Goal: Task Accomplishment & Management: Manage account settings

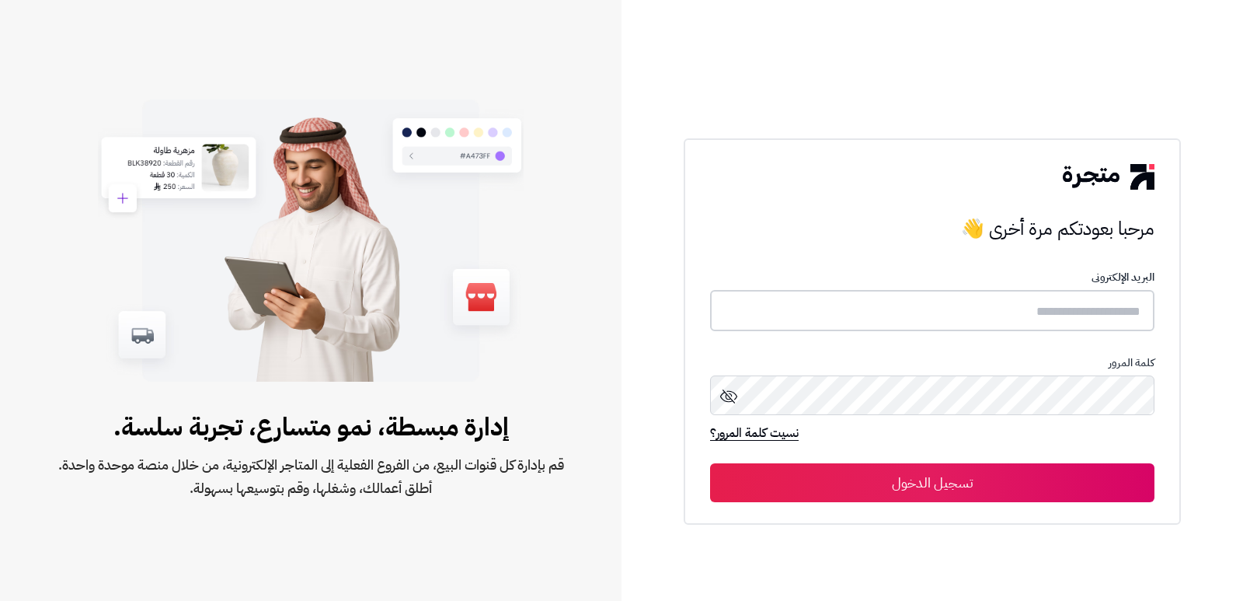
click at [1086, 296] on input "text" at bounding box center [932, 310] width 444 height 41
type input "****"
click at [710, 463] on button "تسجيل الدخول" at bounding box center [932, 482] width 444 height 39
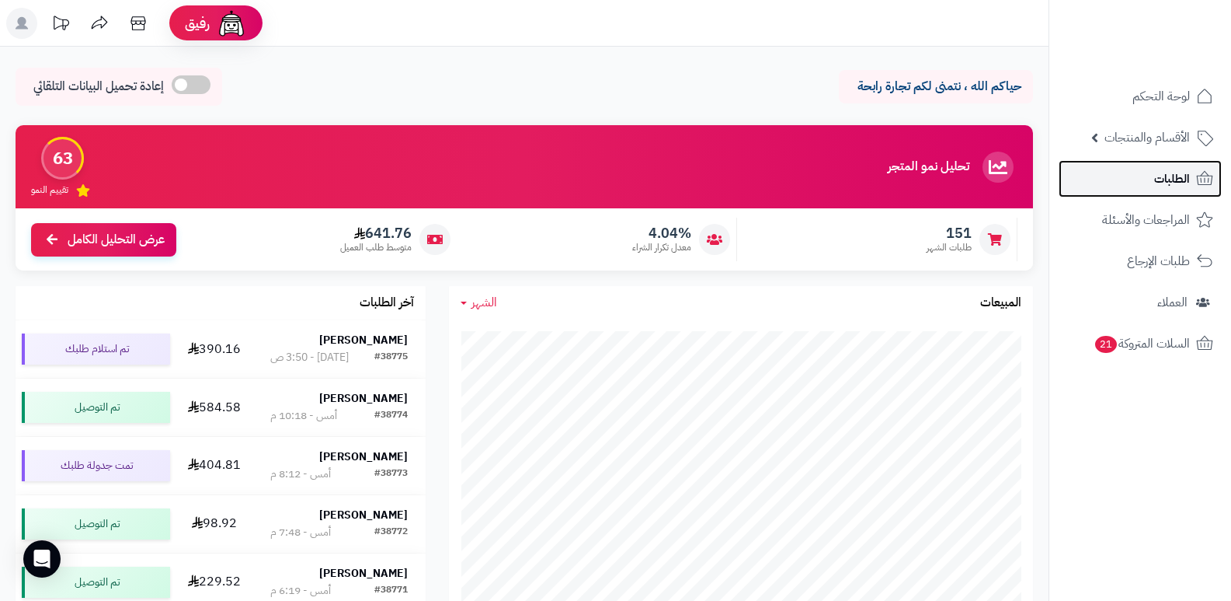
click at [1178, 171] on span "الطلبات" at bounding box center [1172, 179] width 36 height 22
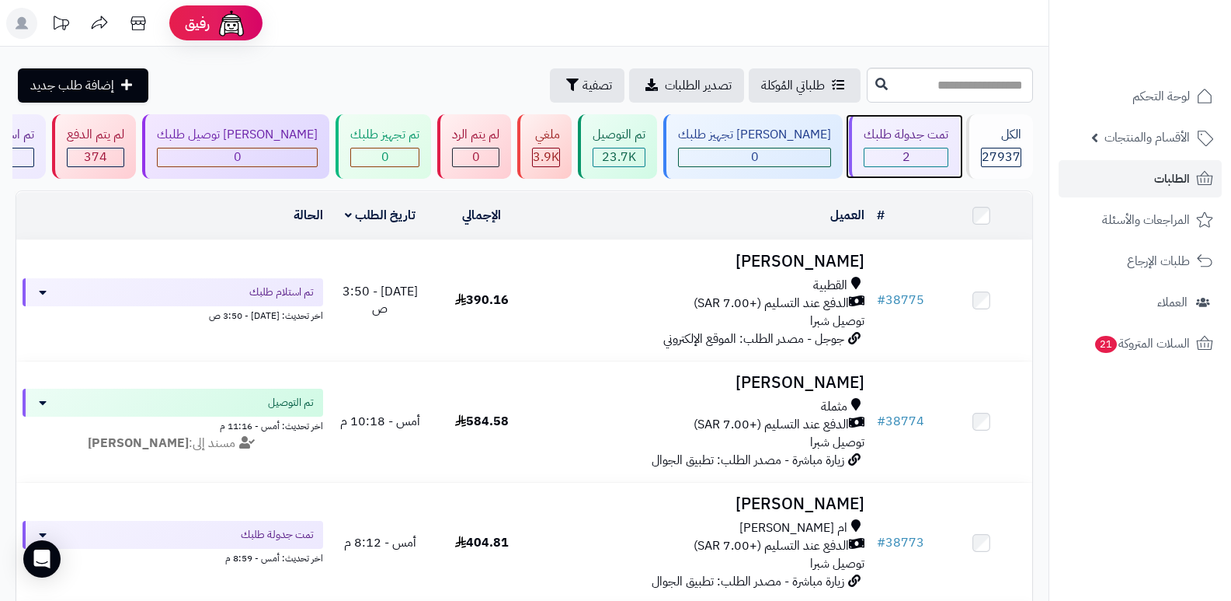
click at [898, 145] on div "تمت جدولة طلبك 2" at bounding box center [904, 146] width 111 height 64
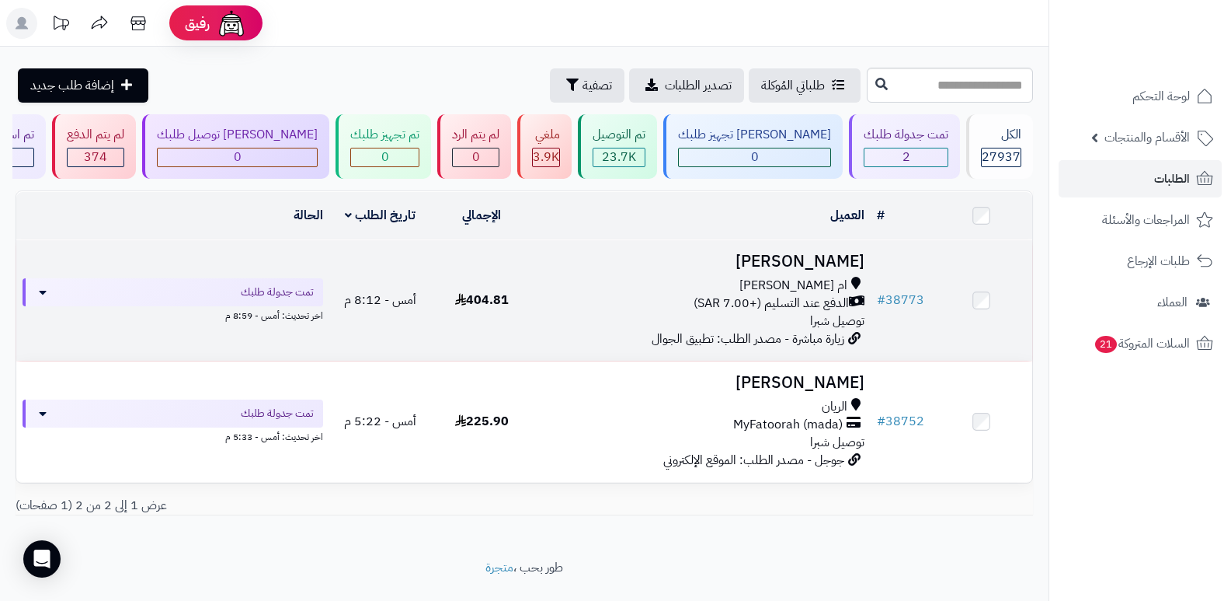
click at [828, 261] on h3 "[PERSON_NAME]" at bounding box center [702, 261] width 326 height 18
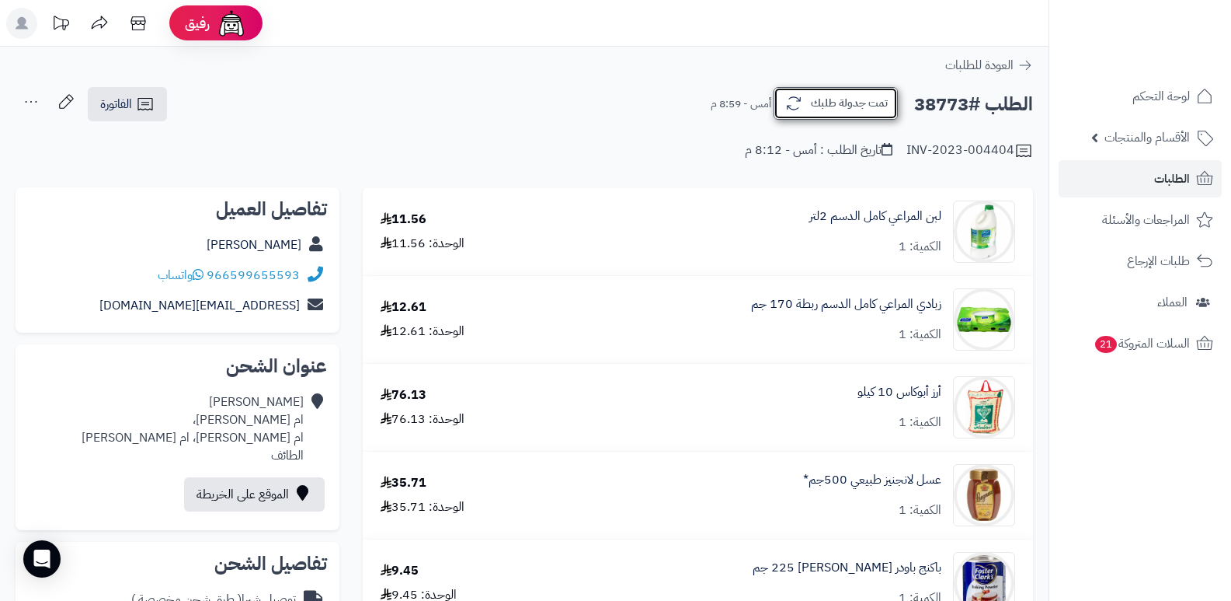
click at [833, 99] on button "تمت جدولة طلبك" at bounding box center [836, 103] width 124 height 33
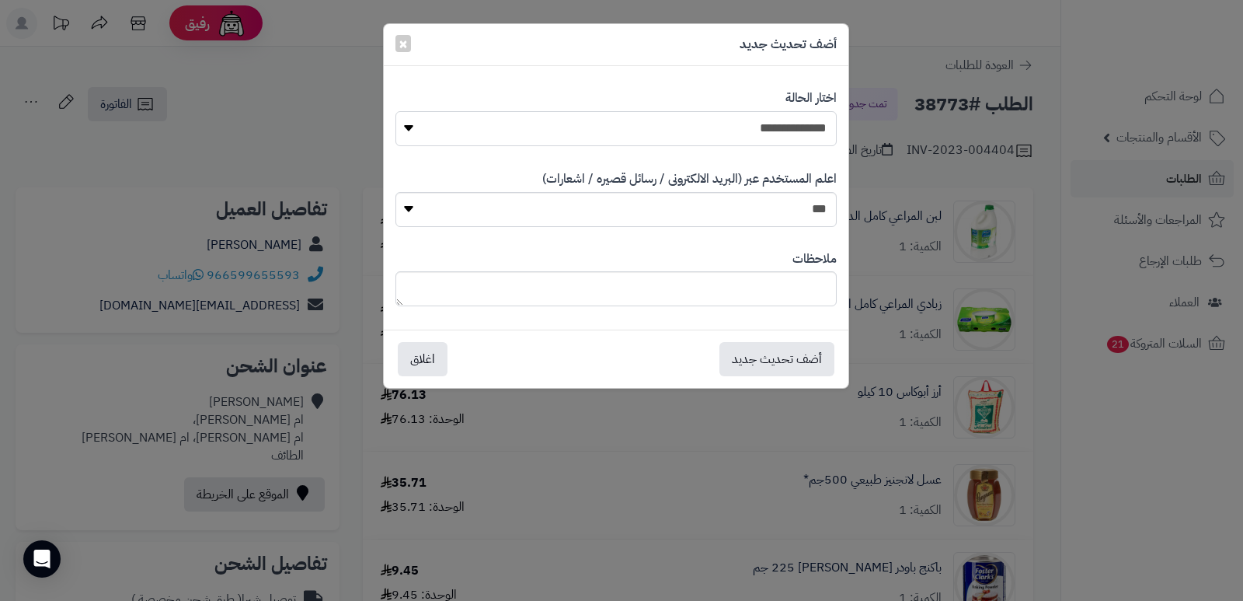
click at [779, 122] on select "**********" at bounding box center [615, 128] width 441 height 35
select select "*"
click at [395, 111] on select "**********" at bounding box center [615, 128] width 441 height 35
click at [786, 277] on textarea at bounding box center [615, 288] width 441 height 35
type textarea "*"
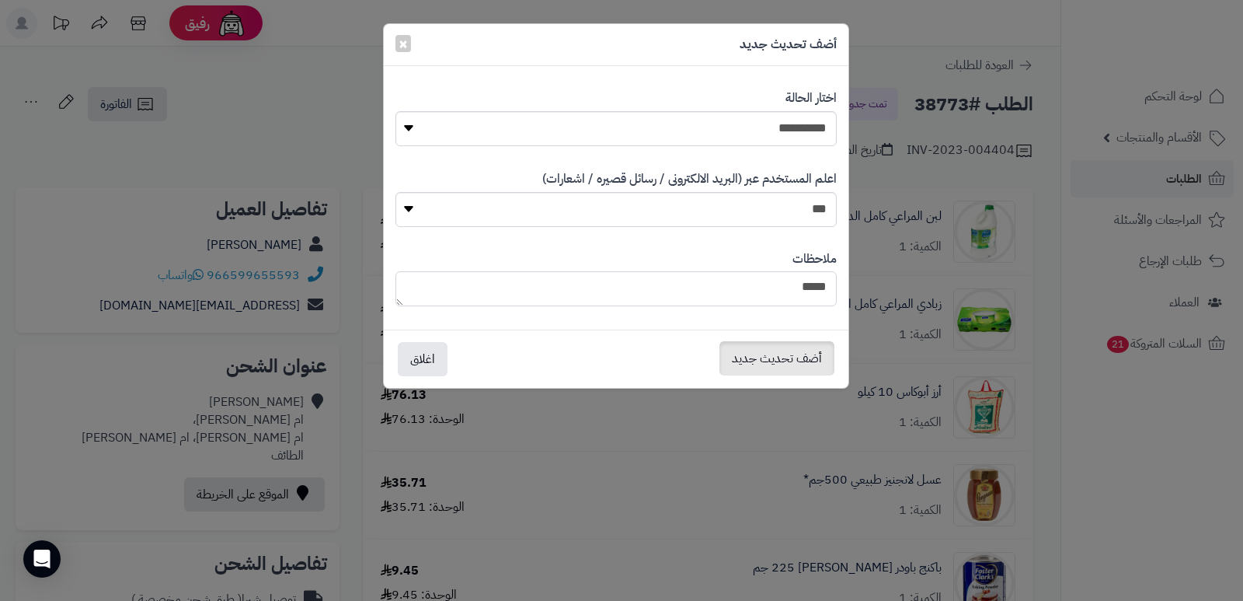
type textarea "****"
click at [785, 350] on button "أضف تحديث جديد" at bounding box center [776, 358] width 115 height 34
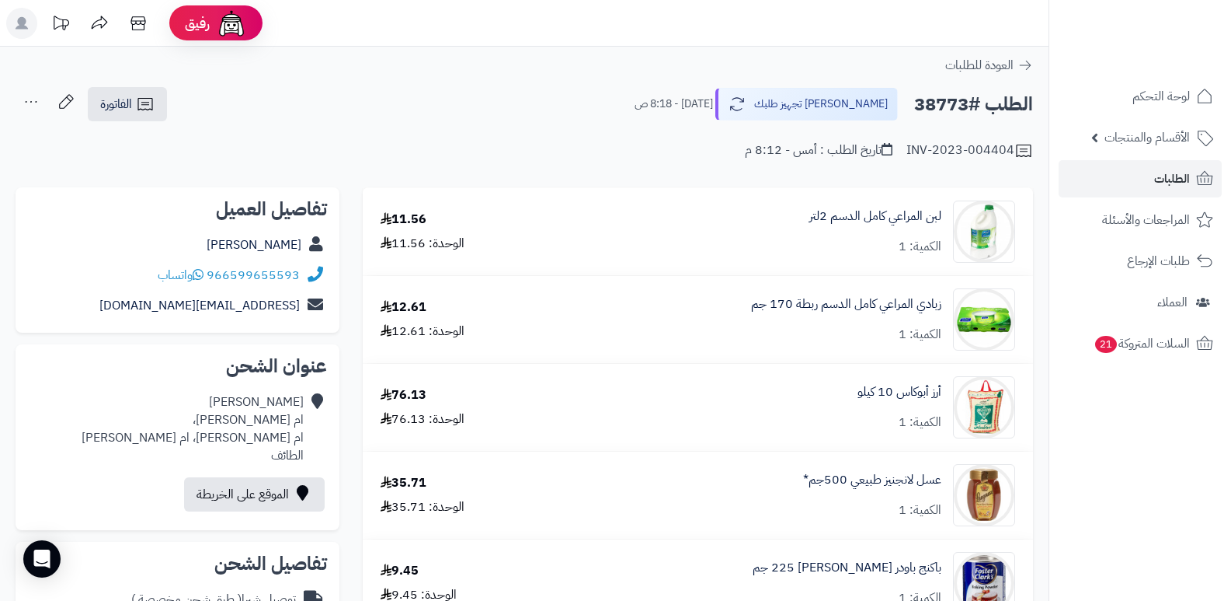
click at [18, 107] on icon at bounding box center [31, 101] width 31 height 31
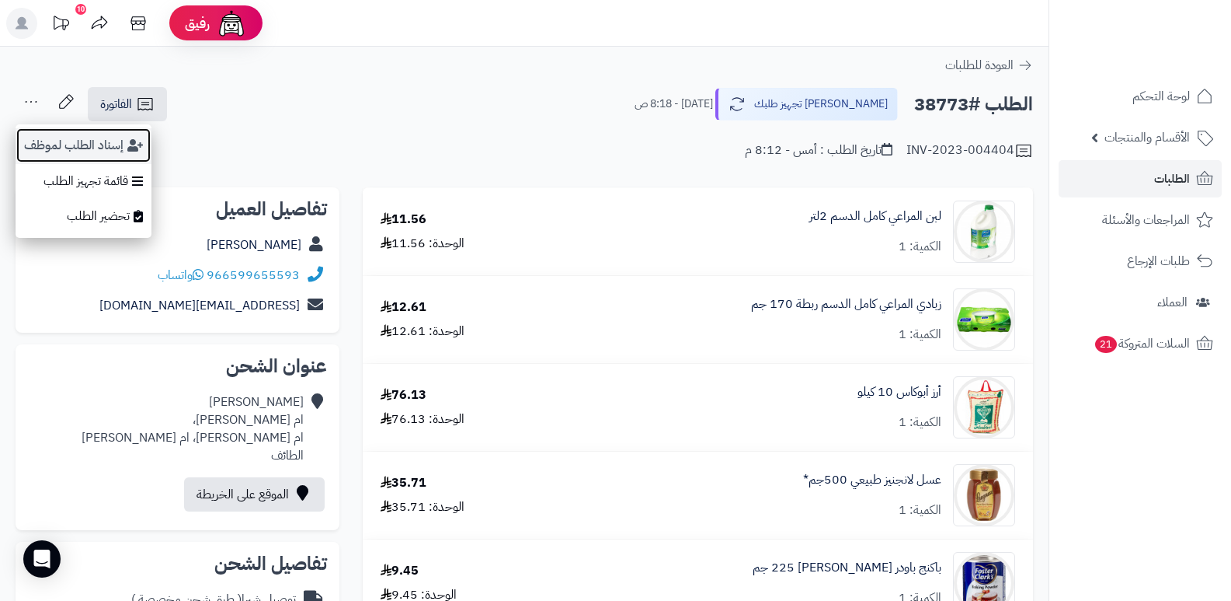
click at [54, 148] on button "إسناد الطلب لموظف" at bounding box center [84, 145] width 136 height 36
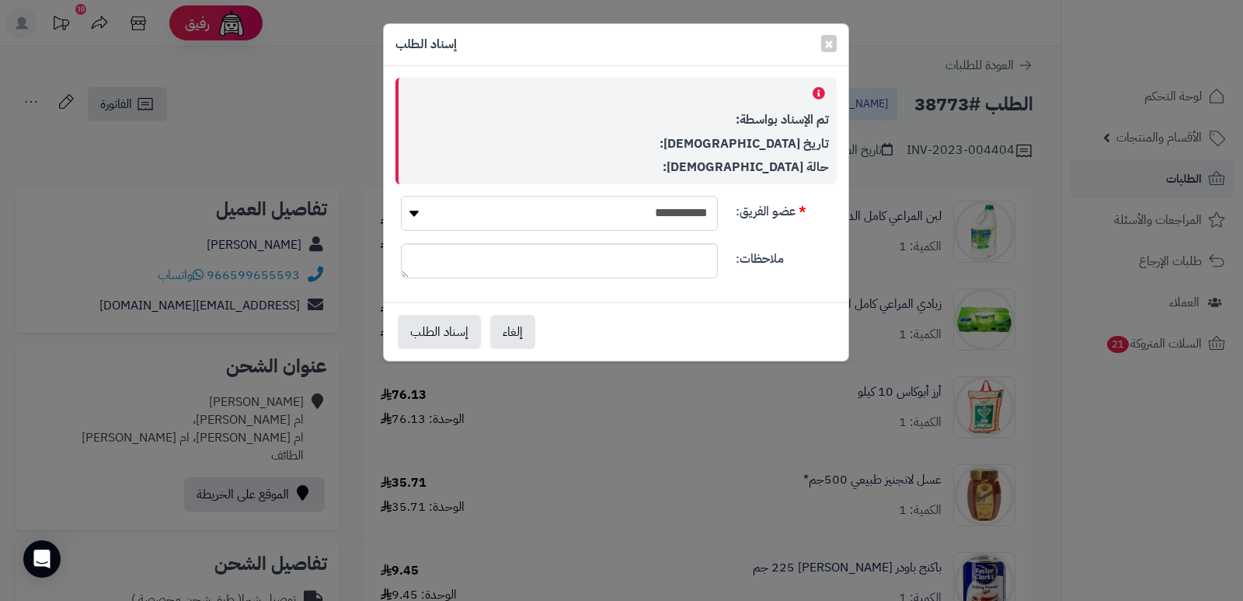
click at [654, 218] on select "**********" at bounding box center [559, 213] width 317 height 35
select select "**"
click at [401, 196] on select "**********" at bounding box center [559, 213] width 317 height 35
click at [447, 329] on button "إسناد الطلب" at bounding box center [439, 331] width 83 height 34
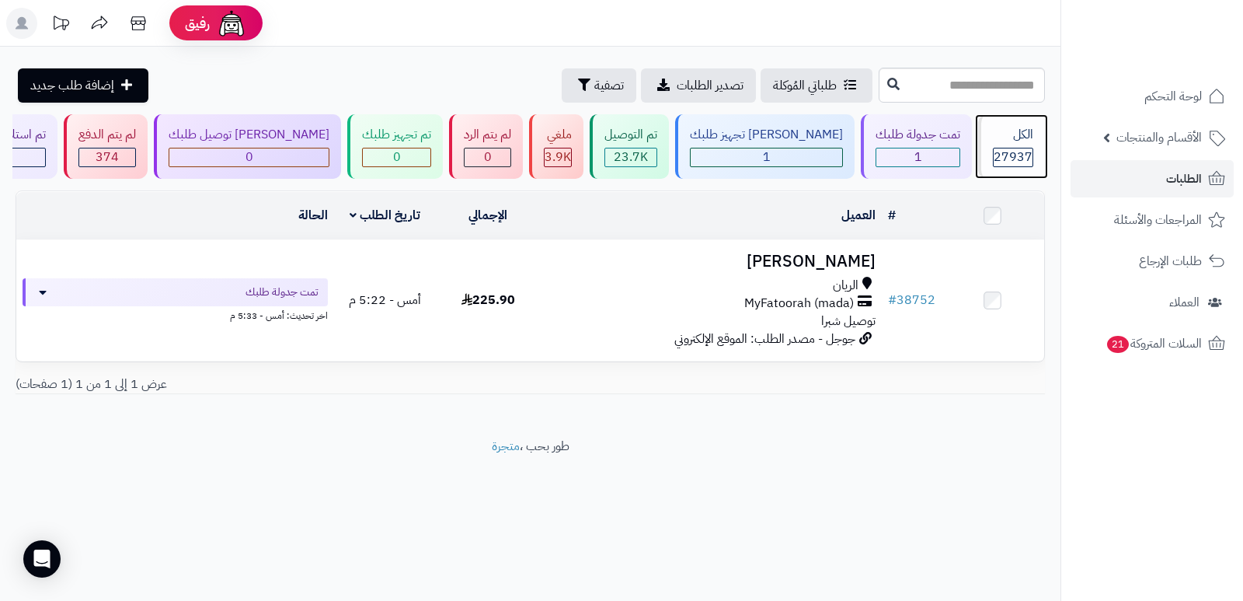
click at [996, 137] on div "الكل" at bounding box center [1013, 135] width 40 height 18
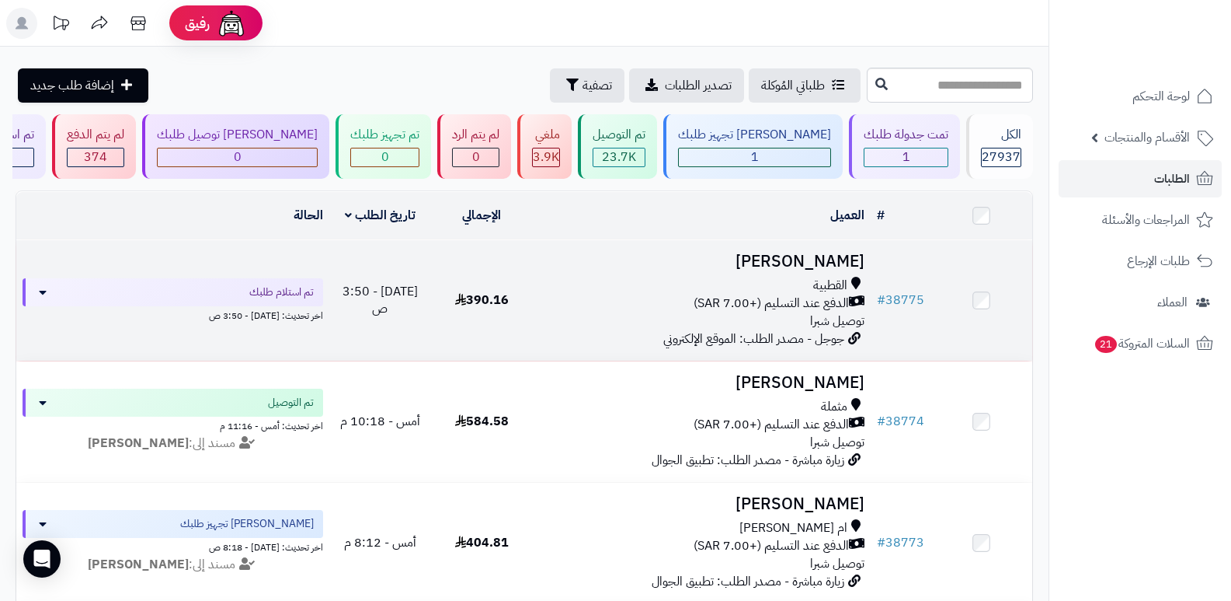
click at [827, 252] on h3 "[PERSON_NAME]" at bounding box center [702, 261] width 326 height 18
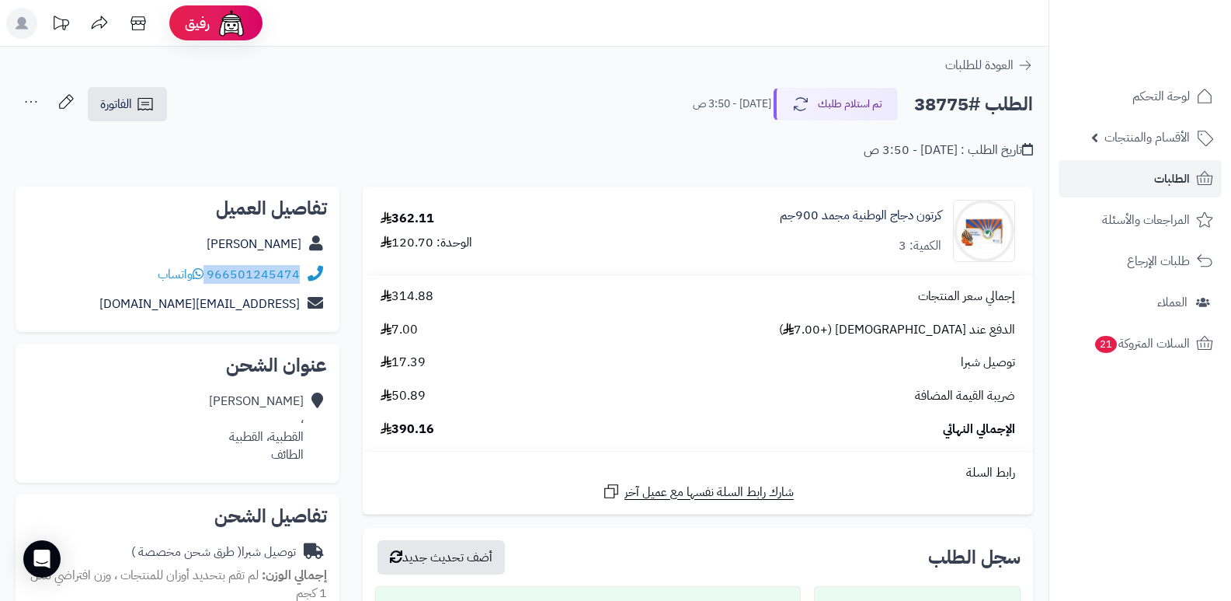
drag, startPoint x: 207, startPoint y: 273, endPoint x: 301, endPoint y: 281, distance: 94.4
click at [301, 281] on div "966501245474 واتساب" at bounding box center [177, 274] width 299 height 30
copy div "966501245474"
click at [847, 95] on button "تم استلام طلبك" at bounding box center [836, 103] width 124 height 33
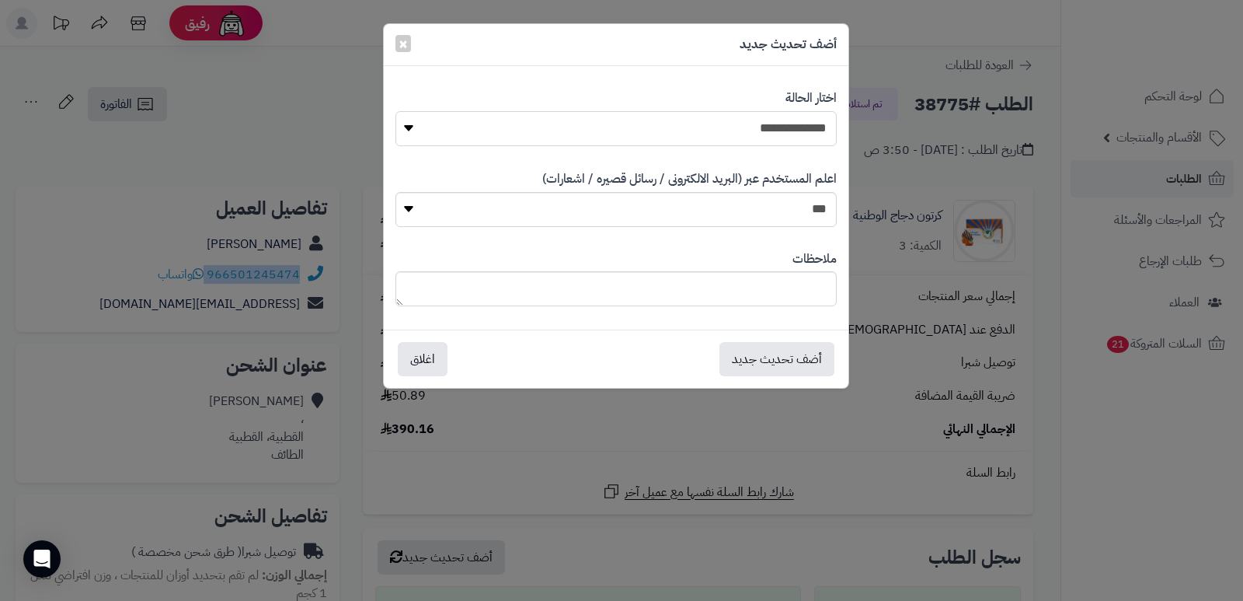
click at [715, 138] on select "**********" at bounding box center [615, 128] width 441 height 35
select select "*"
click at [395, 111] on select "**********" at bounding box center [615, 128] width 441 height 35
click at [783, 280] on textarea at bounding box center [615, 288] width 441 height 35
type textarea "****"
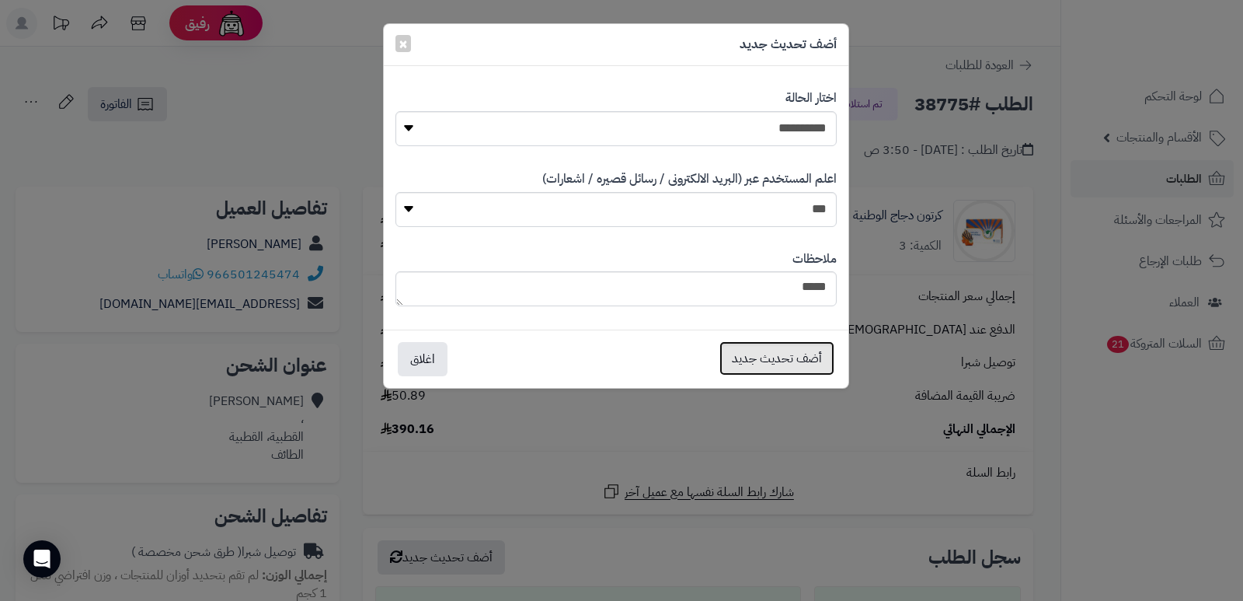
click at [748, 346] on button "أضف تحديث جديد" at bounding box center [776, 358] width 115 height 34
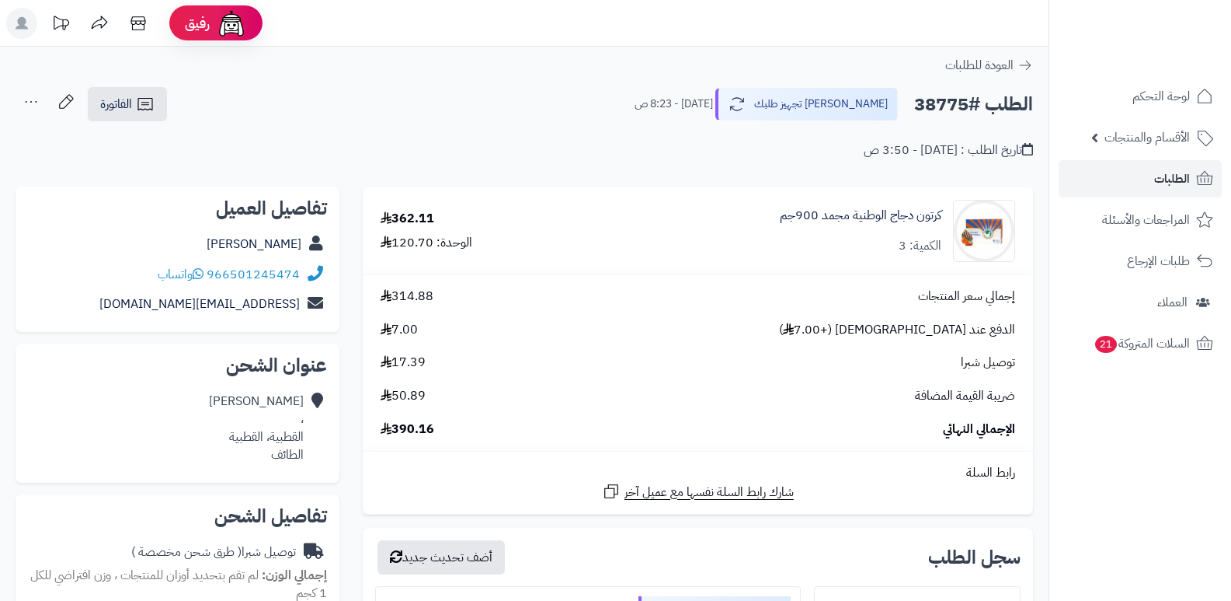
click at [34, 98] on icon at bounding box center [31, 101] width 31 height 31
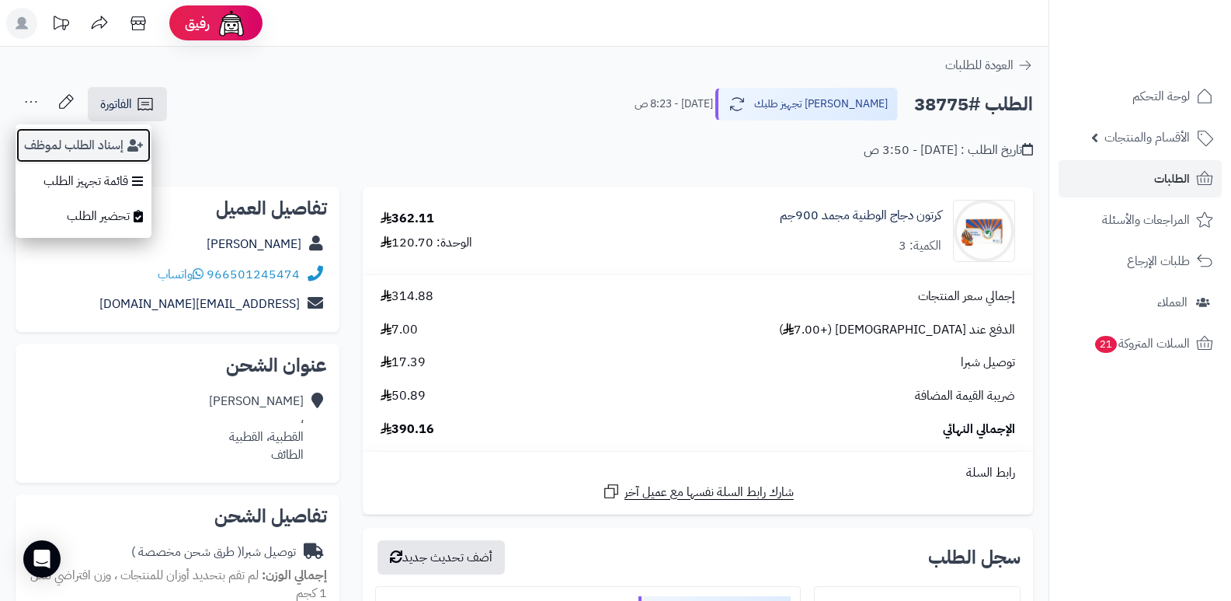
click at [46, 142] on button "إسناد الطلب لموظف" at bounding box center [84, 145] width 136 height 36
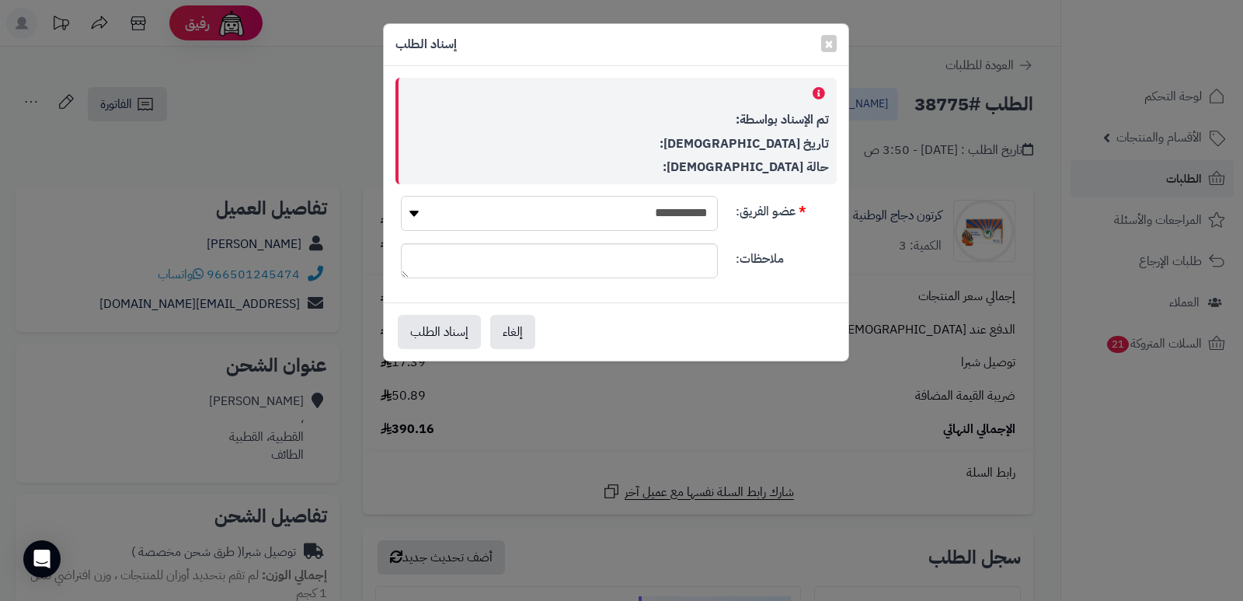
click at [637, 205] on select "**********" at bounding box center [559, 213] width 317 height 35
select select "**"
click at [401, 196] on select "**********" at bounding box center [559, 213] width 317 height 35
click at [445, 338] on button "إسناد الطلب" at bounding box center [439, 331] width 83 height 34
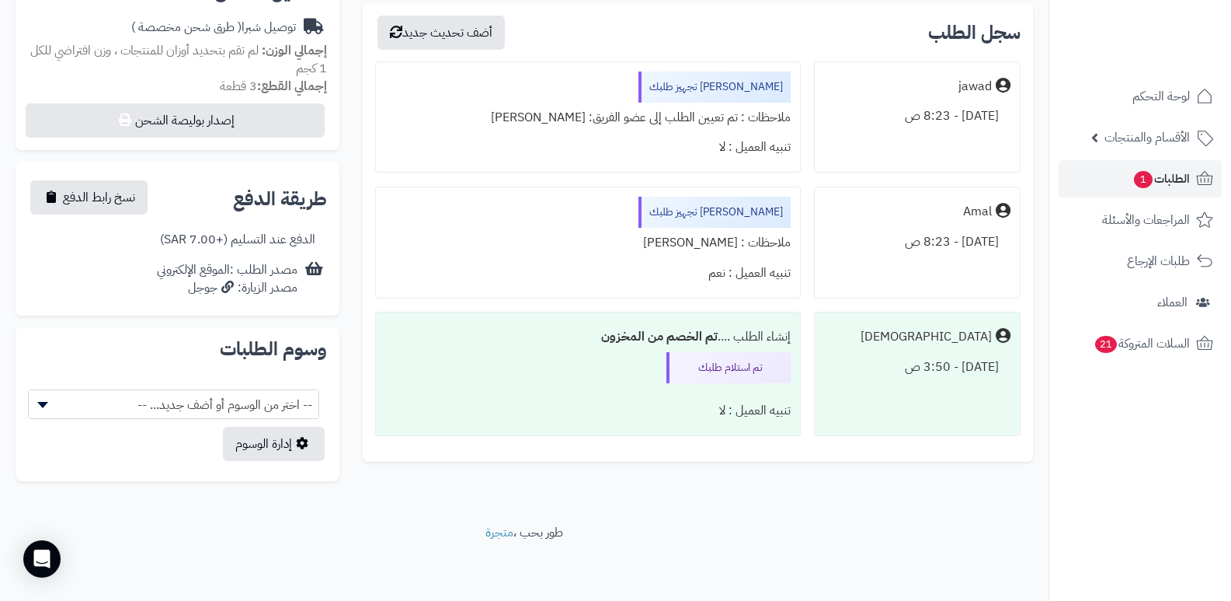
scroll to position [525, 0]
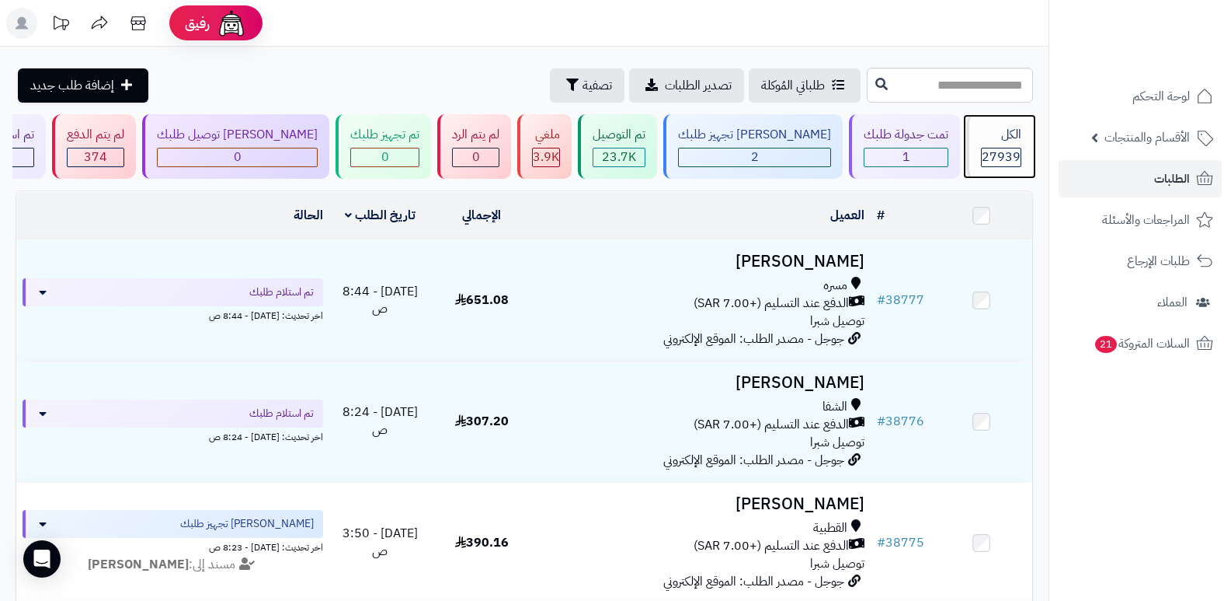
click at [999, 141] on div "الكل" at bounding box center [1001, 135] width 40 height 18
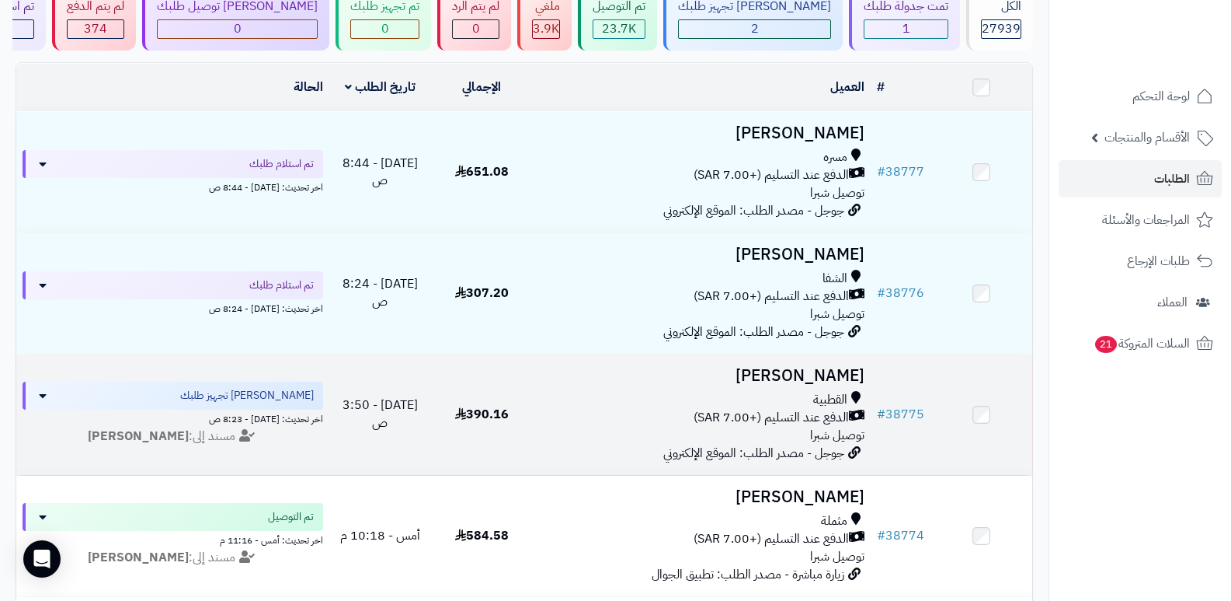
scroll to position [155, 0]
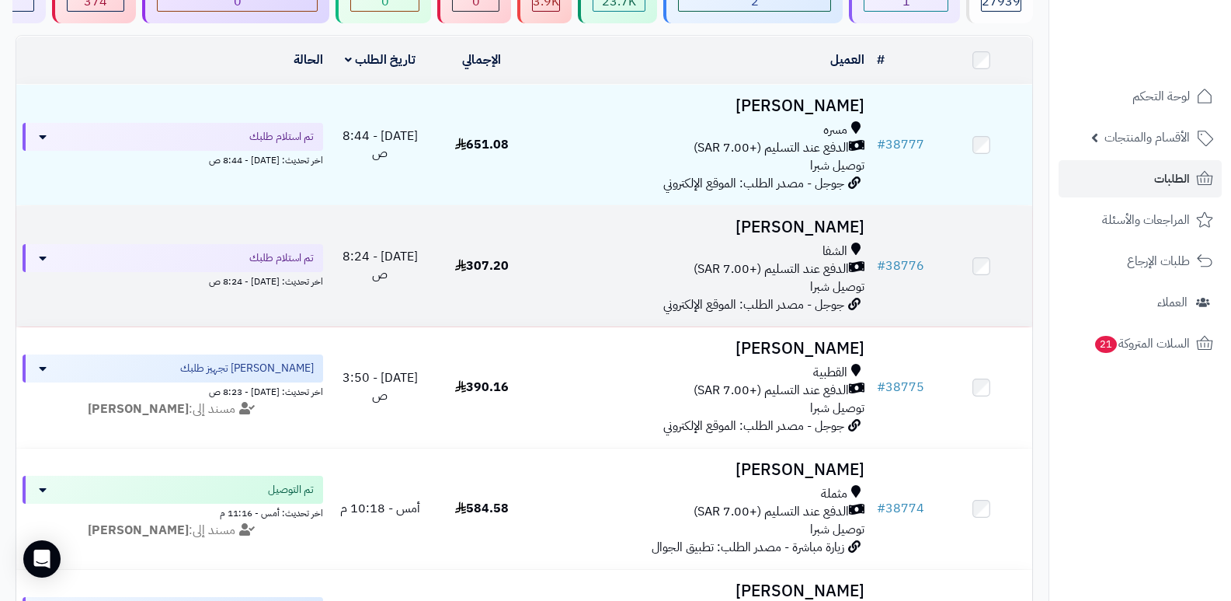
click at [816, 221] on h3 "[PERSON_NAME]" at bounding box center [702, 227] width 326 height 18
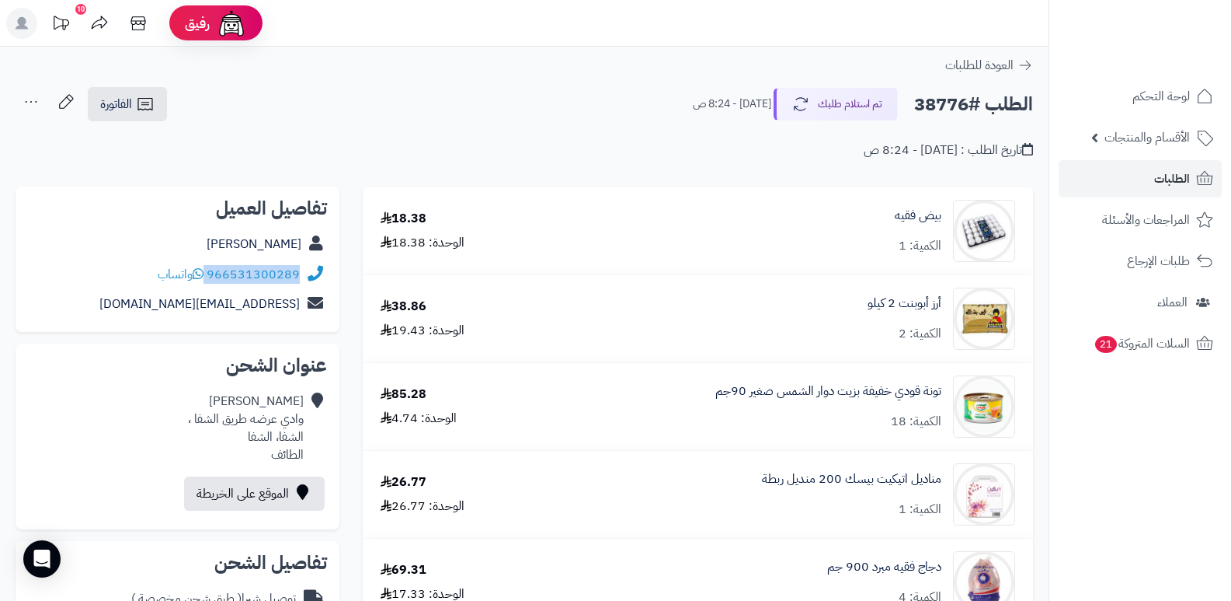
drag, startPoint x: 208, startPoint y: 271, endPoint x: 338, endPoint y: 267, distance: 129.8
click at [338, 267] on div "تفاصيل العميل [PERSON_NAME] 966531300289 واتساب [EMAIL_ADDRESS][DOMAIN_NAME]" at bounding box center [178, 259] width 324 height 146
copy div "966531300289"
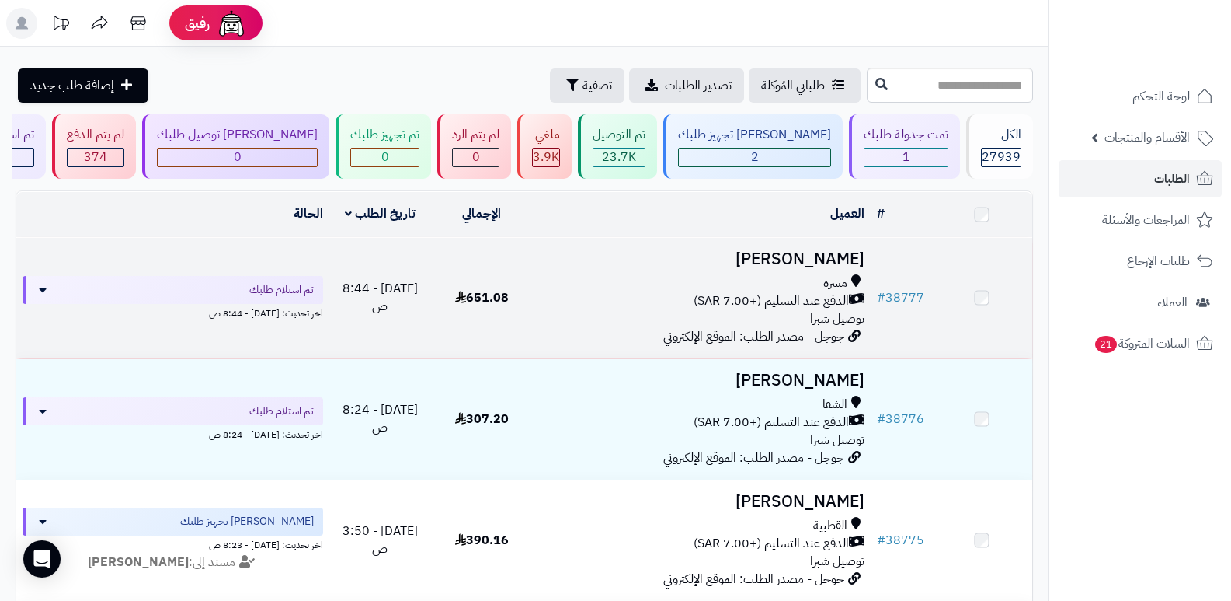
scroll to position [155, 0]
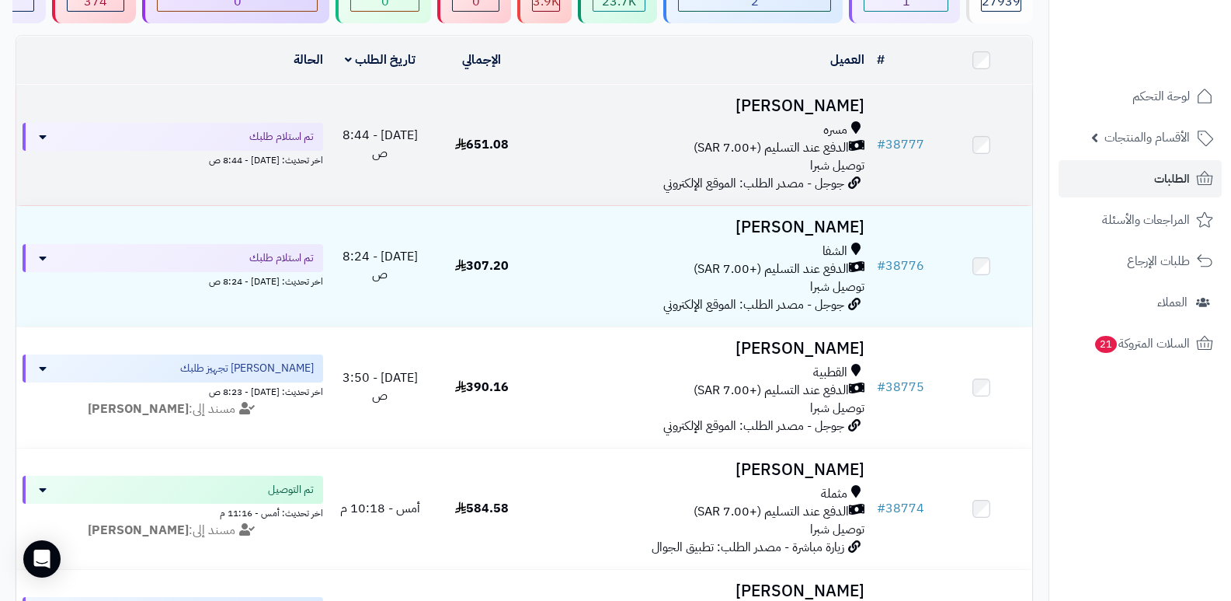
click at [839, 103] on h3 "[PERSON_NAME]" at bounding box center [702, 106] width 326 height 18
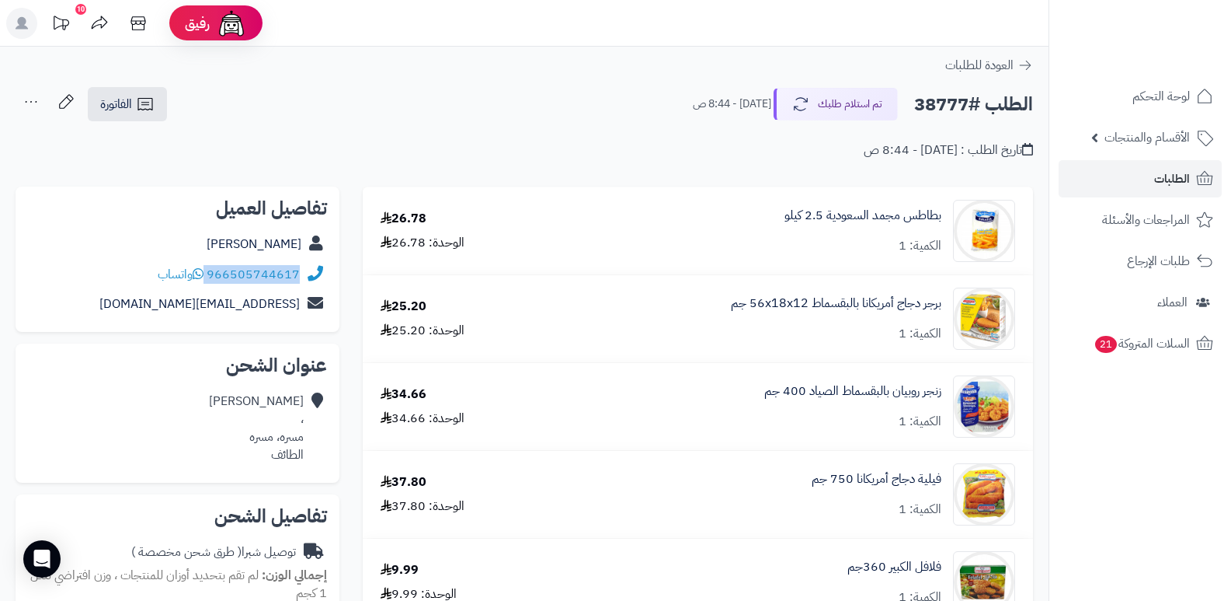
drag, startPoint x: 207, startPoint y: 271, endPoint x: 344, endPoint y: 272, distance: 136.7
click at [344, 272] on div "**********" at bounding box center [177, 601] width 347 height 831
copy div "966505744617"
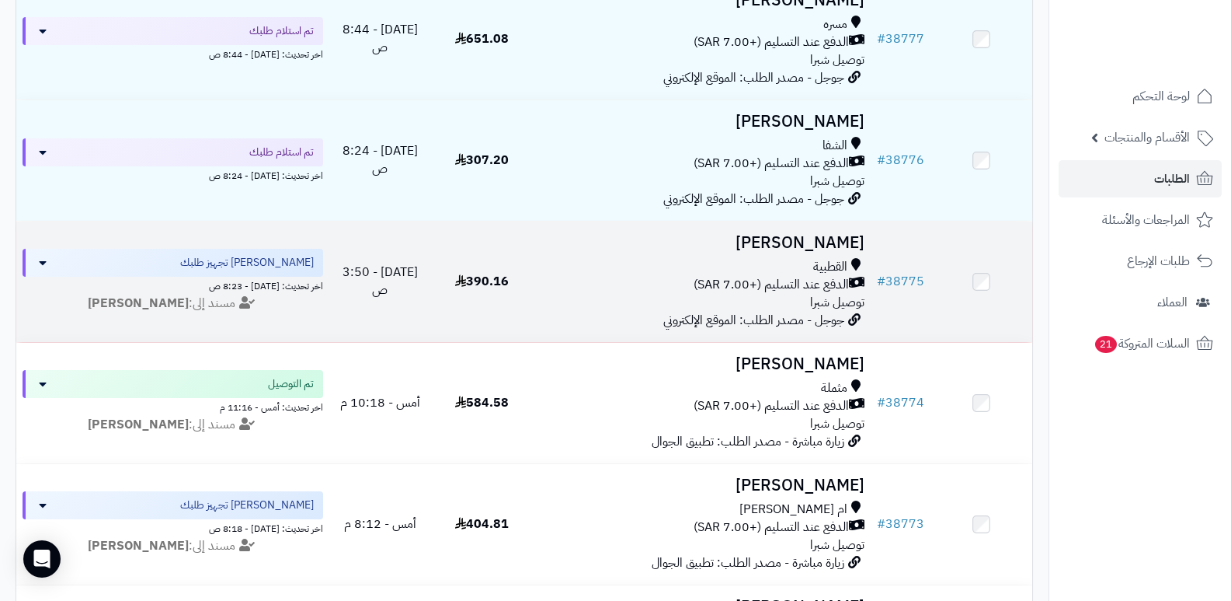
scroll to position [78, 0]
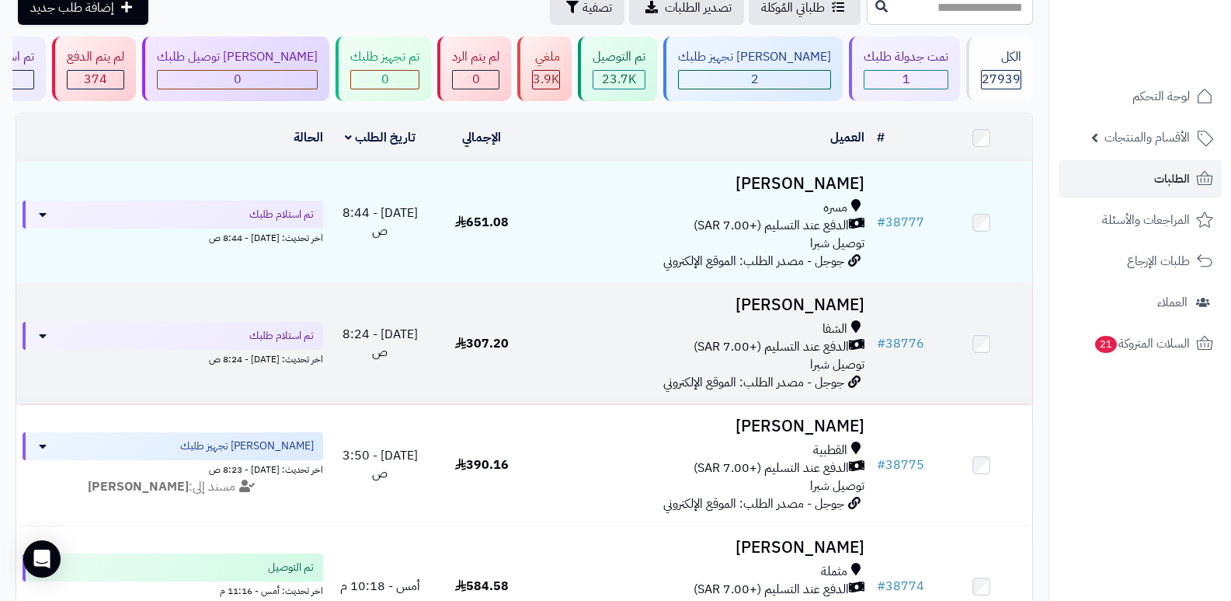
click at [799, 296] on h3 "sarah alsufyani" at bounding box center [702, 305] width 326 height 18
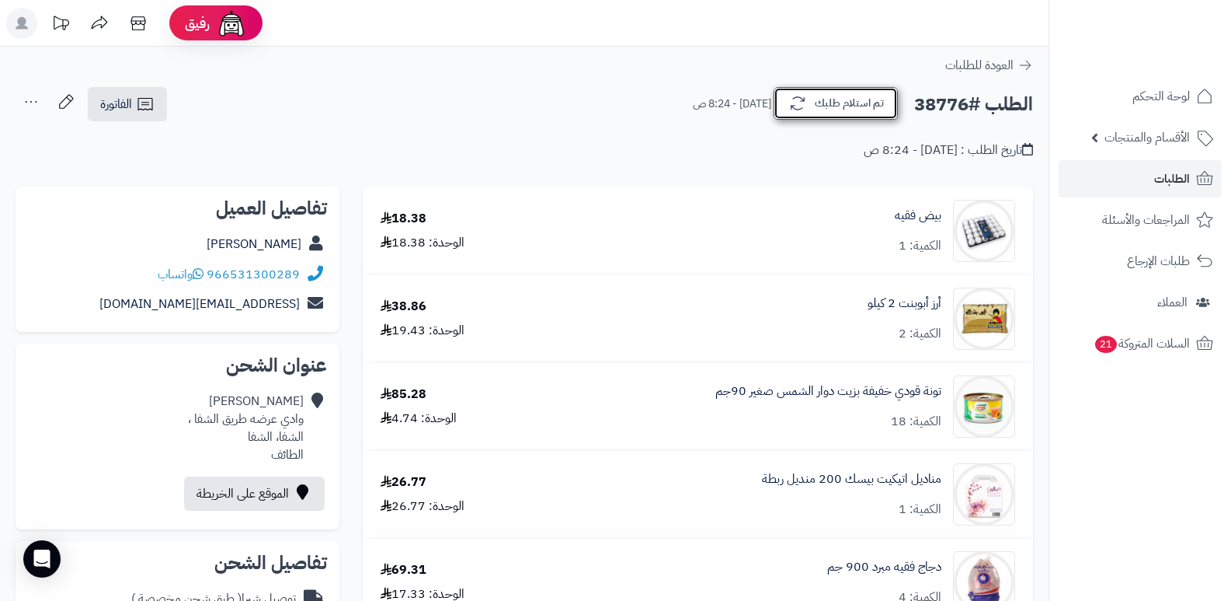
click at [834, 97] on button "تم استلام طلبك" at bounding box center [836, 103] width 124 height 33
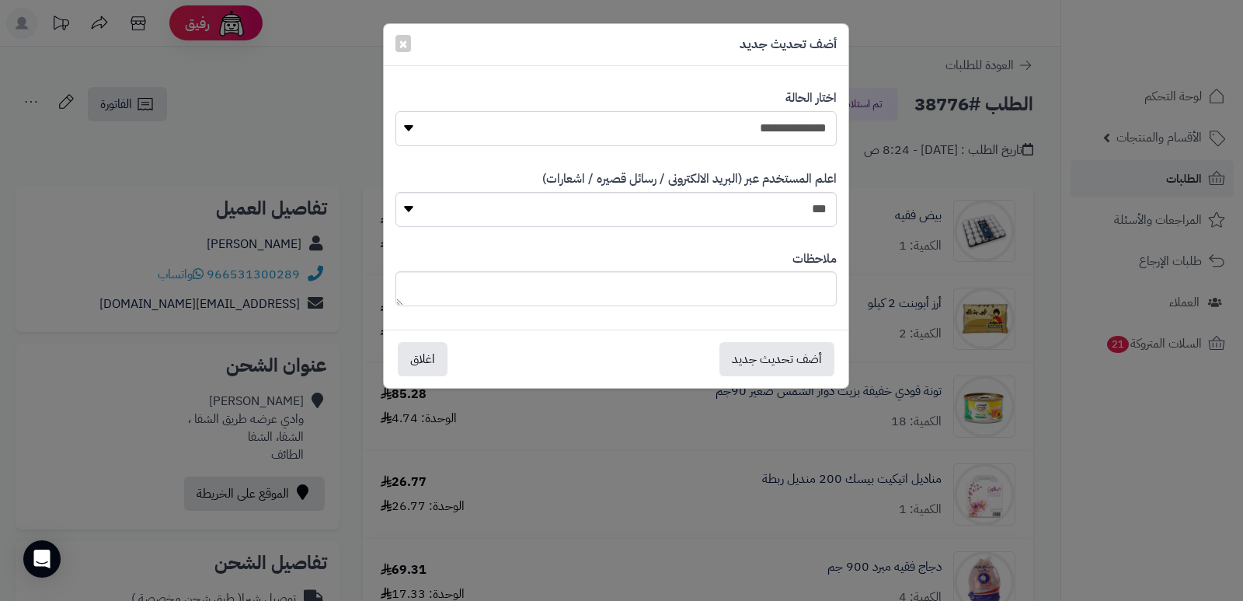
click at [729, 142] on select "**********" at bounding box center [615, 128] width 441 height 35
select select "*"
click at [395, 111] on select "**********" at bounding box center [615, 128] width 441 height 35
click at [737, 284] on textarea at bounding box center [615, 288] width 441 height 35
type textarea "****"
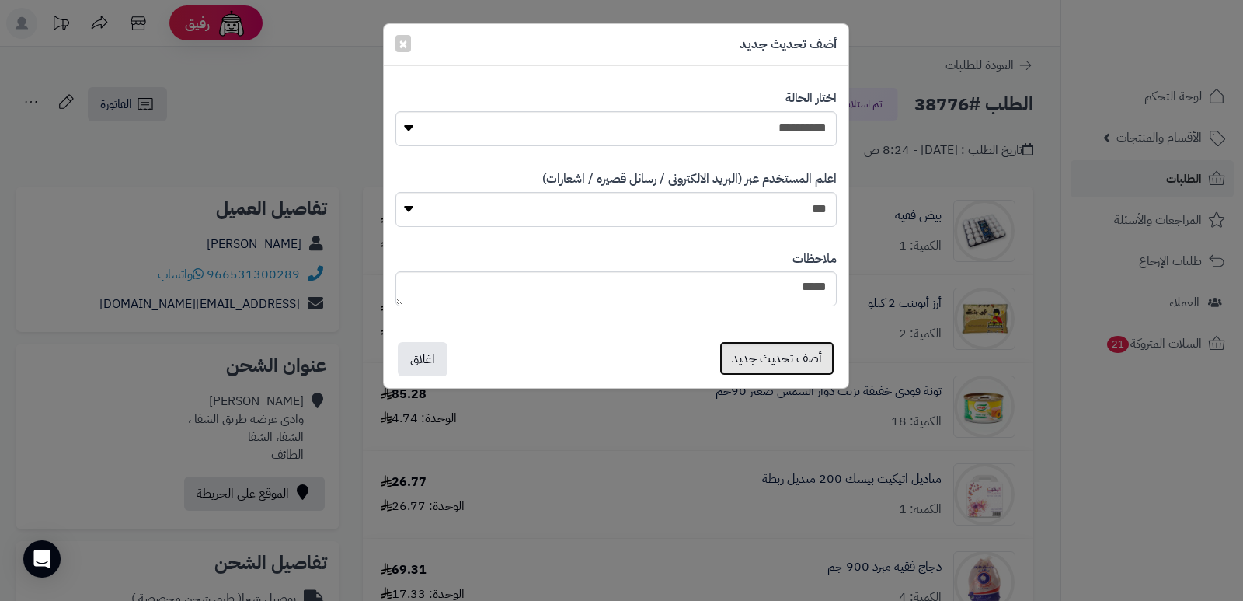
click at [750, 359] on button "أضف تحديث جديد" at bounding box center [776, 358] width 115 height 34
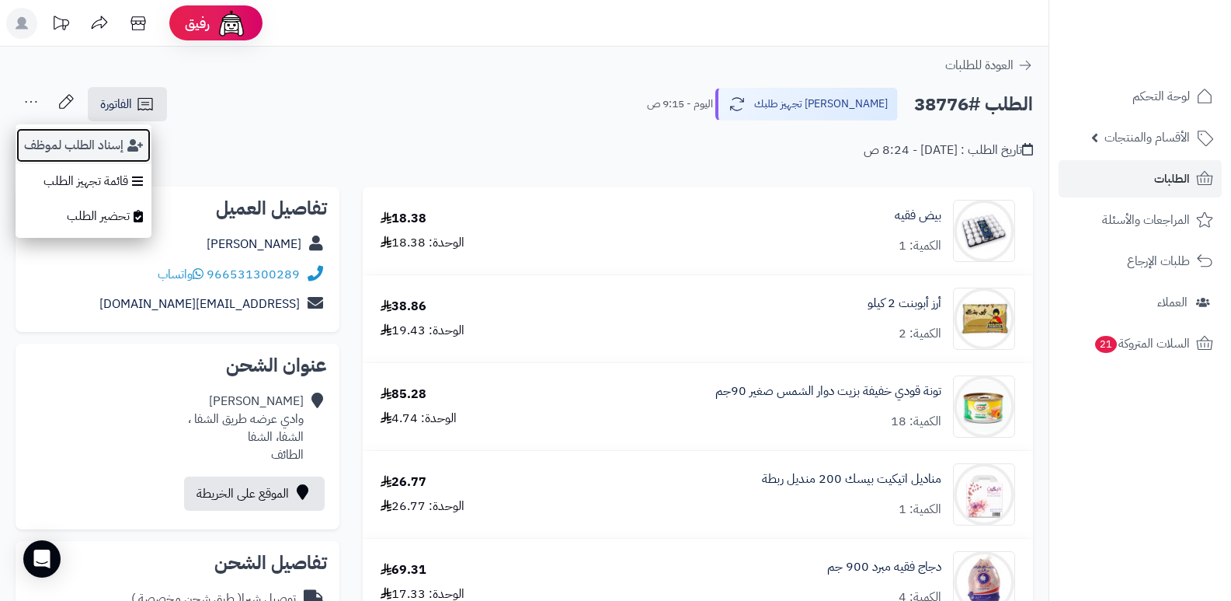
click at [78, 151] on button "إسناد الطلب لموظف" at bounding box center [84, 145] width 136 height 36
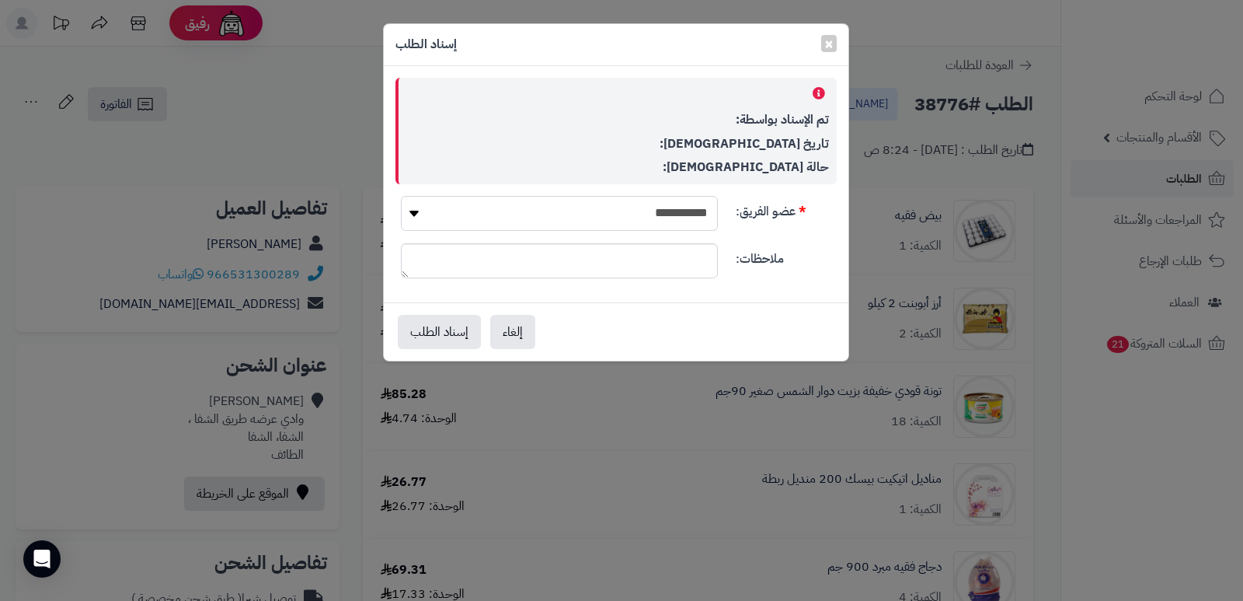
click at [681, 209] on select "**********" at bounding box center [559, 213] width 317 height 35
select select "**"
click at [401, 196] on select "**********" at bounding box center [559, 213] width 317 height 35
click at [468, 335] on button "إسناد الطلب" at bounding box center [439, 331] width 83 height 34
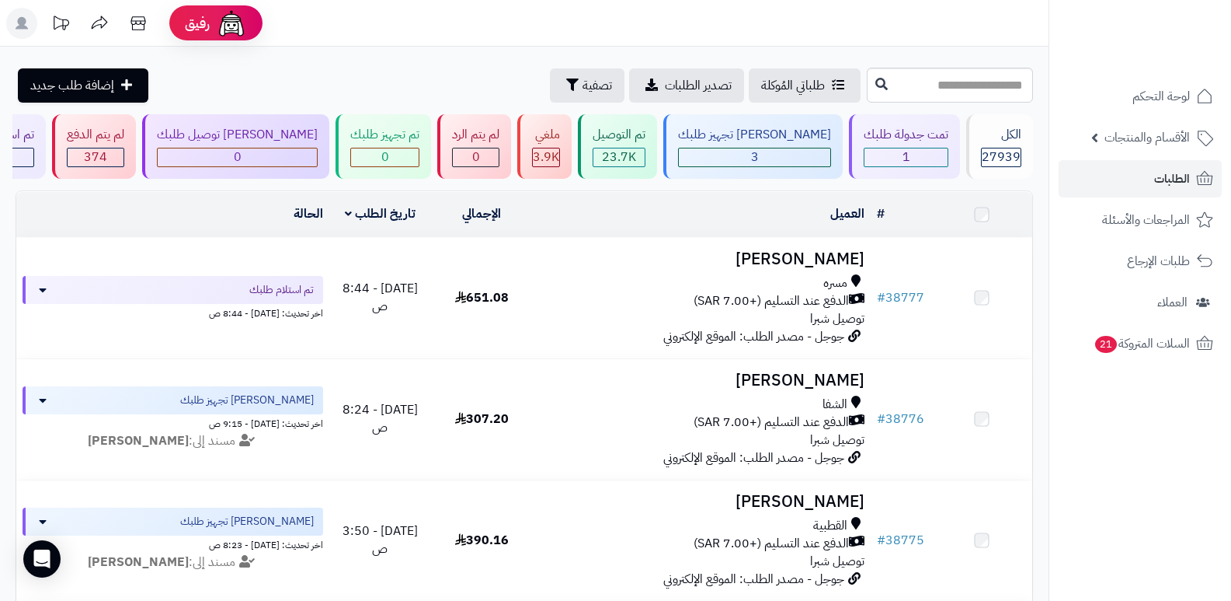
scroll to position [78, 0]
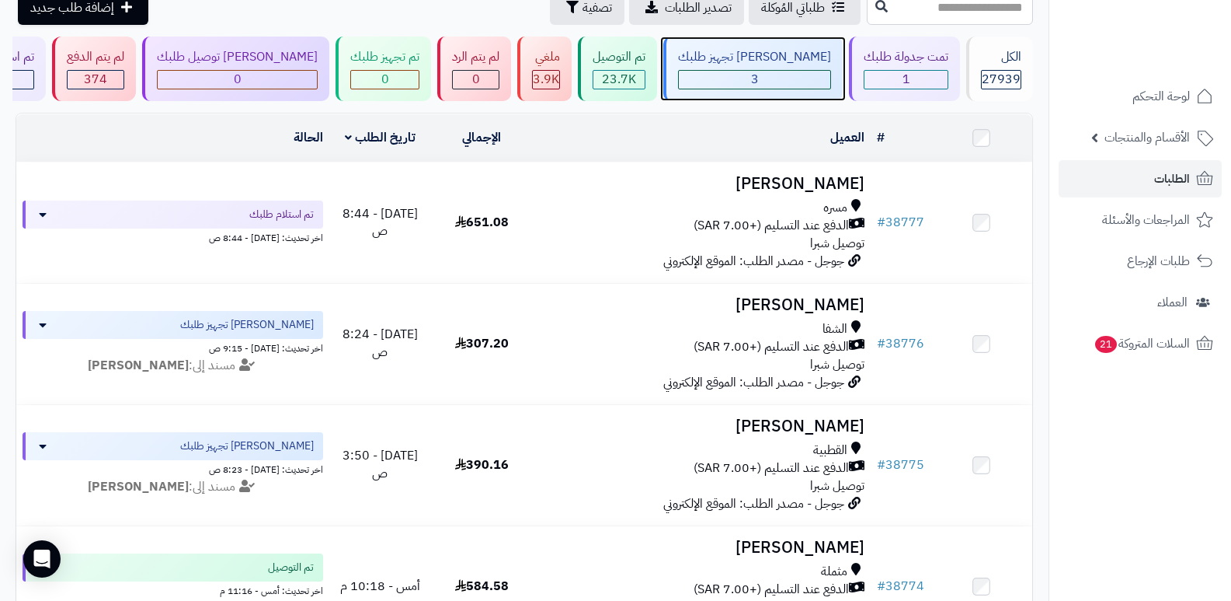
click at [789, 64] on div "[PERSON_NAME] تجهيز طلبك" at bounding box center [754, 57] width 153 height 18
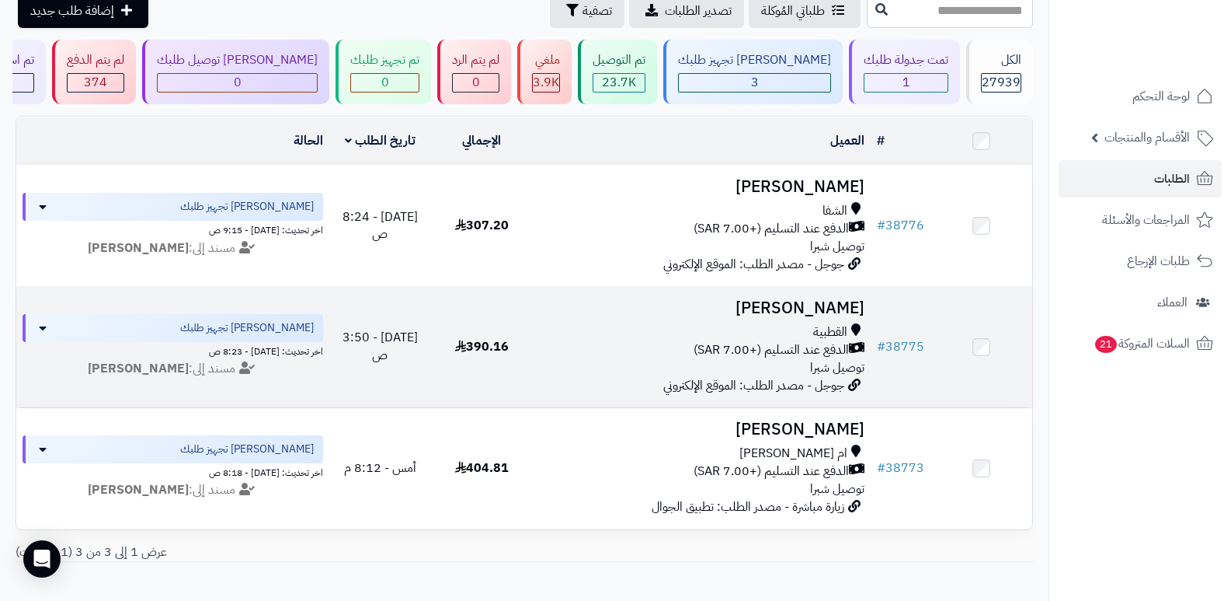
scroll to position [155, 0]
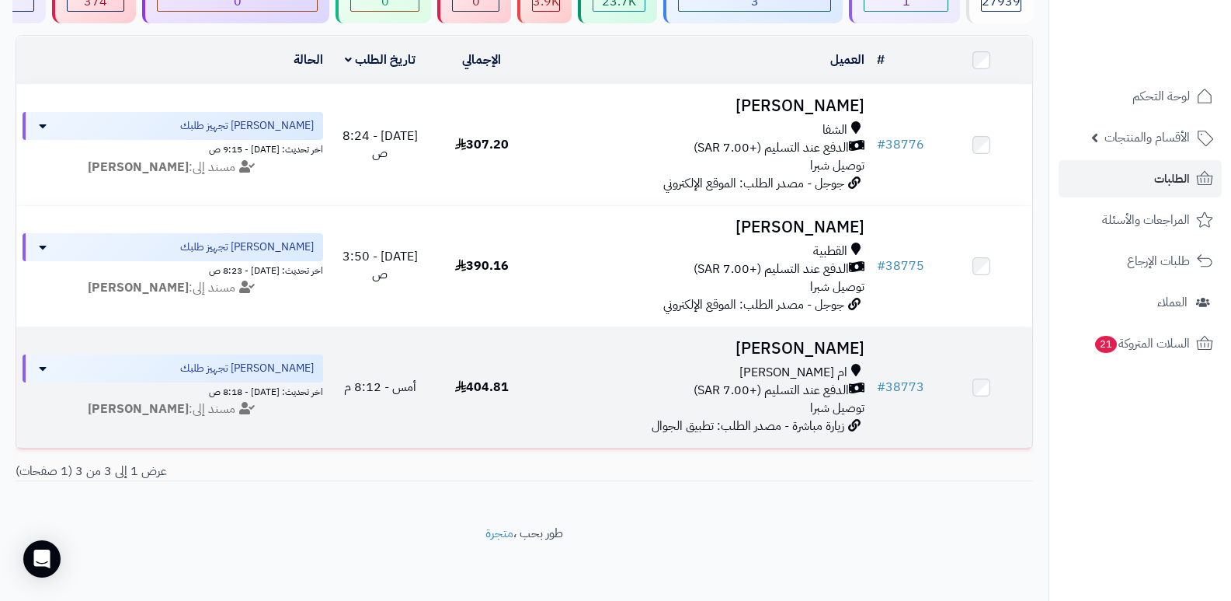
click at [826, 343] on h3 "[PERSON_NAME]" at bounding box center [702, 349] width 326 height 18
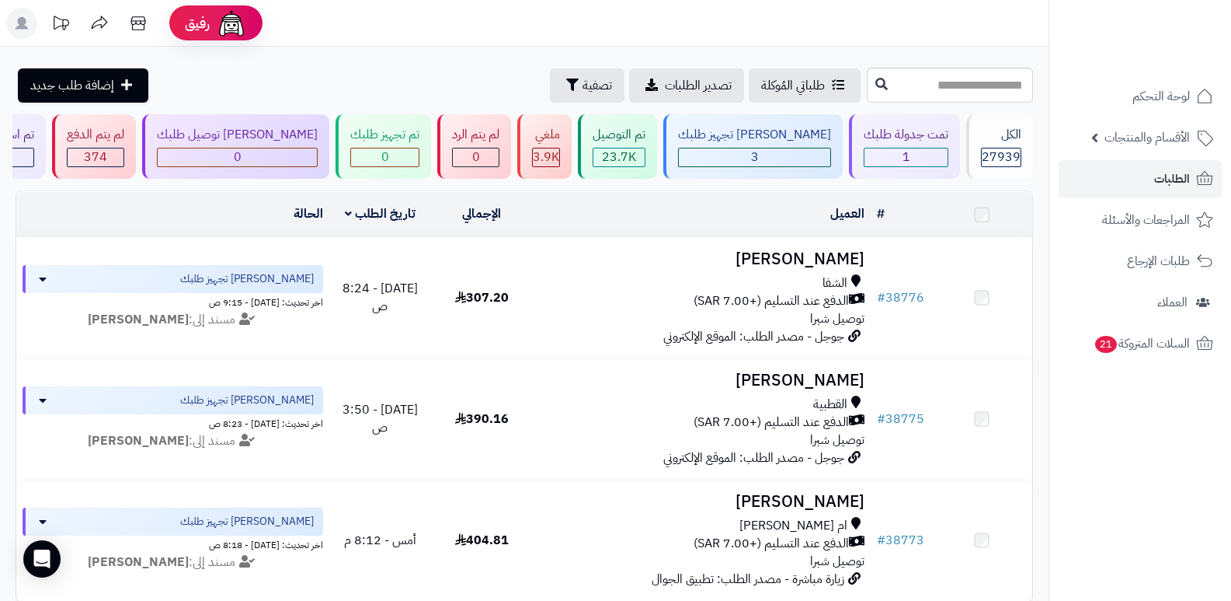
scroll to position [155, 0]
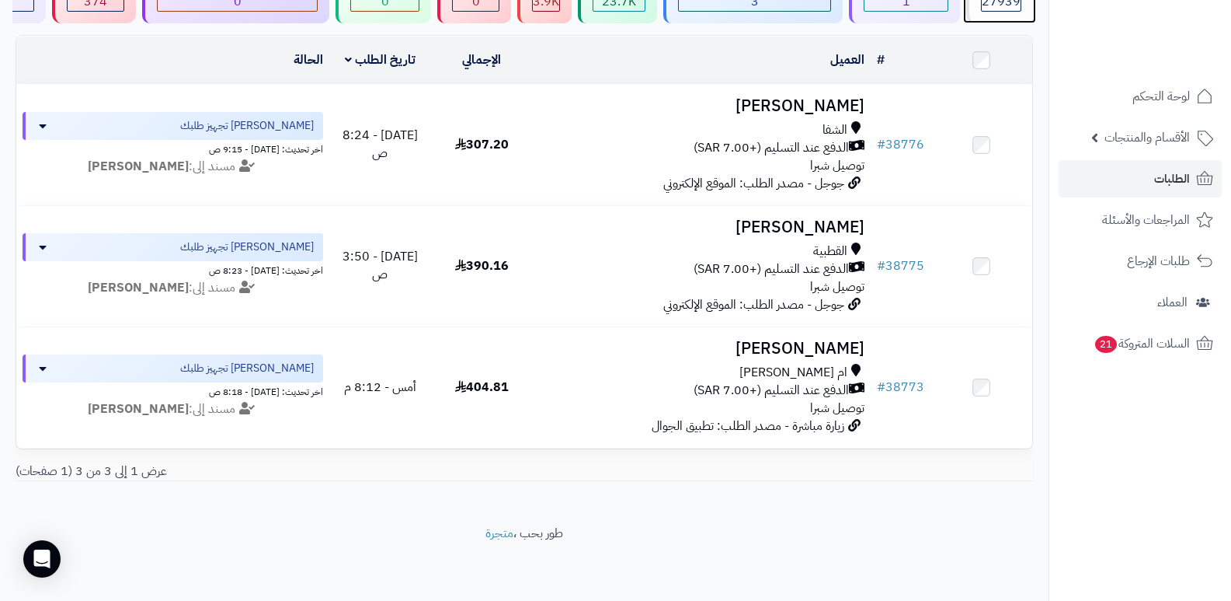
click at [1005, 5] on span "27939" at bounding box center [1001, 1] width 39 height 19
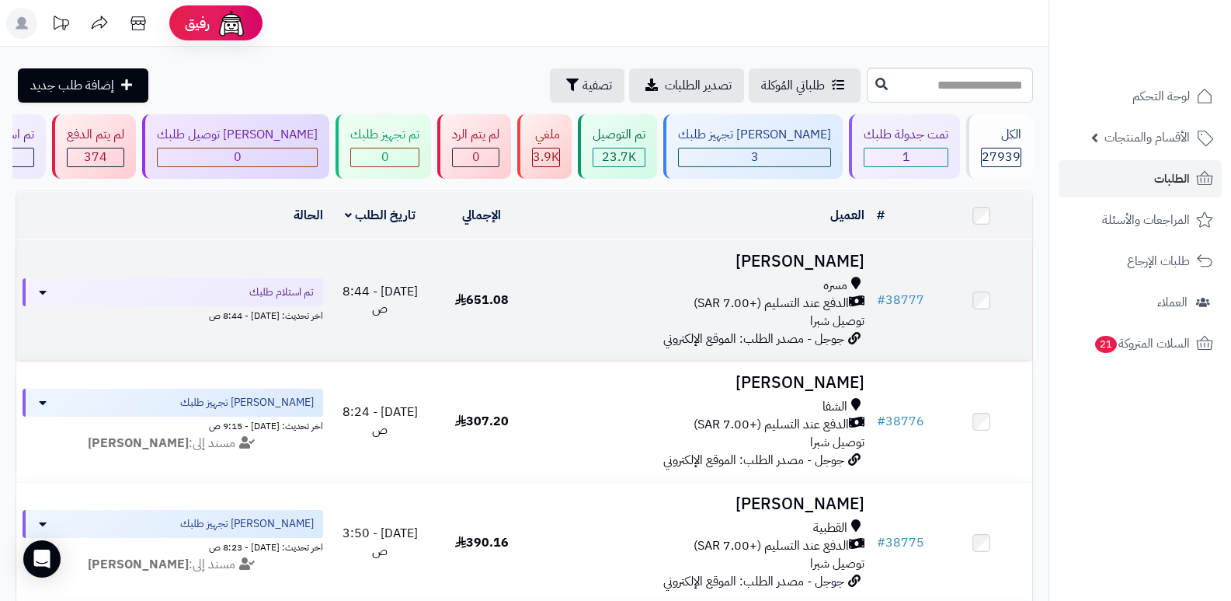
click at [851, 255] on h3 "[PERSON_NAME]" at bounding box center [702, 261] width 326 height 18
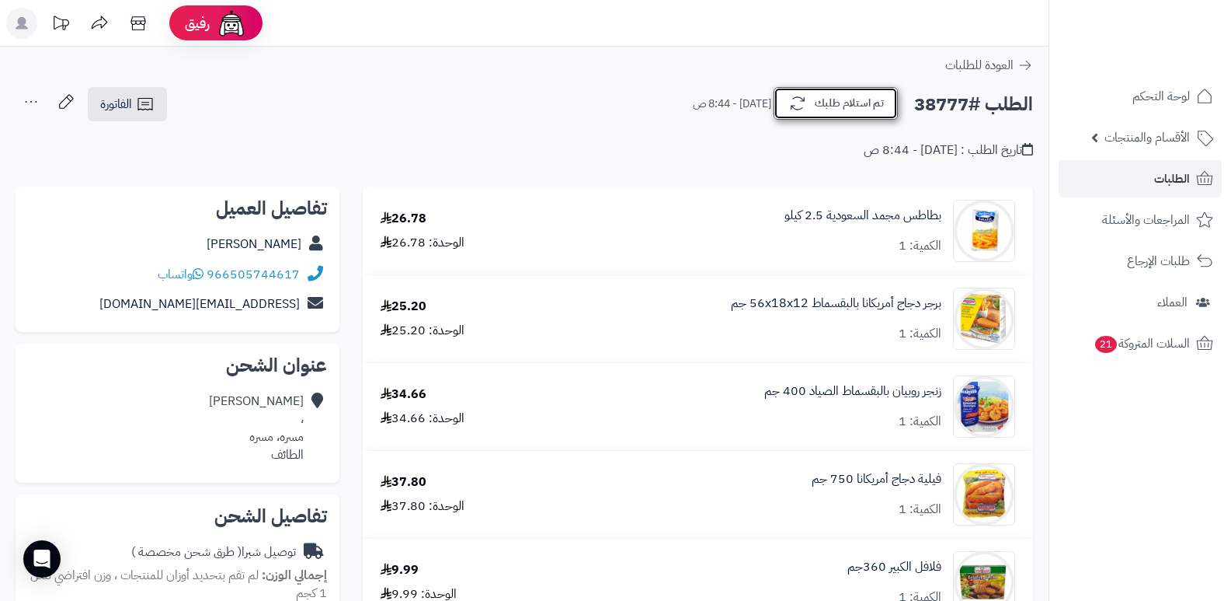
click at [861, 118] on button "تم استلام طلبك" at bounding box center [836, 103] width 124 height 33
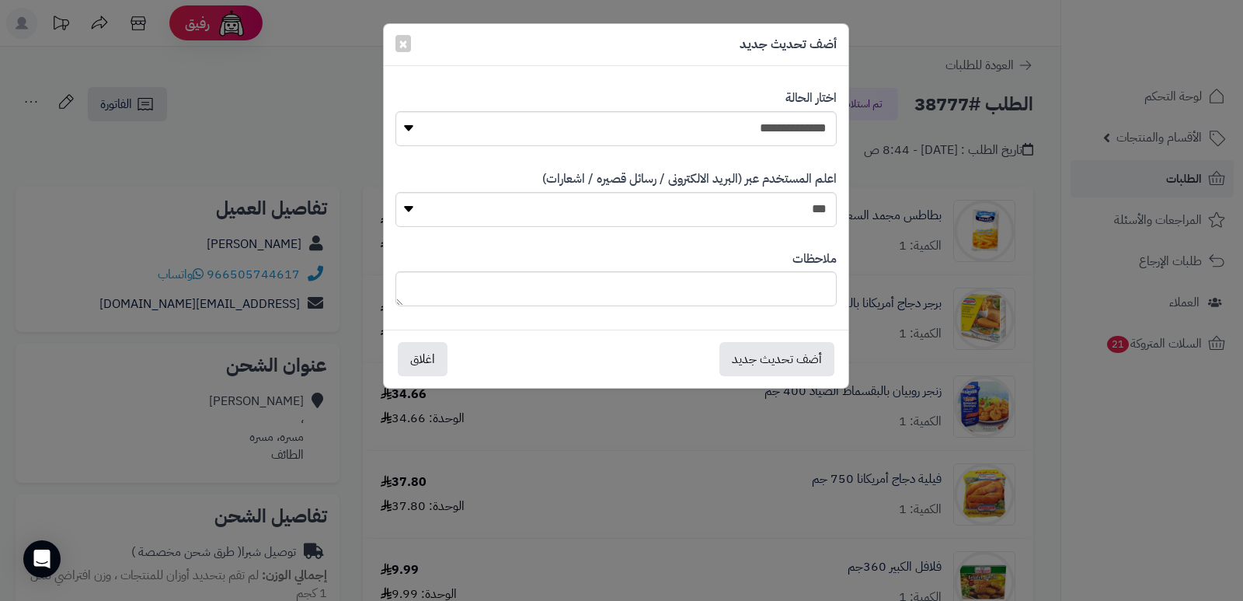
click at [890, 167] on div "**********" at bounding box center [621, 300] width 1243 height 601
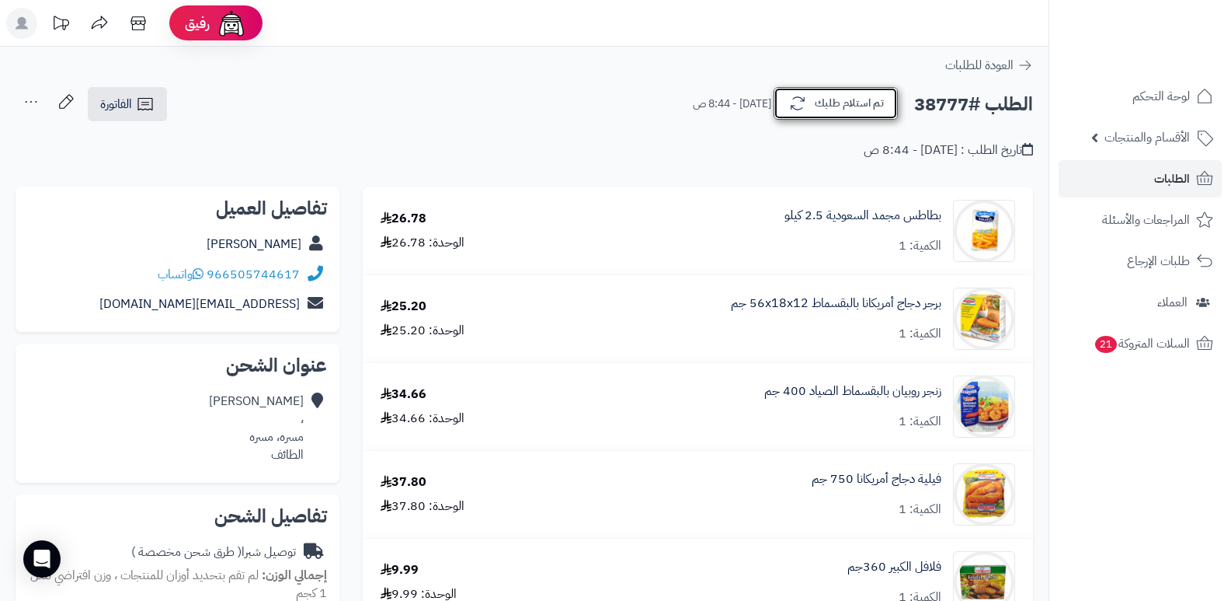
click at [876, 97] on button "تم استلام طلبك" at bounding box center [836, 103] width 124 height 33
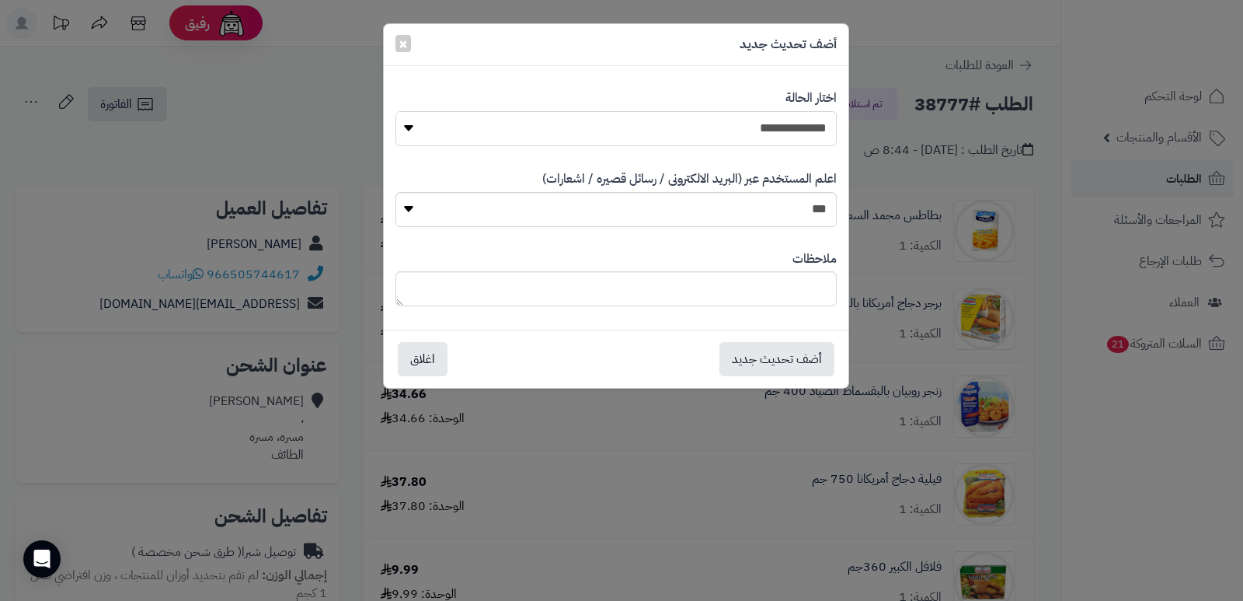
click at [818, 118] on select "**********" at bounding box center [615, 128] width 441 height 35
select select "*"
click at [395, 111] on select "**********" at bounding box center [615, 128] width 441 height 35
click at [800, 275] on textarea at bounding box center [615, 288] width 441 height 35
type textarea "*****"
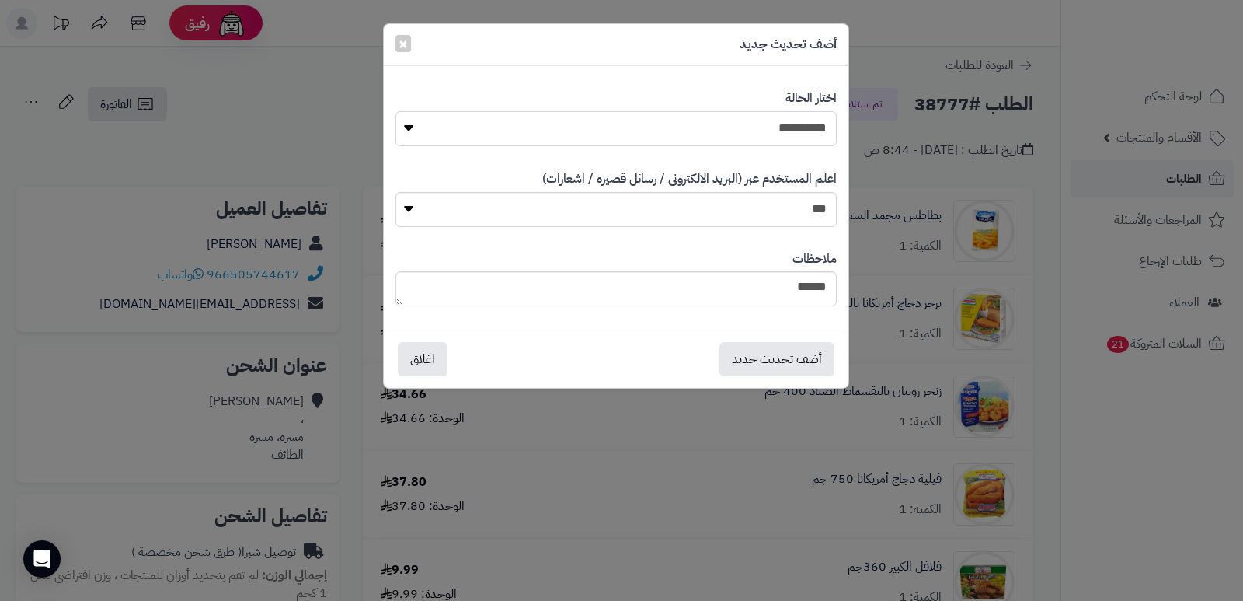
click at [806, 141] on select "**********" at bounding box center [615, 128] width 441 height 35
select select "*"
click at [395, 111] on select "**********" at bounding box center [615, 128] width 441 height 35
click at [797, 303] on textarea "*****" at bounding box center [615, 288] width 441 height 35
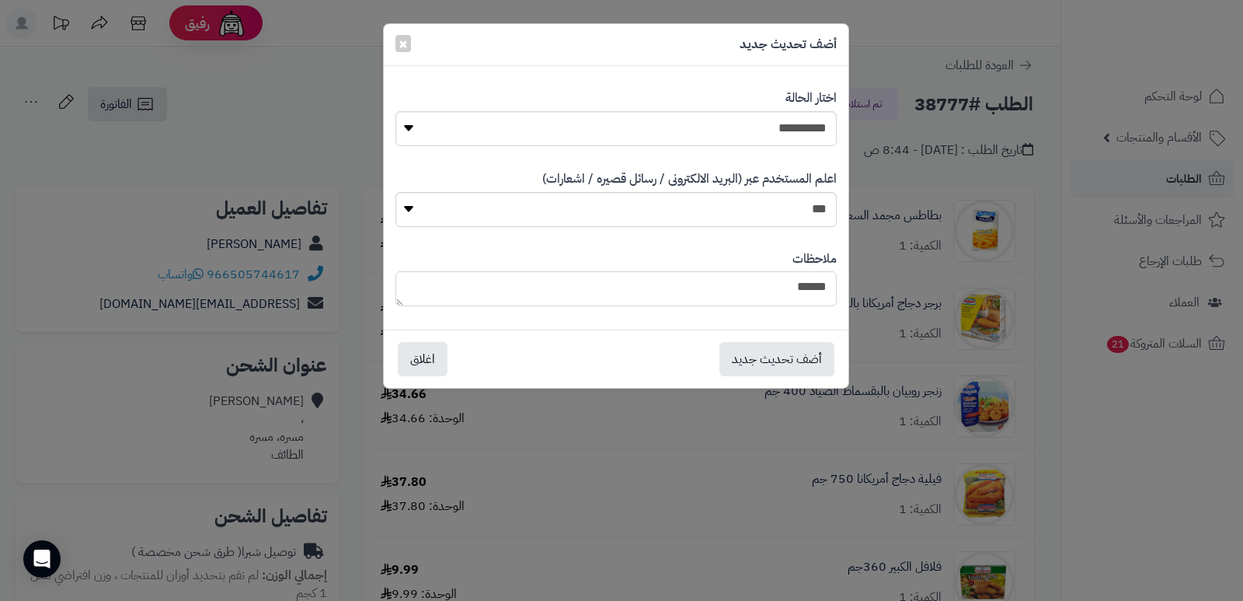
click at [797, 303] on textarea "*****" at bounding box center [615, 288] width 441 height 35
type textarea "*"
click at [812, 148] on div "**********" at bounding box center [615, 118] width 441 height 80
click at [813, 141] on select "**********" at bounding box center [615, 128] width 441 height 35
select select "*"
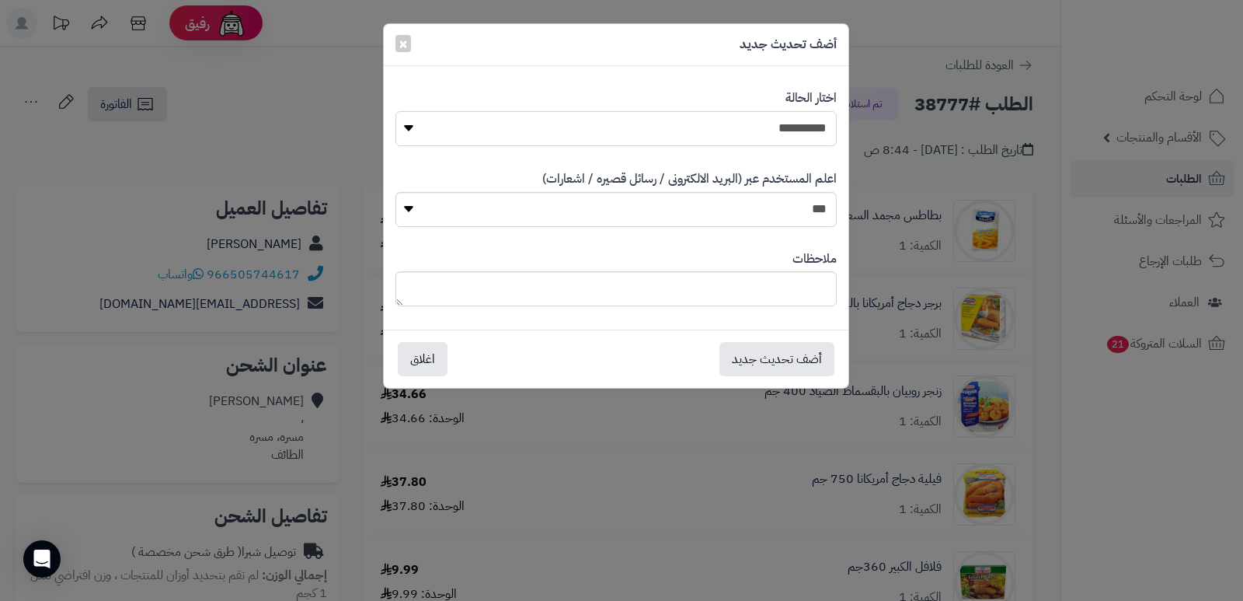
click at [395, 111] on select "**********" at bounding box center [615, 128] width 441 height 35
click at [799, 313] on div "ملاحظات" at bounding box center [615, 279] width 441 height 80
click at [803, 286] on textarea at bounding box center [615, 288] width 441 height 35
type textarea "*****"
click at [767, 346] on button "أضف تحديث جديد" at bounding box center [776, 358] width 115 height 34
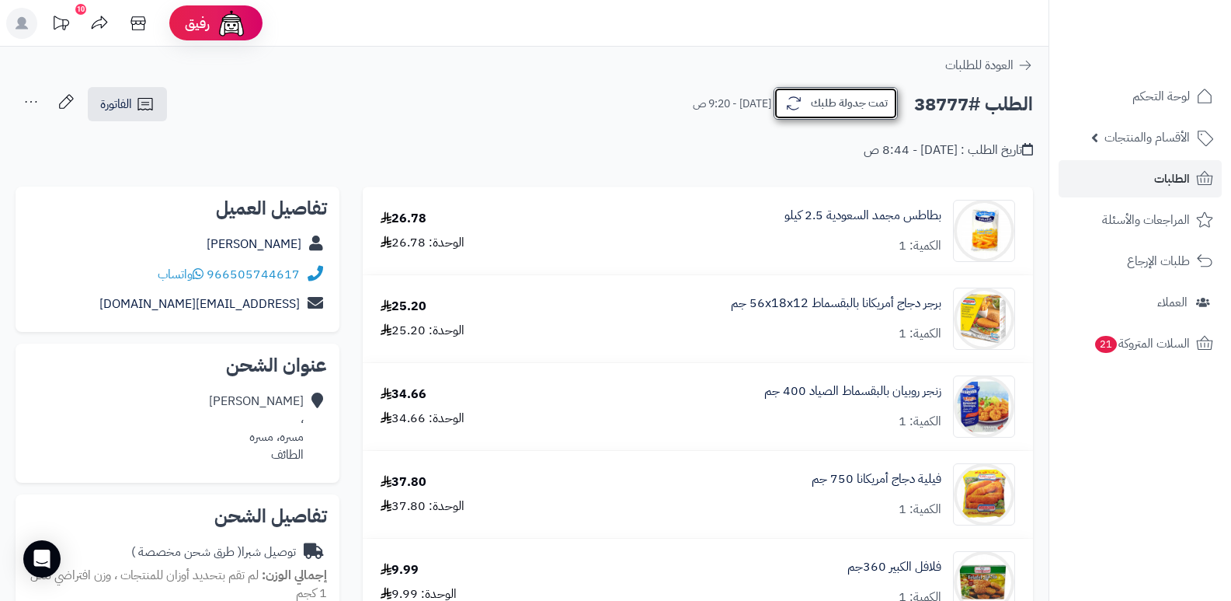
click at [846, 112] on button "تمت جدولة طلبك" at bounding box center [836, 103] width 124 height 33
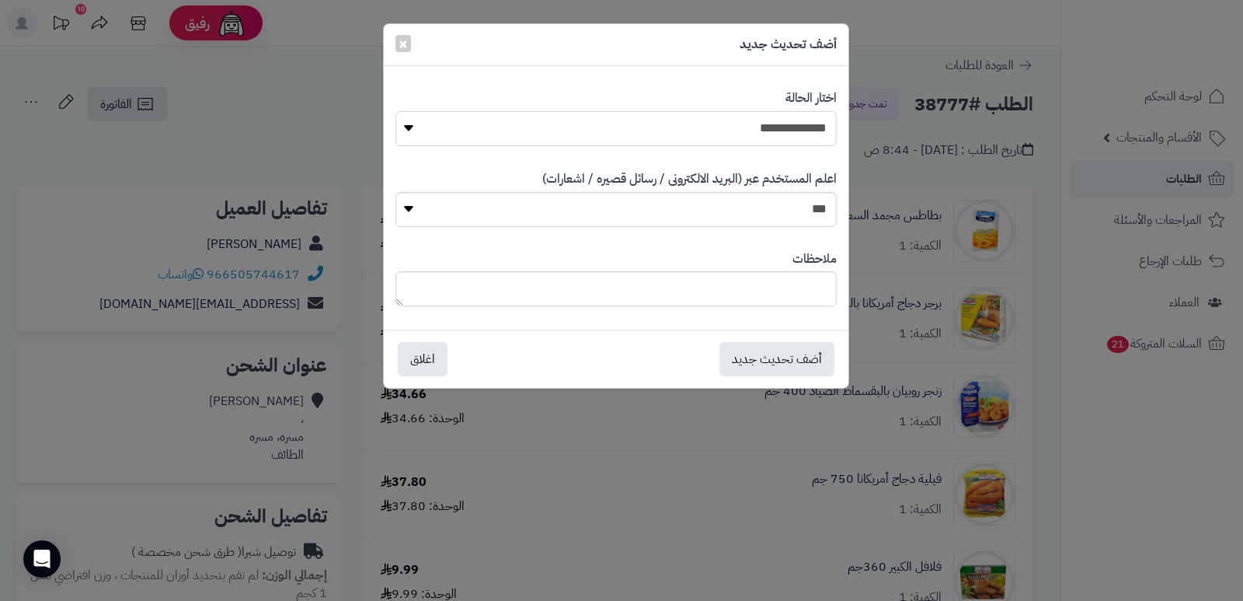
click at [782, 138] on select "**********" at bounding box center [615, 128] width 441 height 35
select select "*"
click at [395, 111] on select "**********" at bounding box center [615, 128] width 441 height 35
click at [795, 291] on textarea at bounding box center [615, 288] width 441 height 35
type textarea "****"
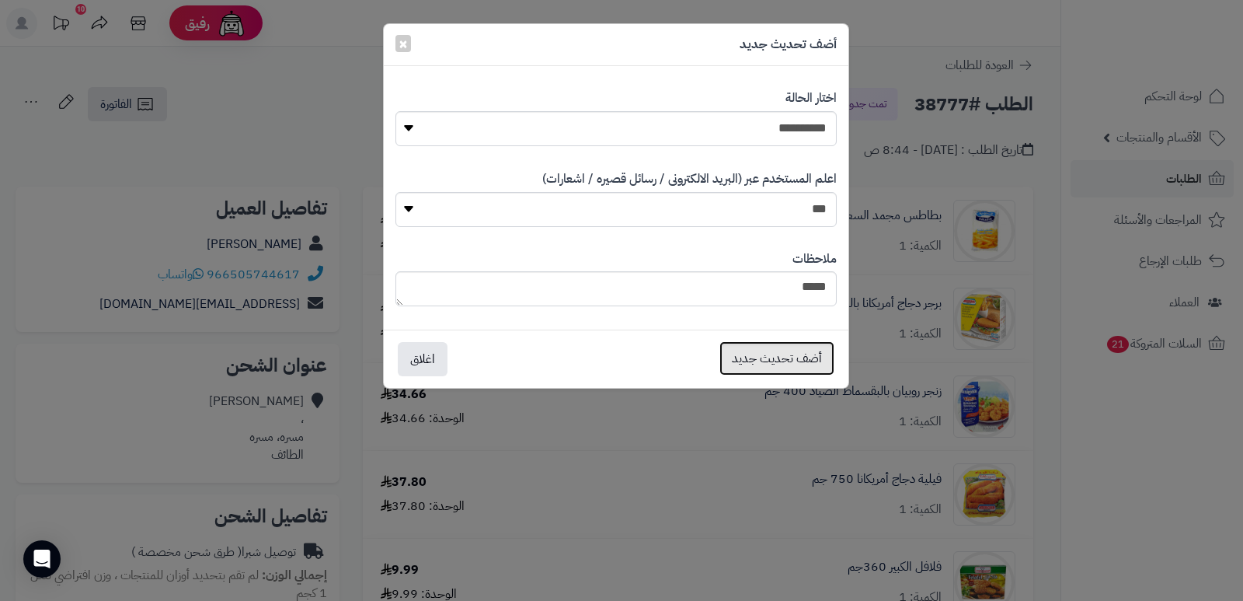
click at [764, 353] on button "أضف تحديث جديد" at bounding box center [776, 358] width 115 height 34
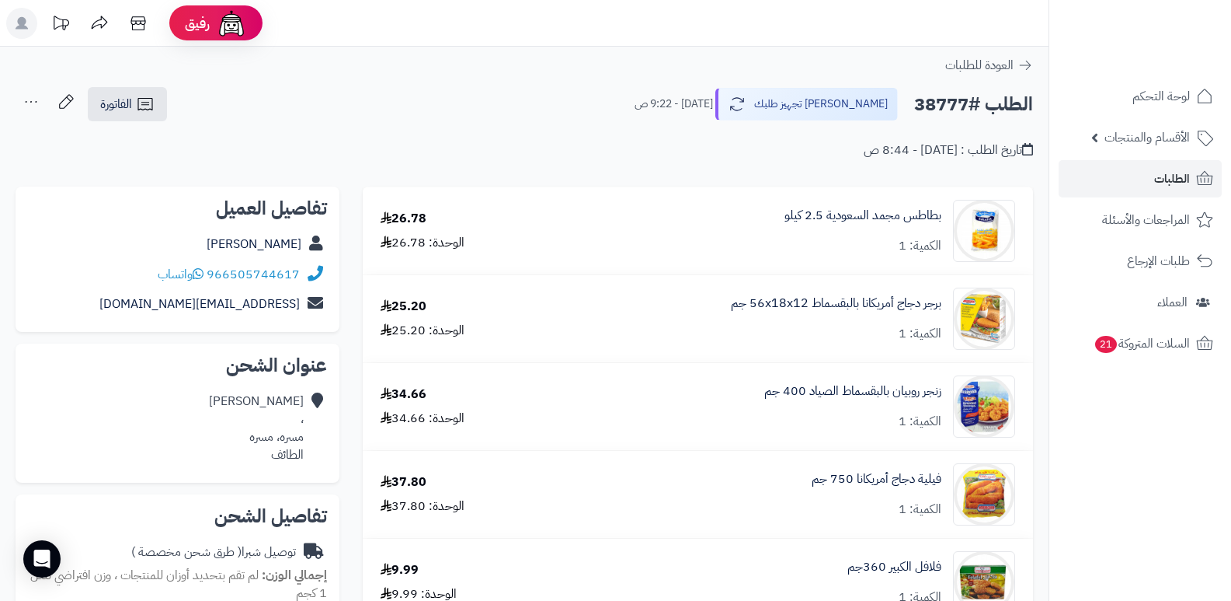
click at [27, 99] on icon at bounding box center [31, 101] width 31 height 31
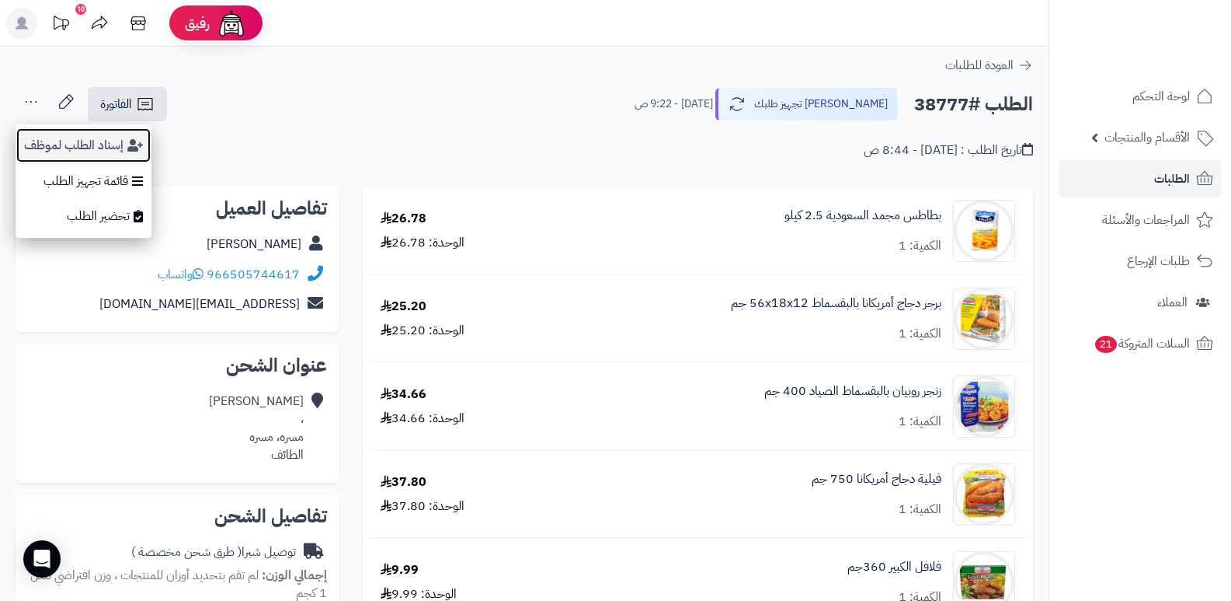
click at [93, 153] on button "إسناد الطلب لموظف" at bounding box center [84, 145] width 136 height 36
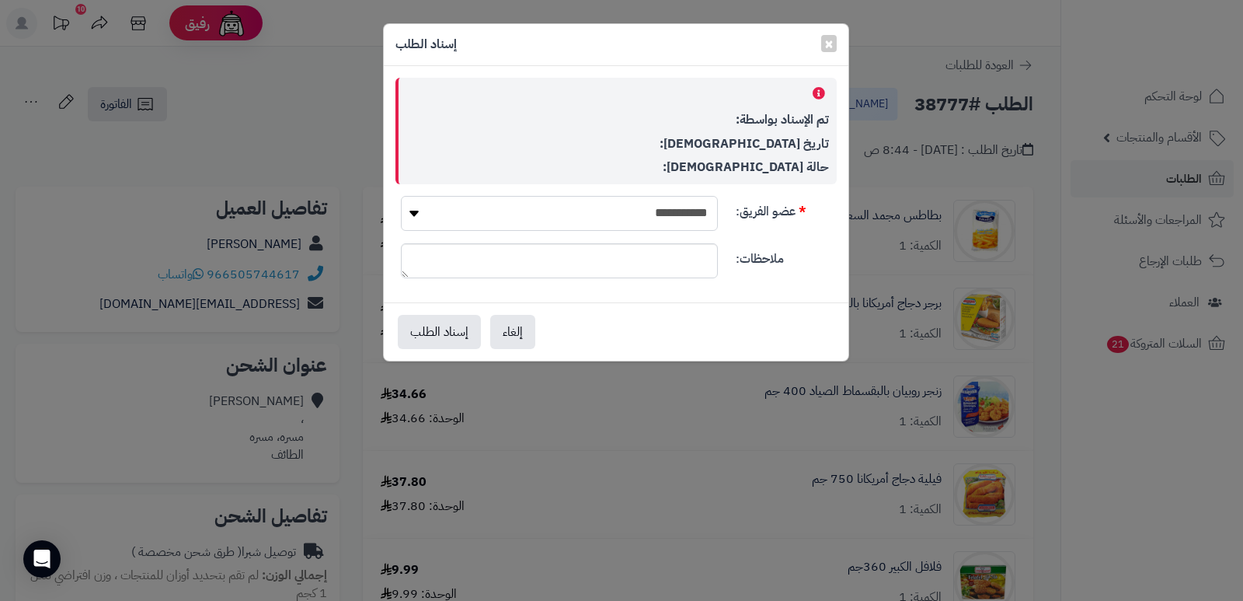
click at [527, 213] on select "**********" at bounding box center [559, 213] width 317 height 35
select select "**"
click at [401, 196] on select "**********" at bounding box center [559, 213] width 317 height 35
click at [421, 330] on button "إسناد الطلب" at bounding box center [439, 331] width 83 height 34
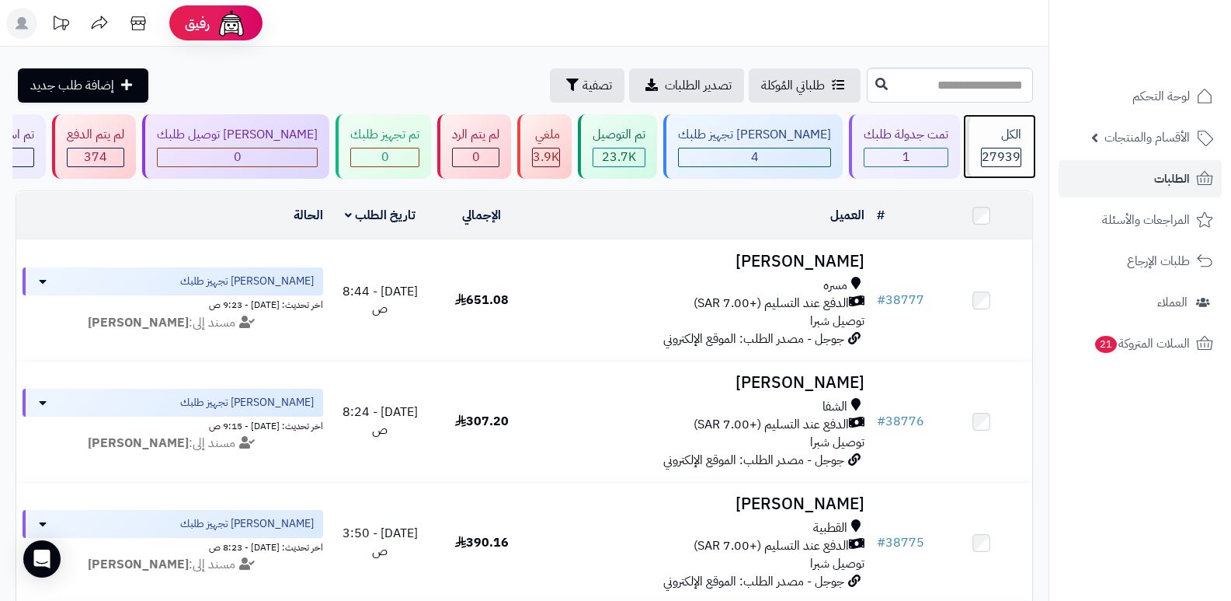
click at [973, 131] on div "الكل 27939" at bounding box center [999, 146] width 67 height 64
click at [1012, 149] on span "27939" at bounding box center [1001, 157] width 39 height 19
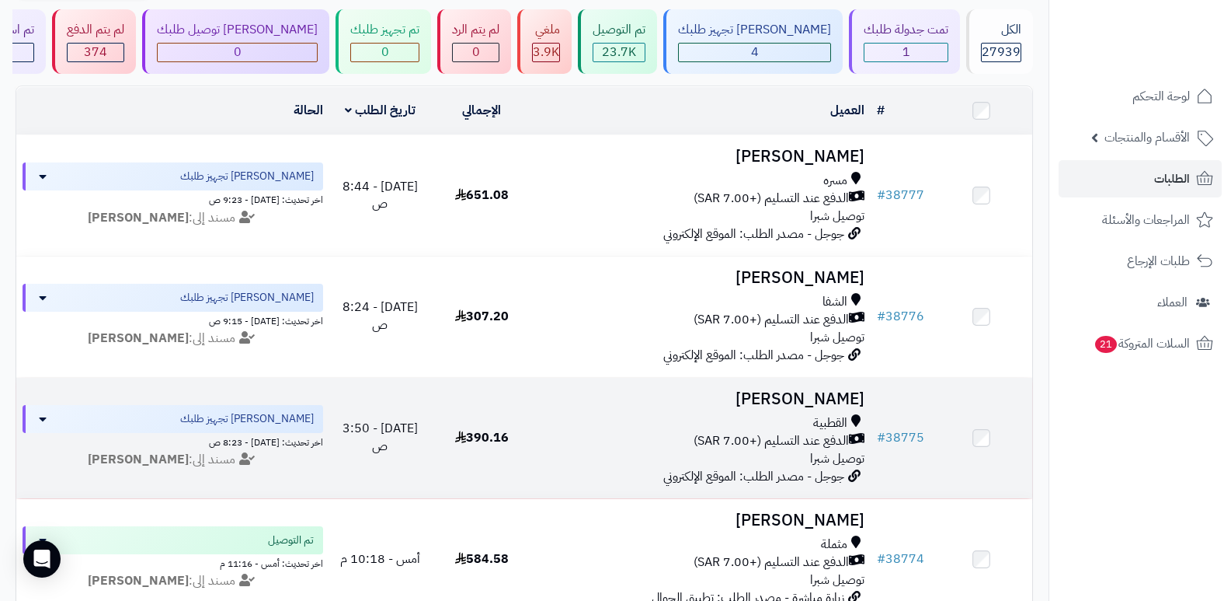
scroll to position [78, 0]
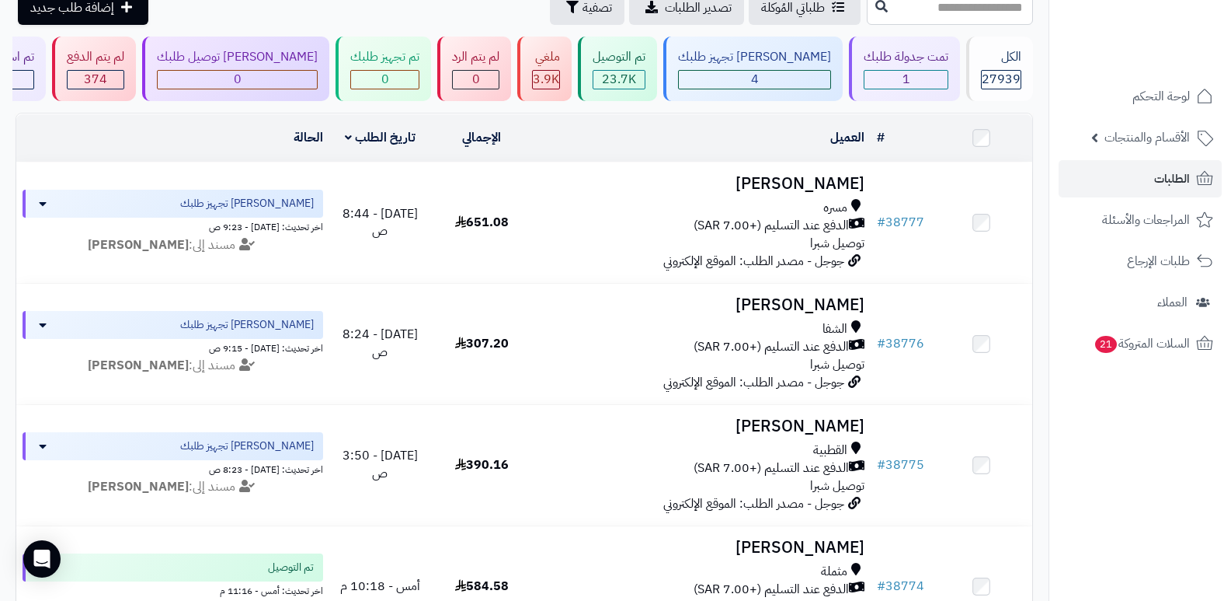
click at [1057, 461] on nav "لوحة التحكم الأقسام والمنتجات المنتجات الأقسام الماركات مواصفات المنتجات مواصفا…" at bounding box center [1140, 319] width 183 height 601
click at [987, 75] on span "27939" at bounding box center [1001, 79] width 39 height 19
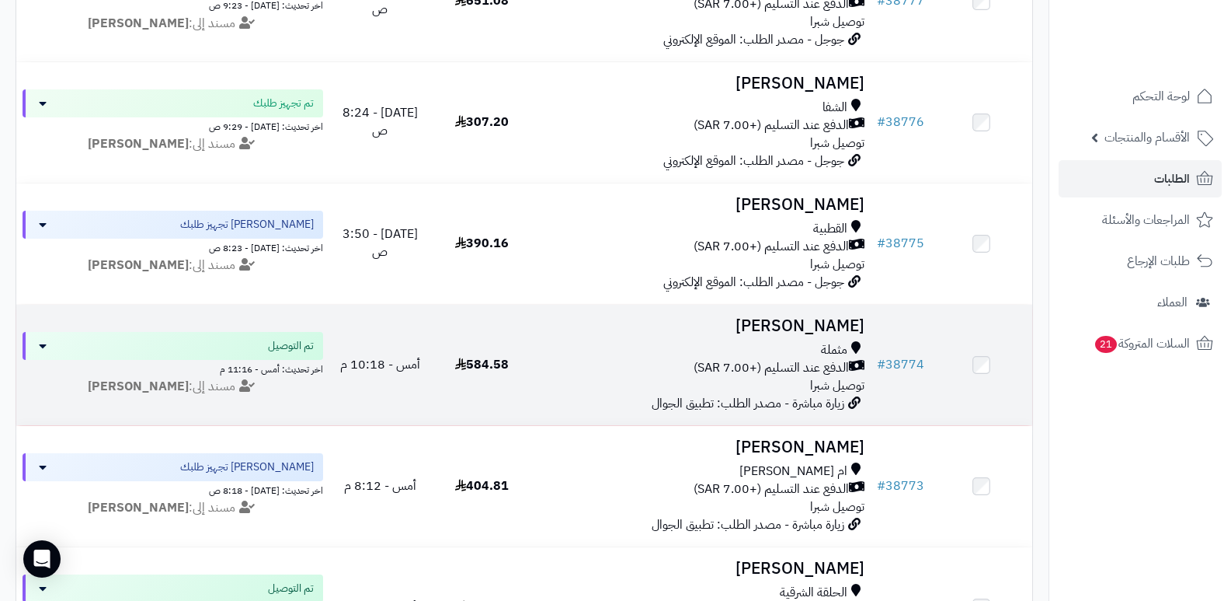
scroll to position [388, 0]
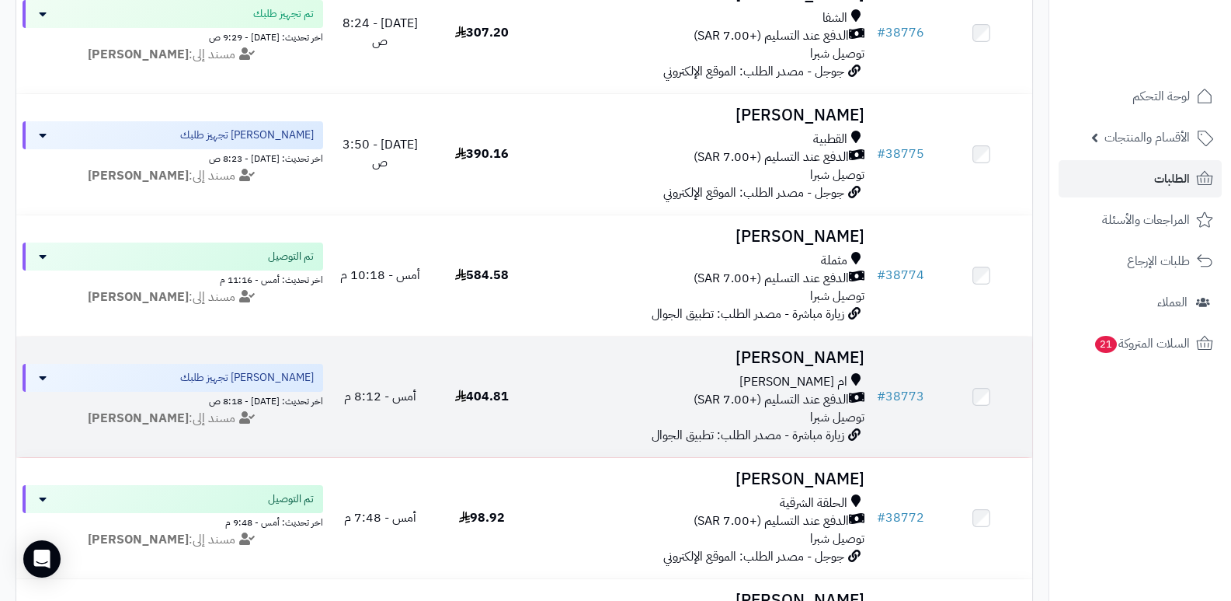
click at [832, 357] on h3 "[PERSON_NAME]" at bounding box center [702, 358] width 326 height 18
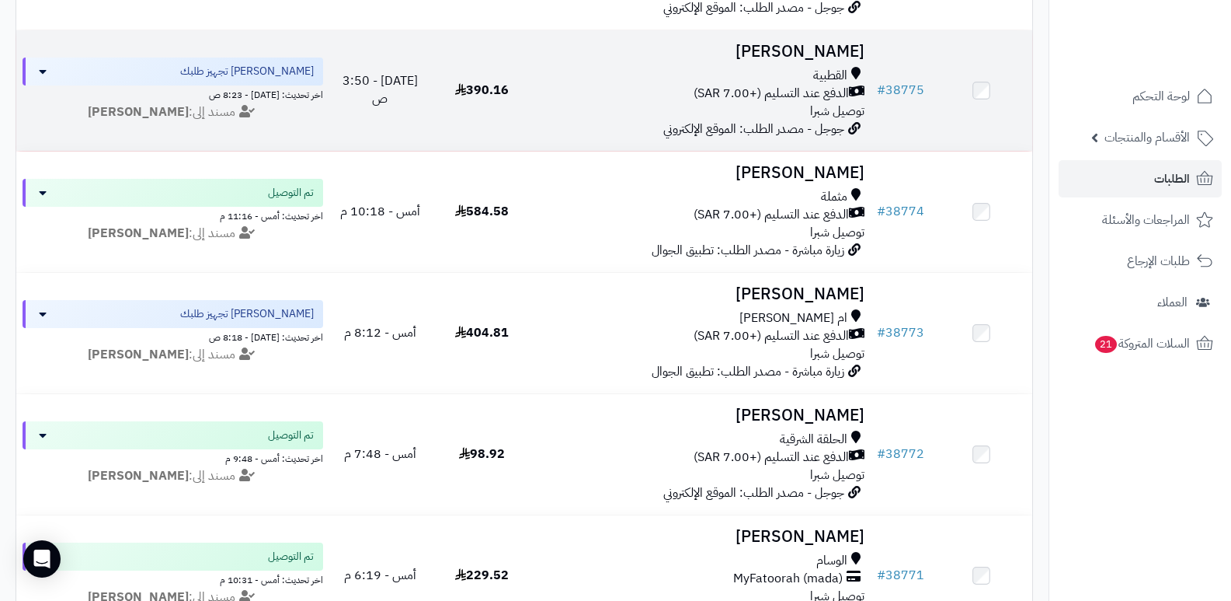
scroll to position [466, 0]
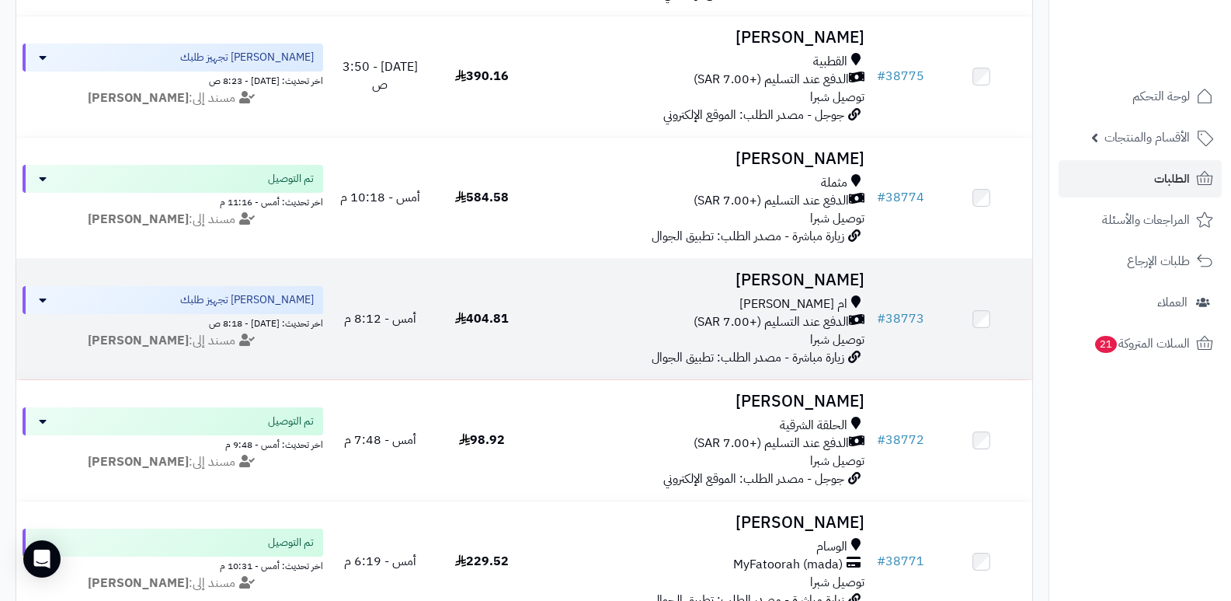
click at [848, 272] on h3 "[PERSON_NAME]" at bounding box center [702, 280] width 326 height 18
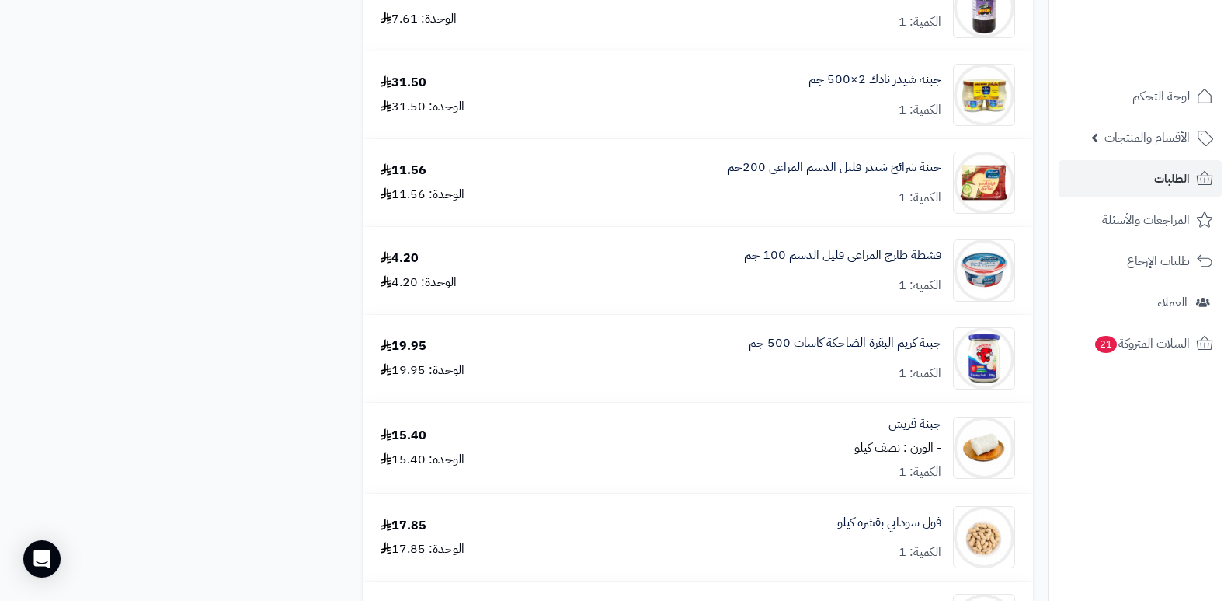
scroll to position [1554, 0]
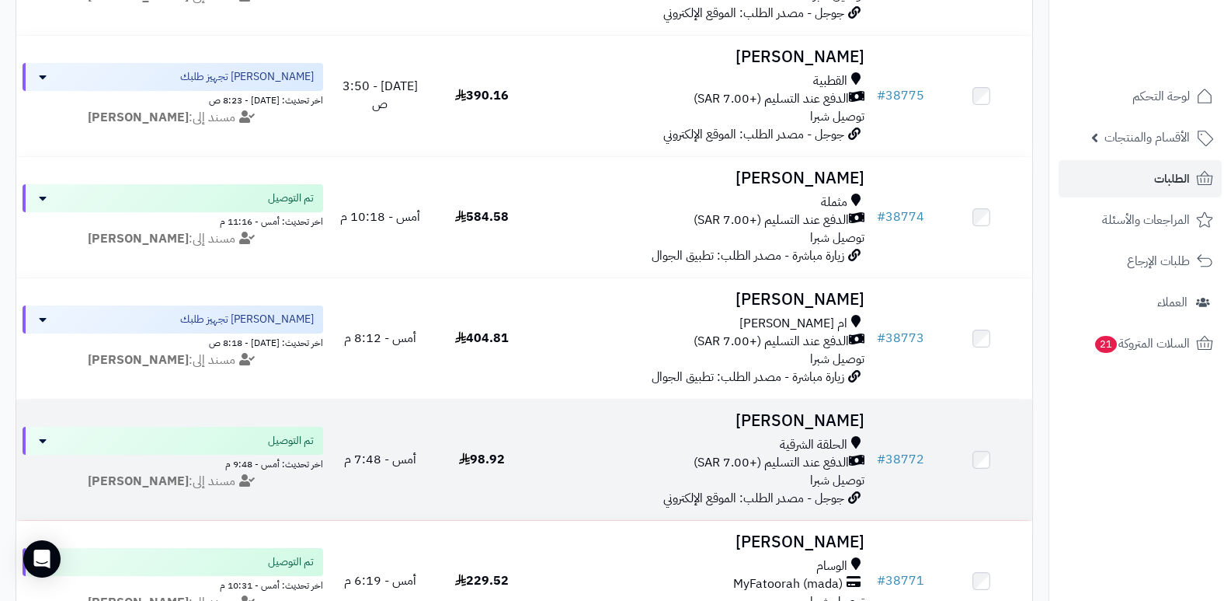
scroll to position [233, 0]
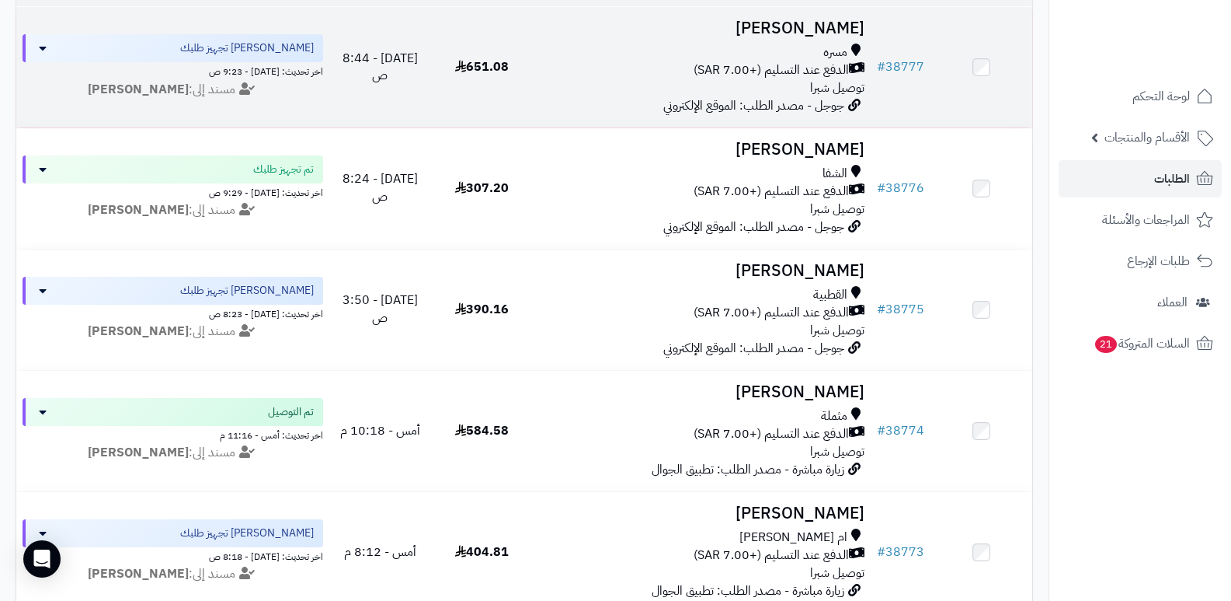
click at [850, 27] on h3 "[PERSON_NAME]" at bounding box center [702, 28] width 326 height 18
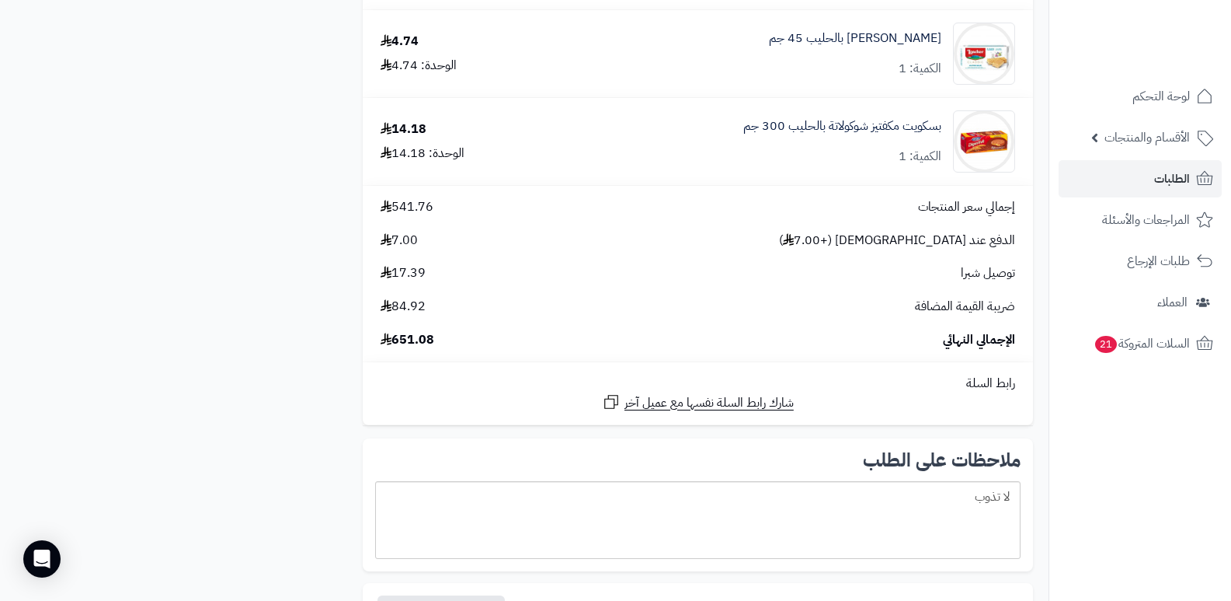
scroll to position [2797, 0]
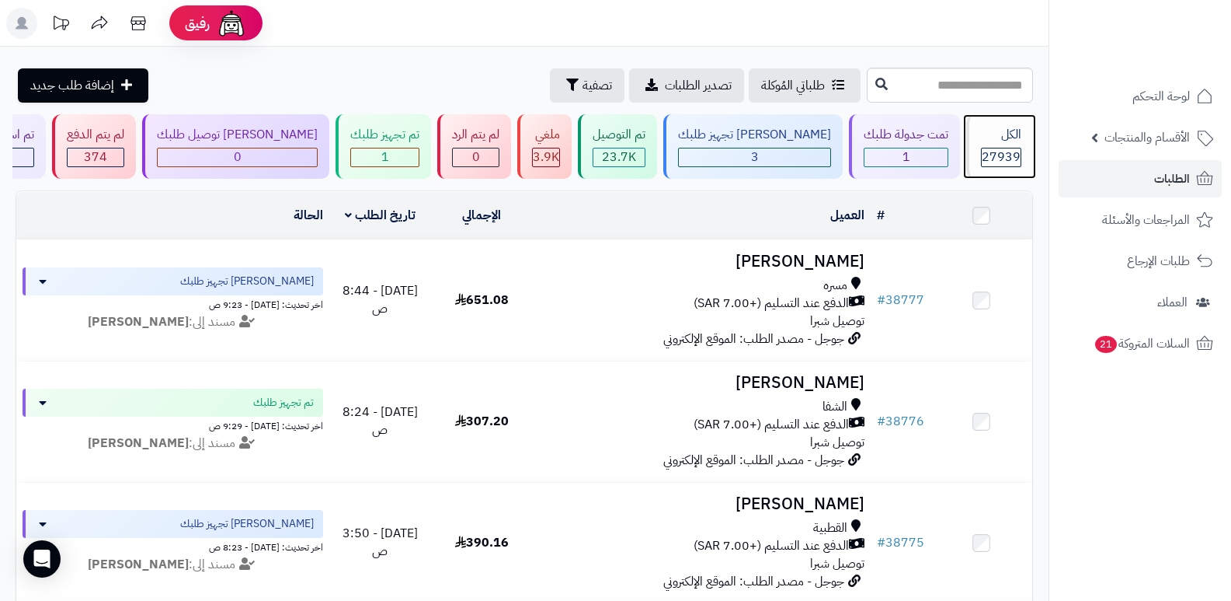
click at [991, 141] on div "الكل" at bounding box center [1001, 135] width 40 height 18
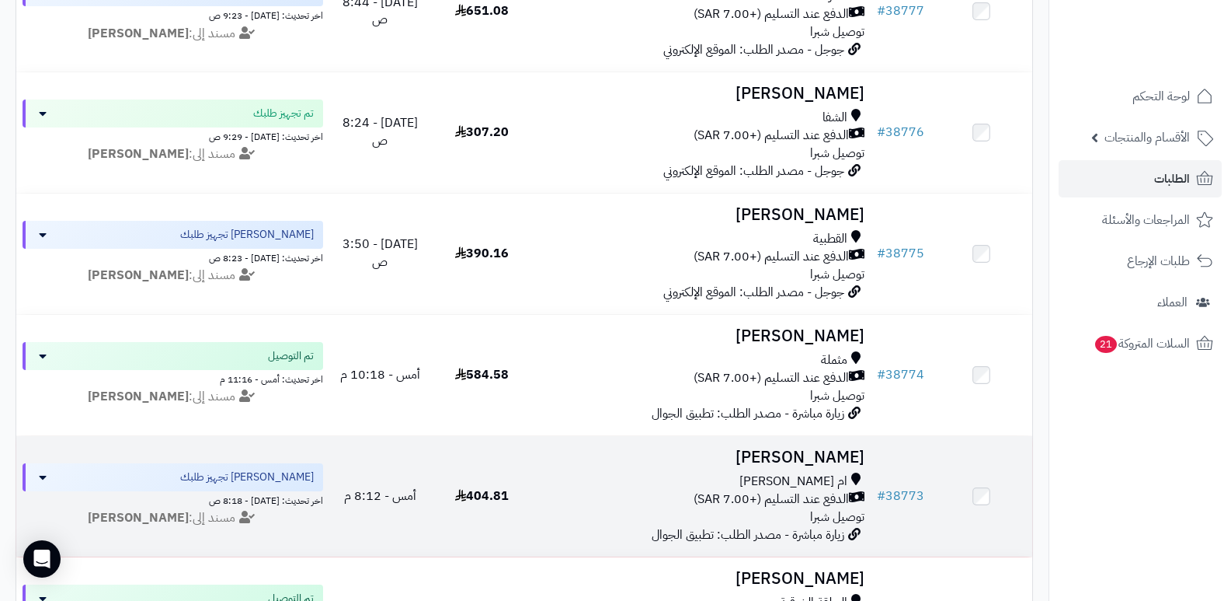
scroll to position [311, 0]
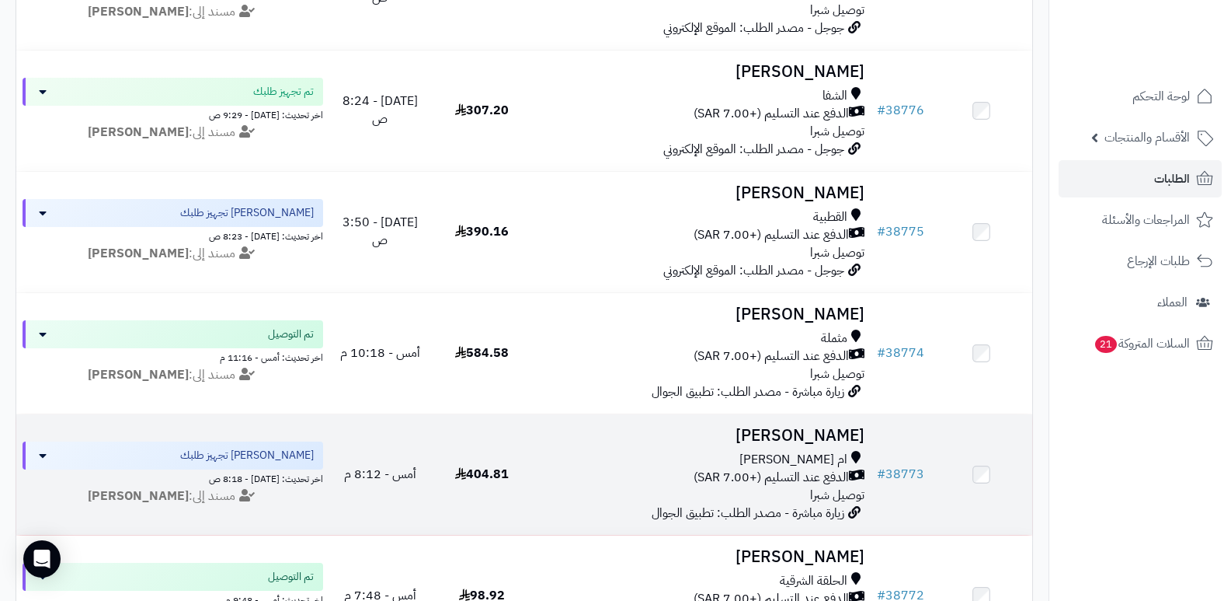
click at [819, 430] on h3 "[PERSON_NAME]" at bounding box center [702, 436] width 326 height 18
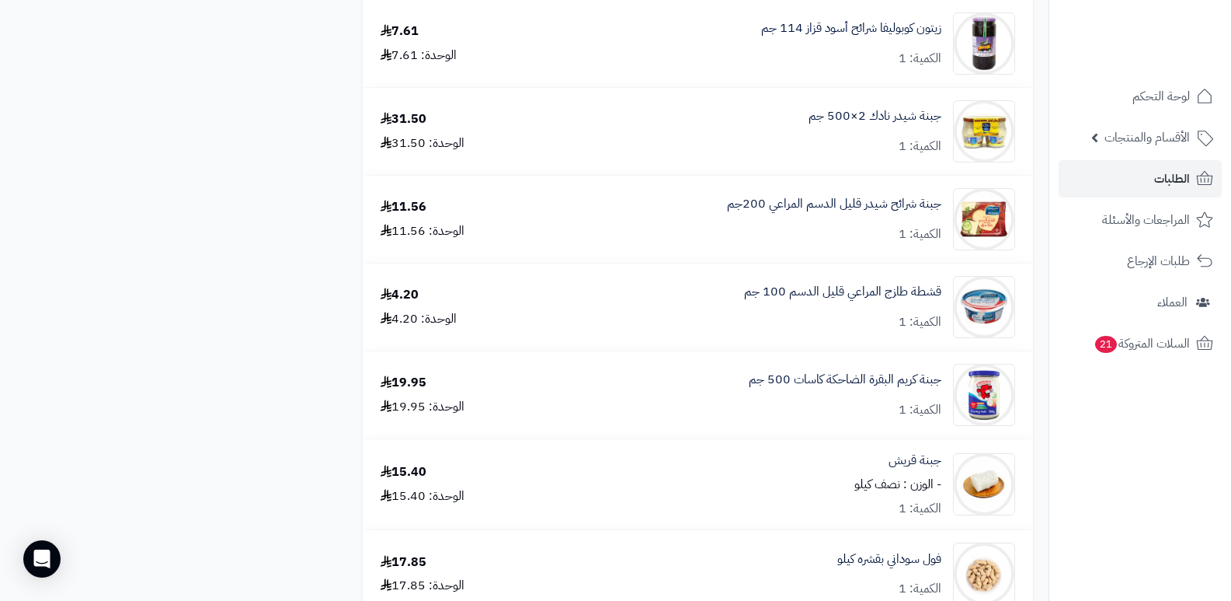
scroll to position [1554, 0]
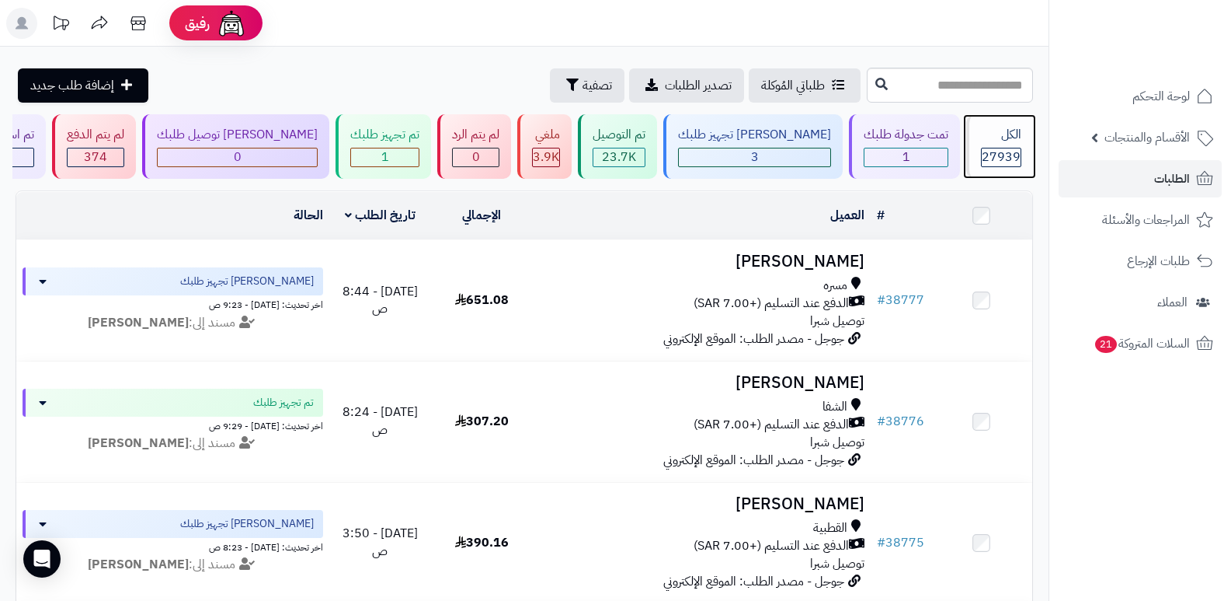
click at [1007, 128] on div "الكل" at bounding box center [1001, 135] width 40 height 18
click at [996, 153] on span "27939" at bounding box center [1001, 157] width 39 height 19
click at [983, 134] on div "الكل" at bounding box center [1001, 135] width 40 height 18
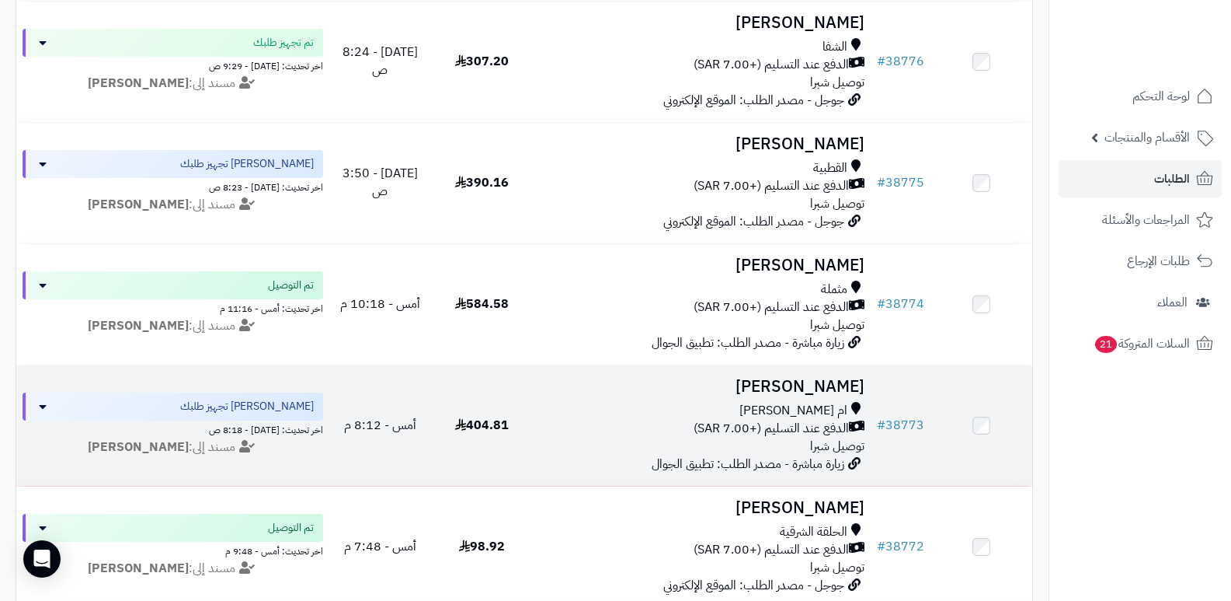
scroll to position [388, 0]
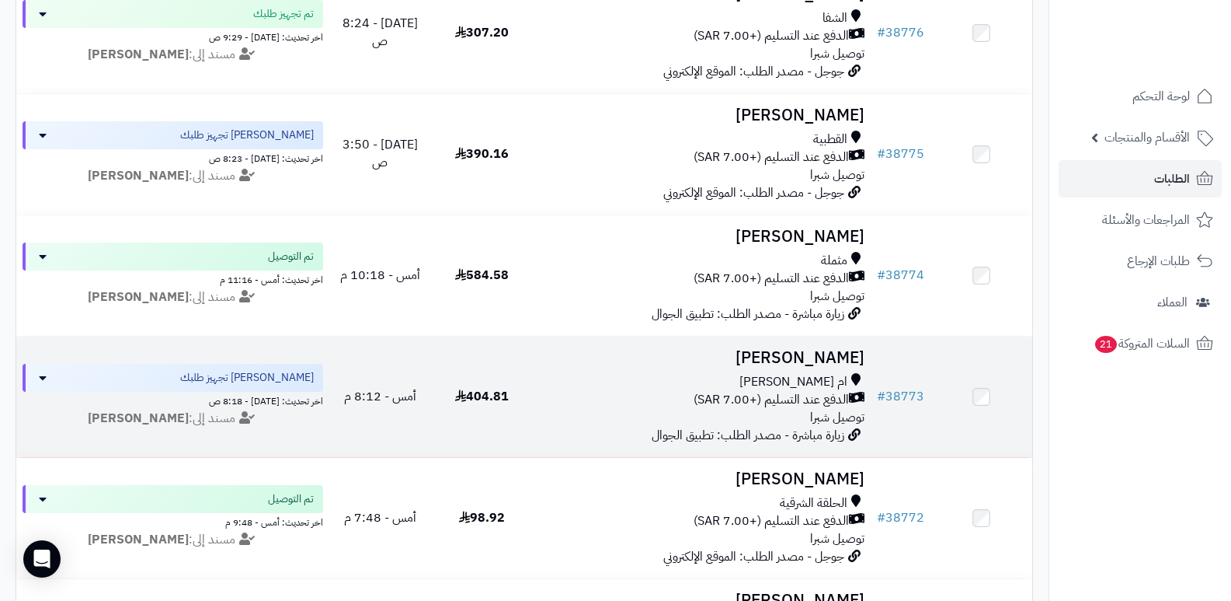
click at [836, 360] on h3 "[PERSON_NAME]" at bounding box center [702, 358] width 326 height 18
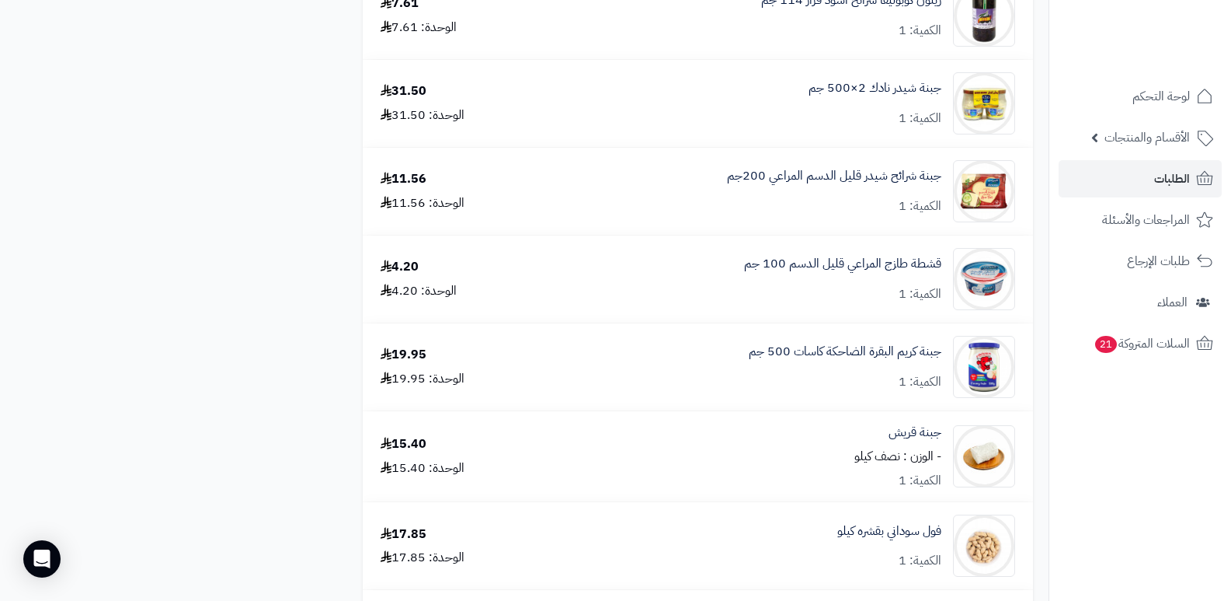
scroll to position [1476, 0]
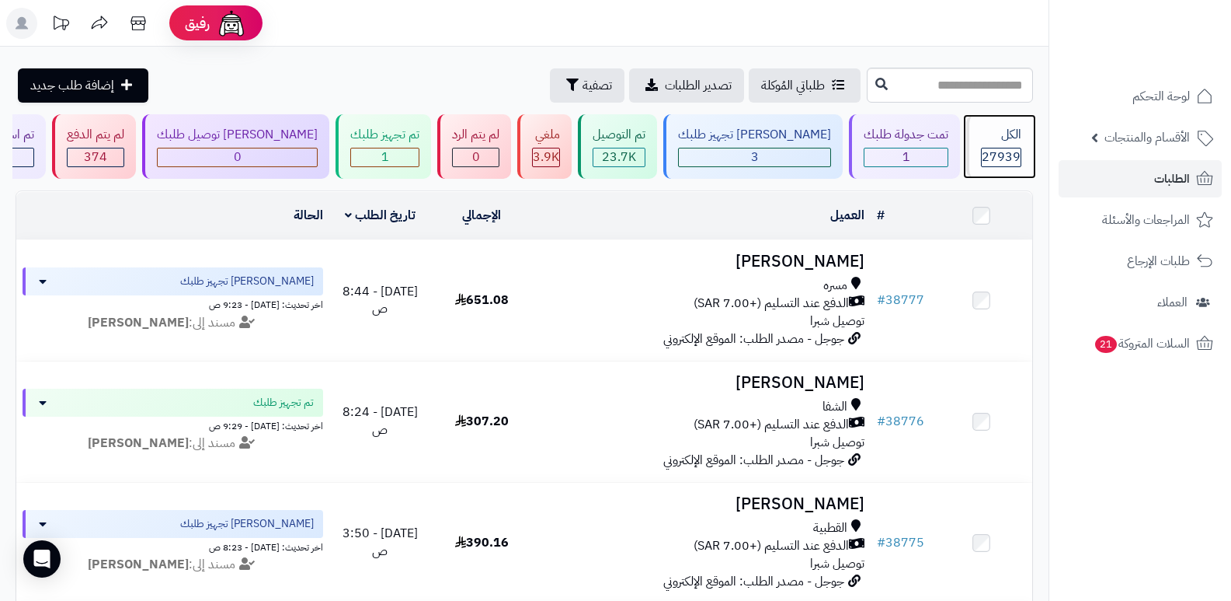
click at [982, 142] on div "الكل" at bounding box center [1001, 135] width 40 height 18
click at [983, 155] on span "27939" at bounding box center [1001, 157] width 39 height 19
click at [1000, 155] on span "27939" at bounding box center [1001, 157] width 39 height 19
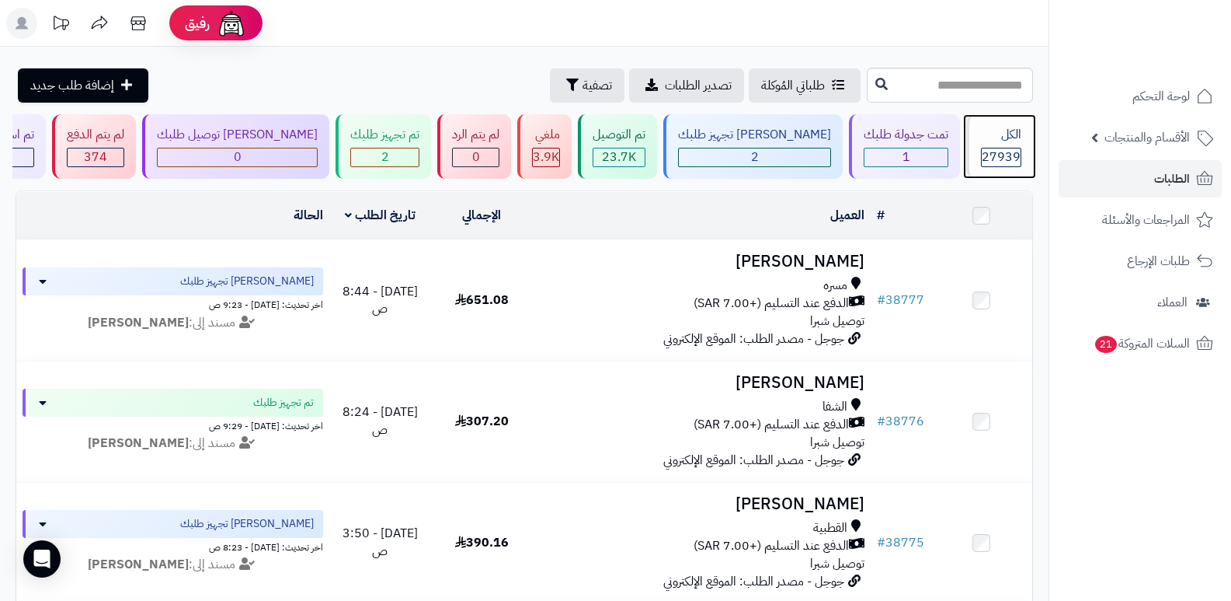
click at [1014, 127] on div "الكل" at bounding box center [1001, 135] width 40 height 18
click at [991, 170] on div "الكل 27939" at bounding box center [999, 146] width 67 height 64
click at [982, 162] on div "27939" at bounding box center [1001, 157] width 39 height 18
click at [1013, 134] on div "الكل" at bounding box center [1001, 135] width 40 height 18
click at [998, 142] on div "الكل" at bounding box center [1001, 135] width 40 height 18
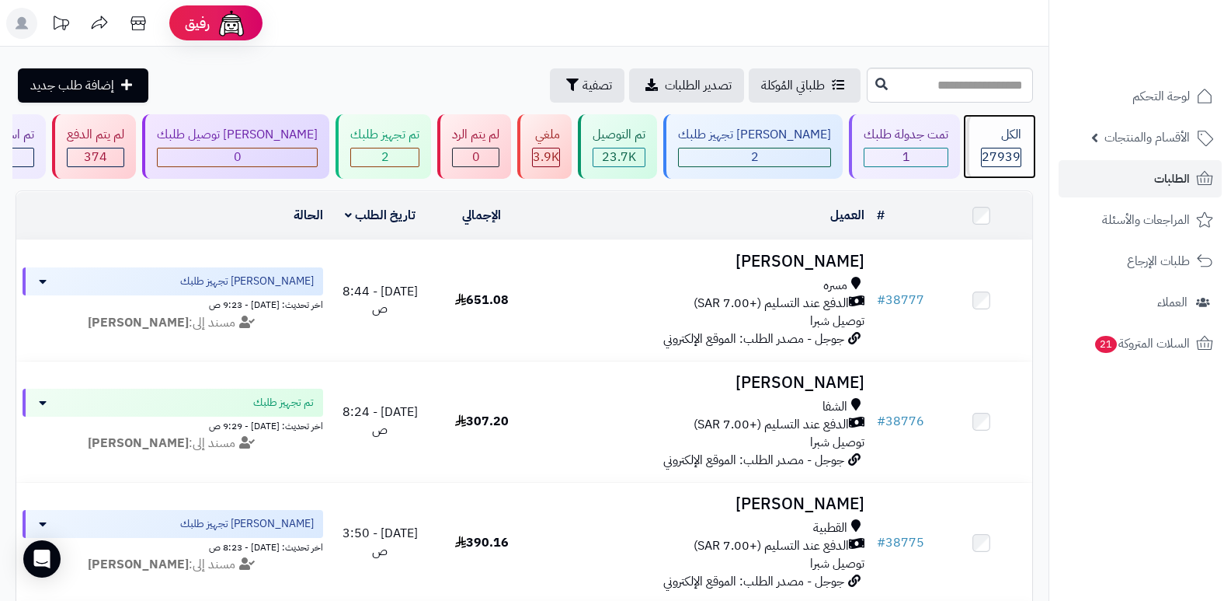
click at [1008, 134] on div "الكل" at bounding box center [1001, 135] width 40 height 18
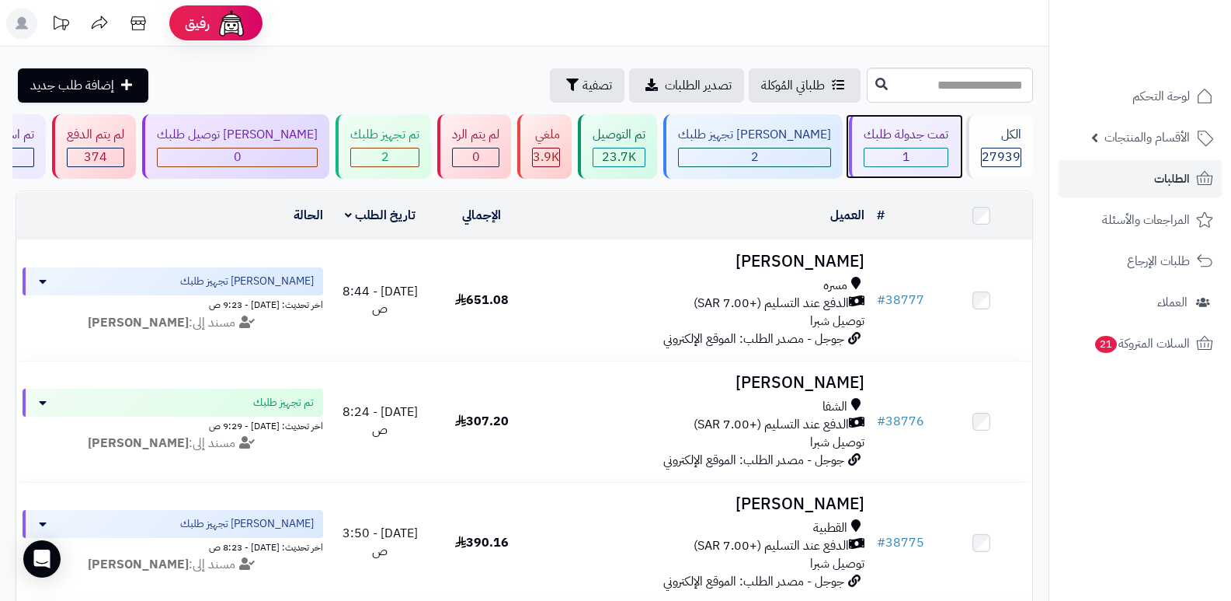
click at [907, 138] on div "تمت جدولة طلبك" at bounding box center [906, 135] width 85 height 18
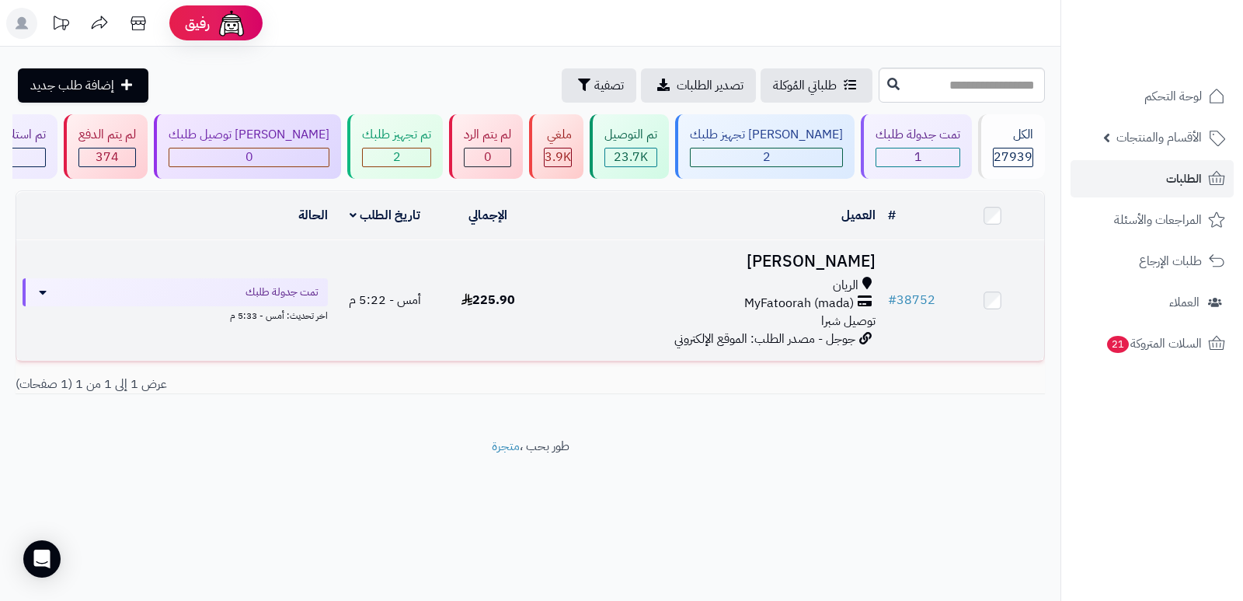
click at [856, 256] on h3 "[PERSON_NAME]" at bounding box center [710, 261] width 330 height 18
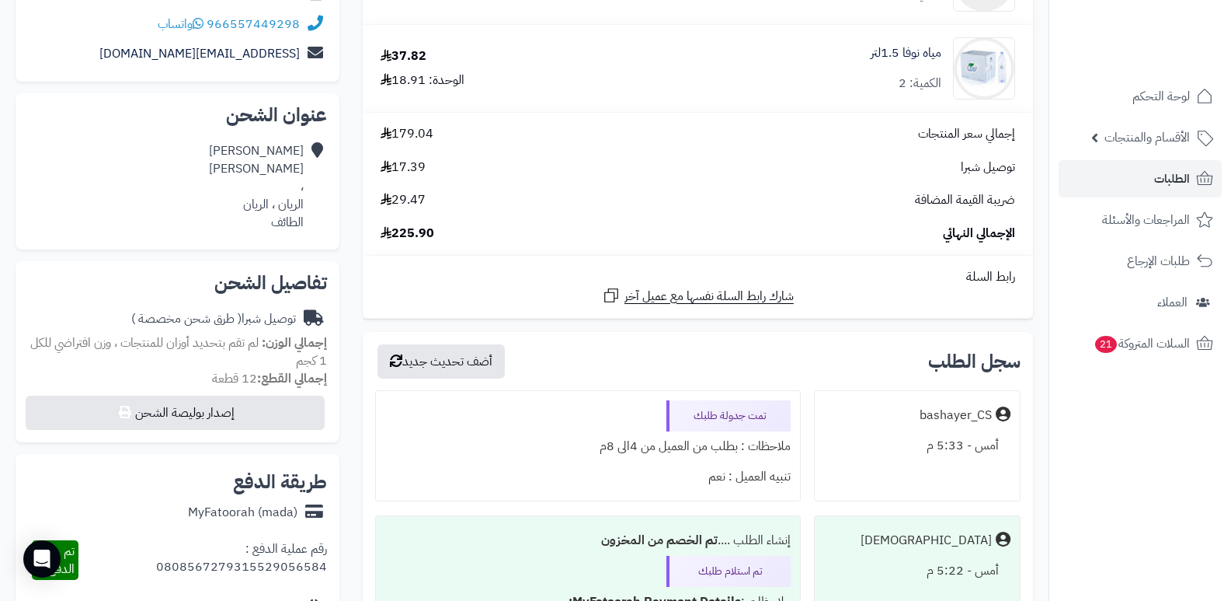
scroll to position [169, 0]
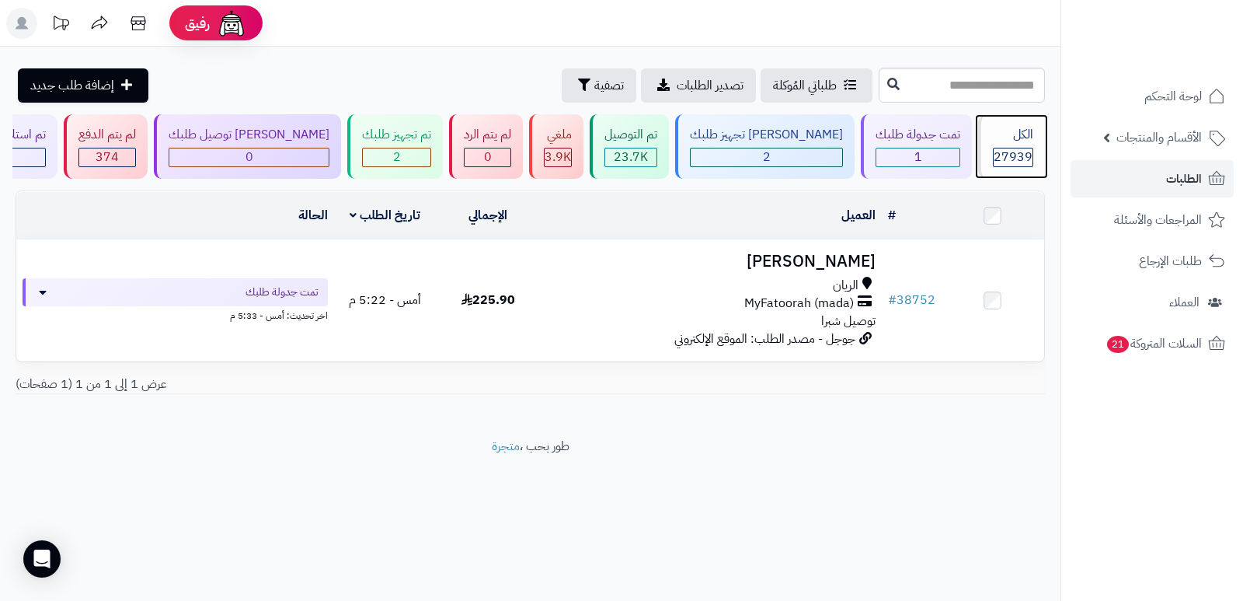
click at [994, 145] on div "الكل 27939" at bounding box center [1011, 146] width 67 height 64
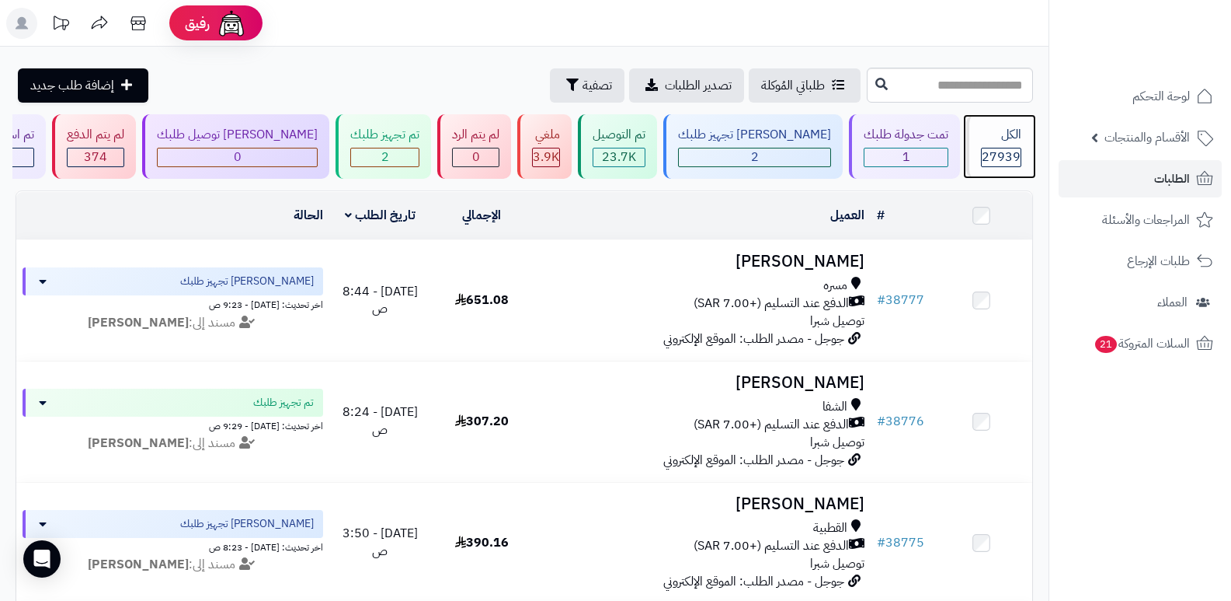
click at [994, 145] on div "الكل 27939" at bounding box center [999, 146] width 67 height 64
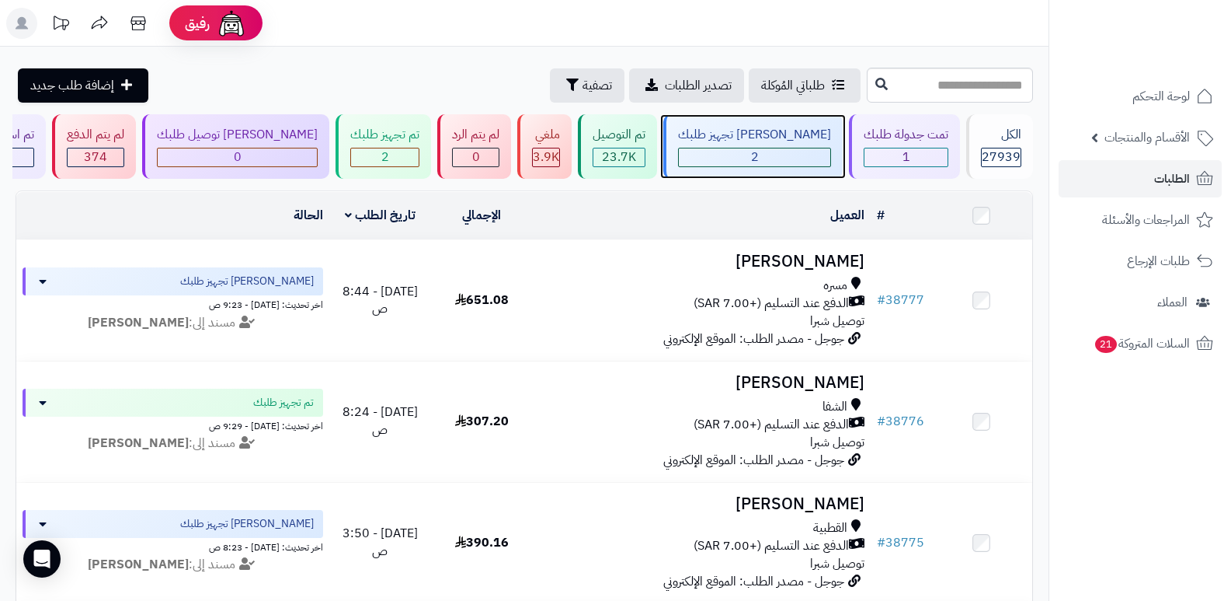
click at [781, 150] on div "2" at bounding box center [754, 157] width 151 height 18
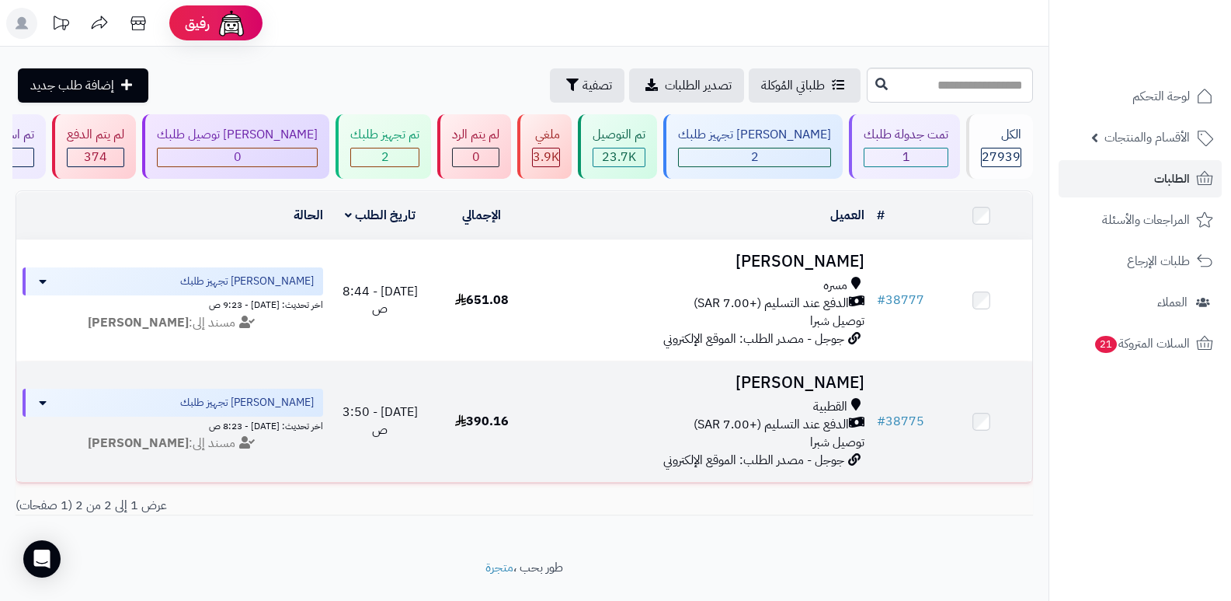
click at [841, 374] on h3 "[PERSON_NAME]" at bounding box center [702, 383] width 326 height 18
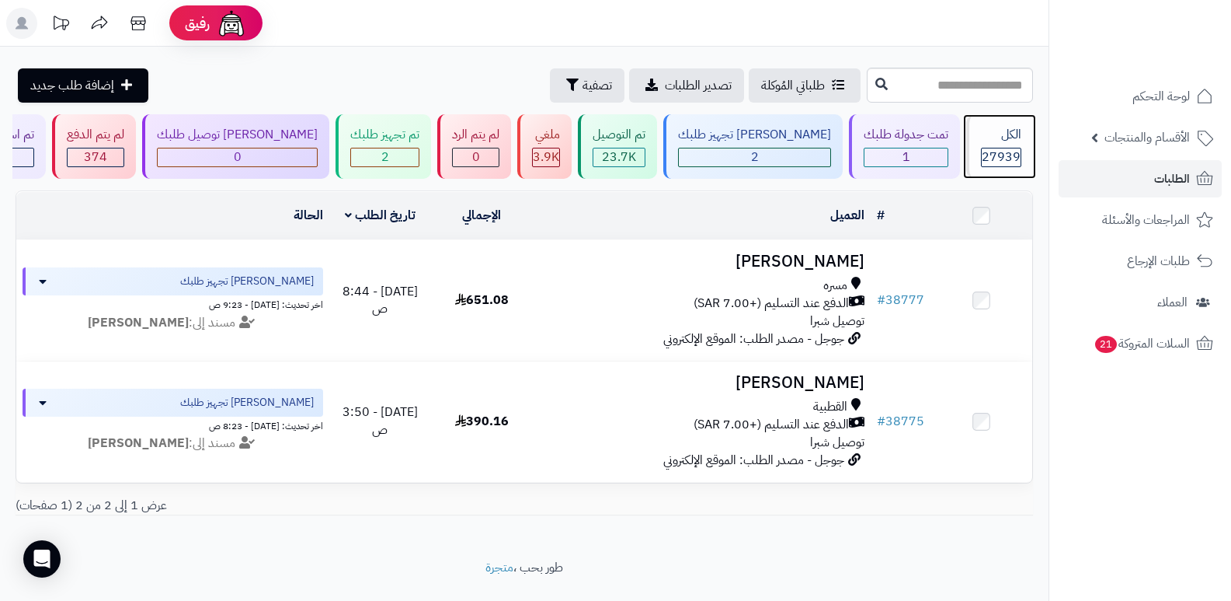
click at [994, 146] on div "الكل 27939" at bounding box center [999, 146] width 67 height 64
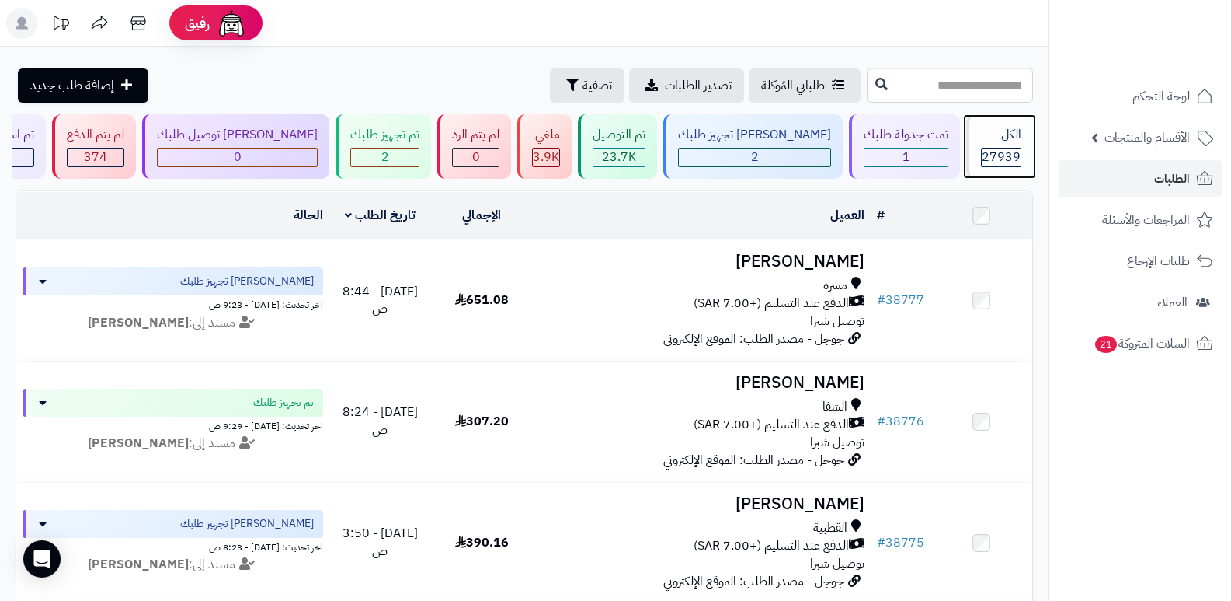
click at [998, 140] on div "الكل" at bounding box center [1001, 135] width 40 height 18
click at [1015, 133] on div "الكل" at bounding box center [1001, 135] width 40 height 18
click at [994, 145] on div "الكل 27939" at bounding box center [999, 146] width 67 height 64
click at [1013, 133] on div "الكل" at bounding box center [1001, 135] width 40 height 18
click at [1008, 127] on div "الكل" at bounding box center [1001, 135] width 40 height 18
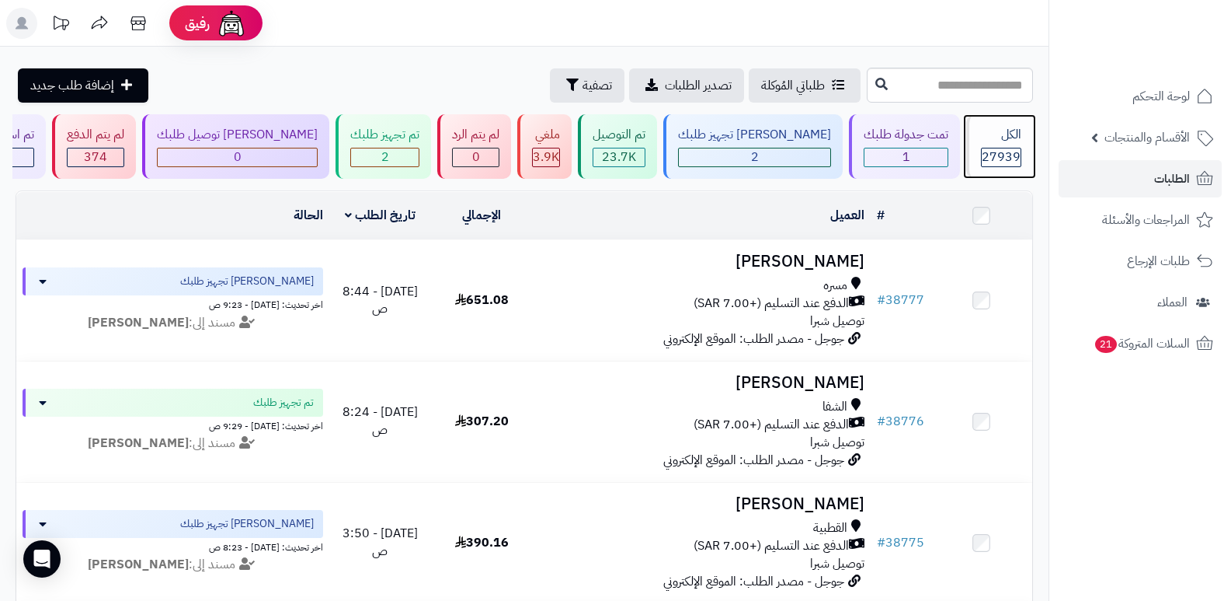
click at [996, 145] on div "الكل 27939" at bounding box center [999, 146] width 67 height 64
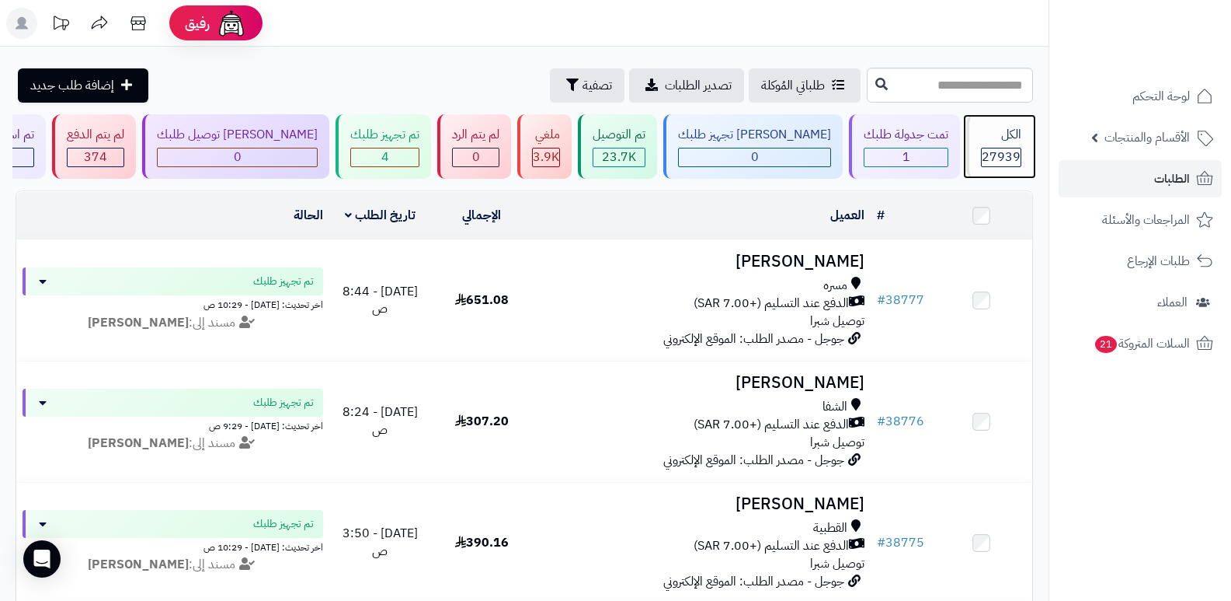
click at [981, 143] on div "الكل" at bounding box center [1001, 135] width 40 height 18
click at [993, 142] on div "الكل" at bounding box center [1001, 135] width 40 height 18
click at [1014, 148] on span "27939" at bounding box center [1001, 157] width 39 height 19
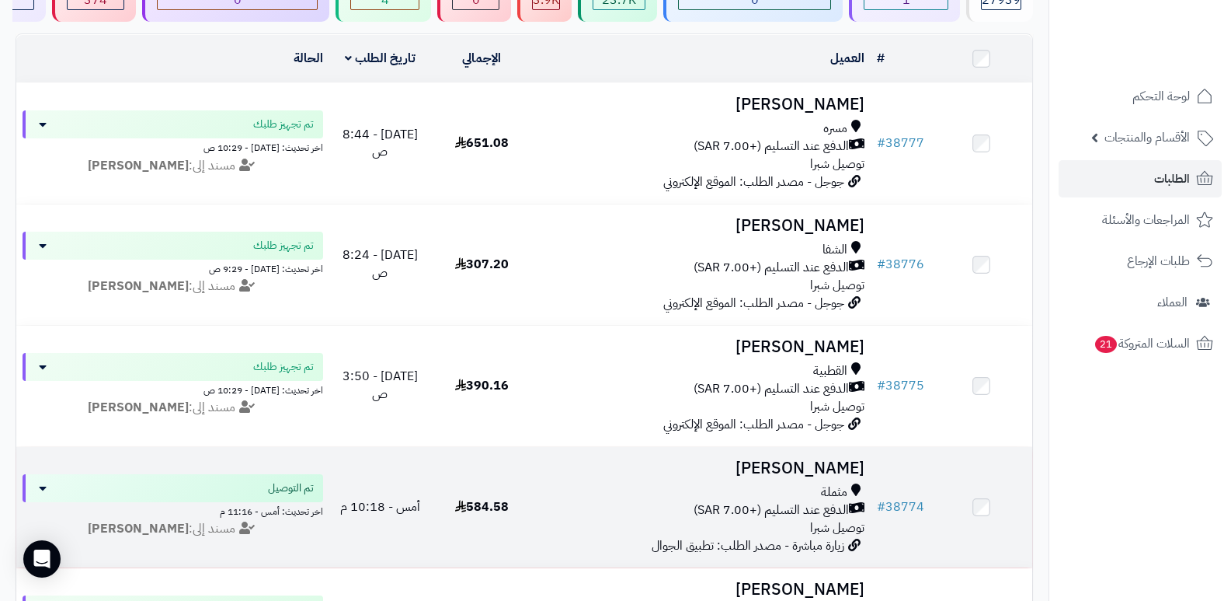
scroll to position [155, 0]
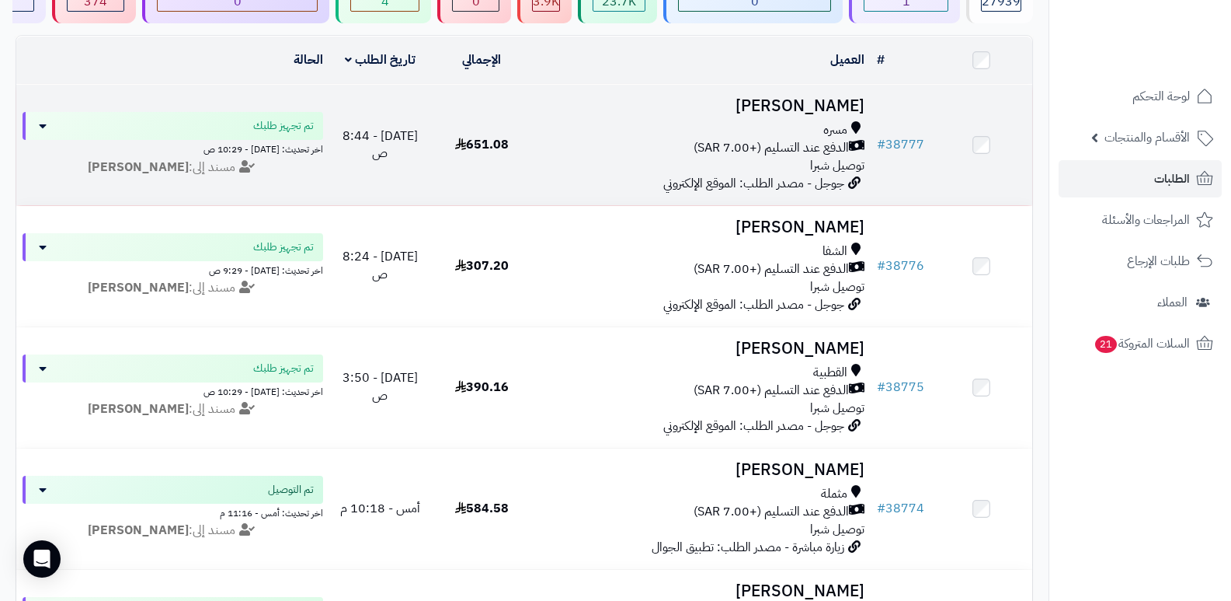
click at [857, 106] on h3 "[PERSON_NAME]" at bounding box center [702, 106] width 326 height 18
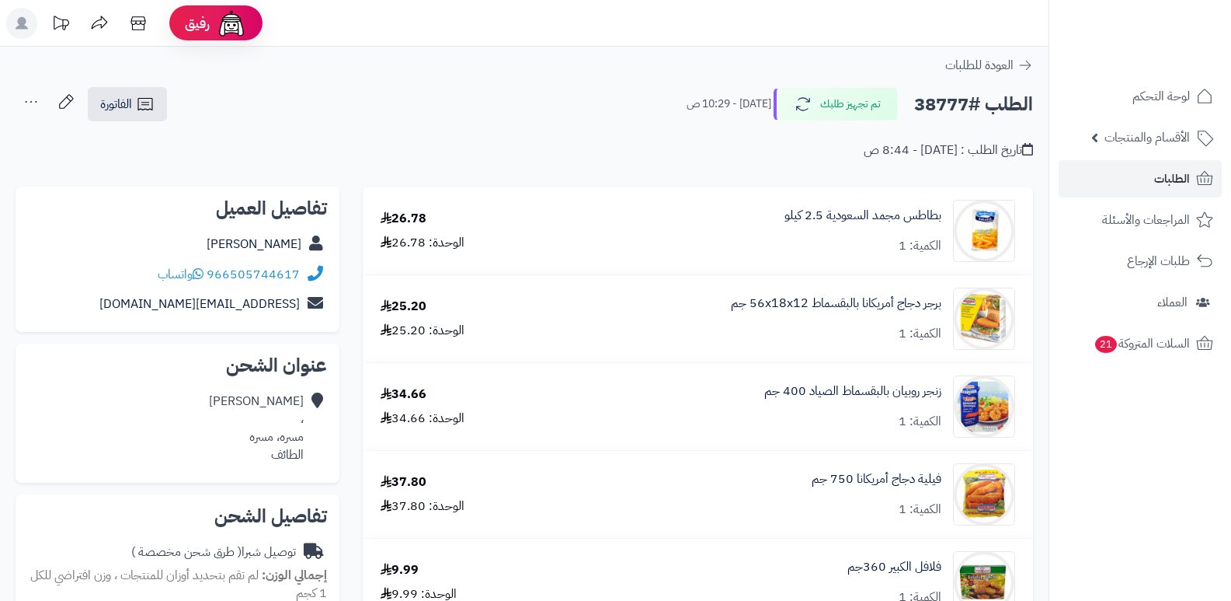
scroll to position [155, 0]
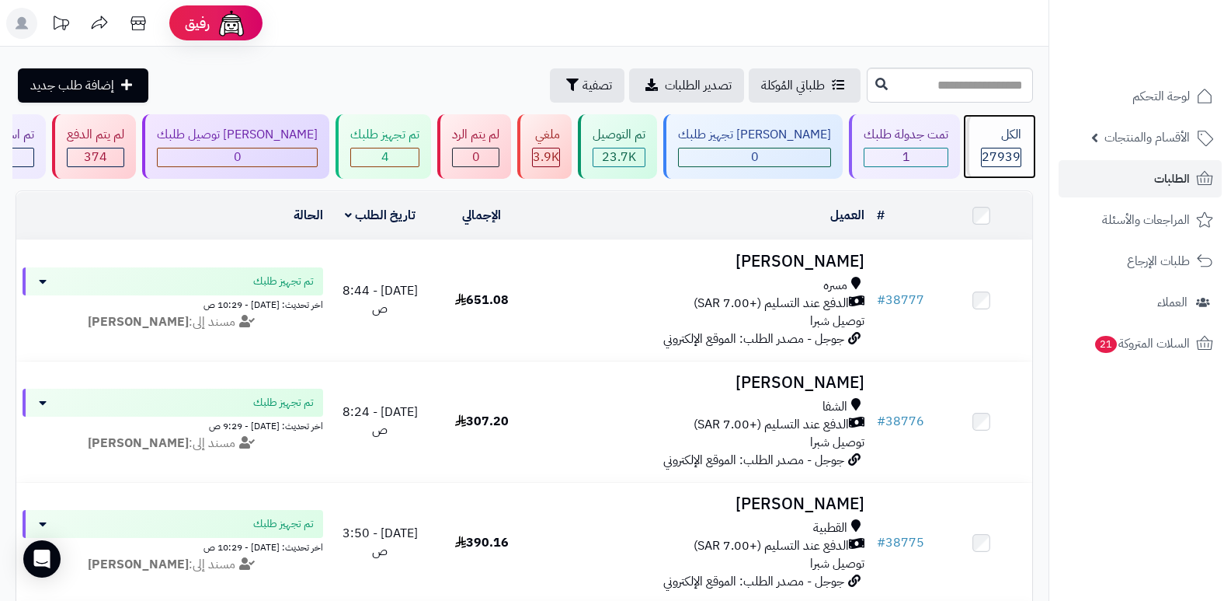
click at [1000, 136] on div "الكل" at bounding box center [1001, 135] width 40 height 18
click at [983, 165] on span "27939" at bounding box center [1001, 157] width 39 height 19
click at [1010, 136] on div "الكل" at bounding box center [1001, 135] width 40 height 18
click at [1012, 135] on div "الكل" at bounding box center [1001, 135] width 40 height 18
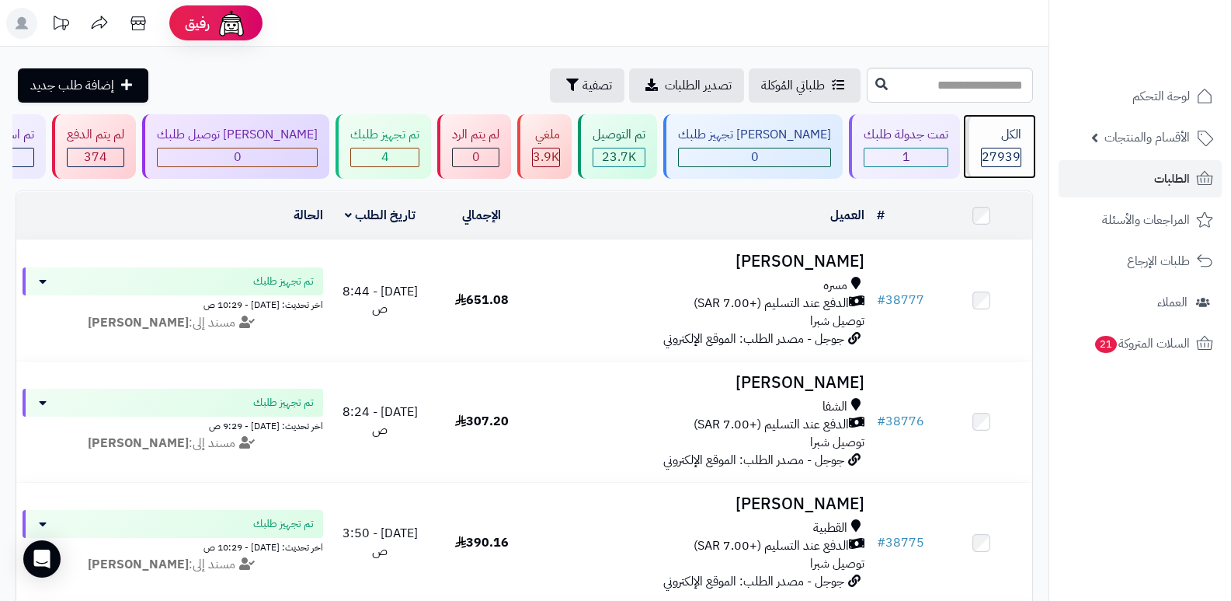
click at [1012, 135] on div "الكل" at bounding box center [1001, 135] width 40 height 18
click at [1012, 138] on div "الكل" at bounding box center [1001, 135] width 40 height 18
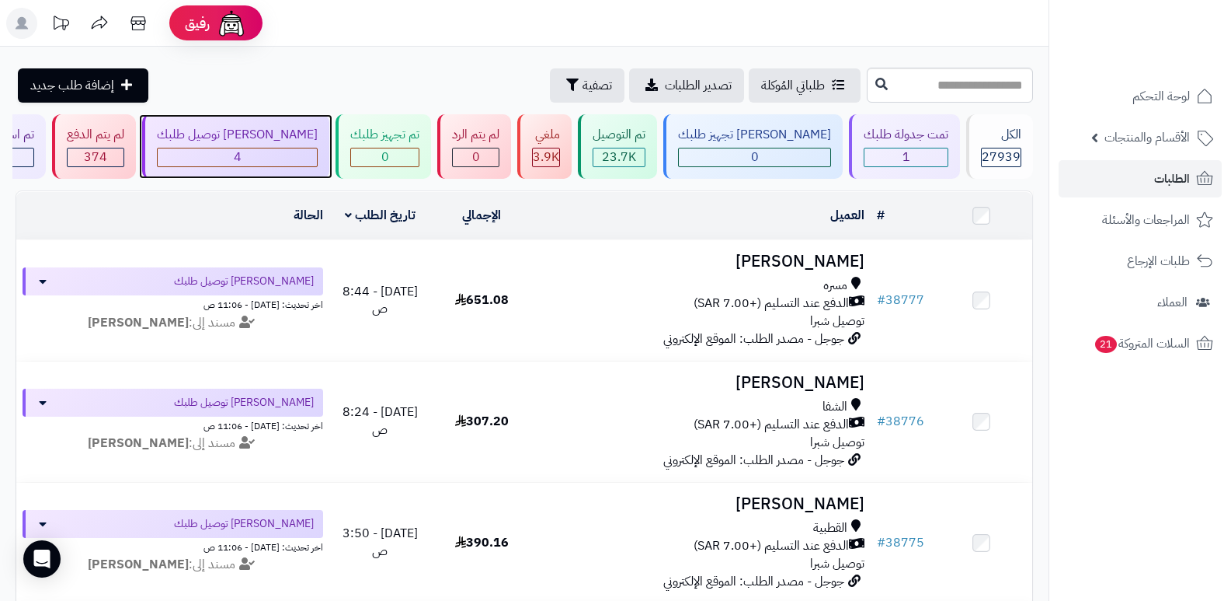
click at [284, 143] on div "[PERSON_NAME] توصيل طلبك" at bounding box center [237, 135] width 161 height 18
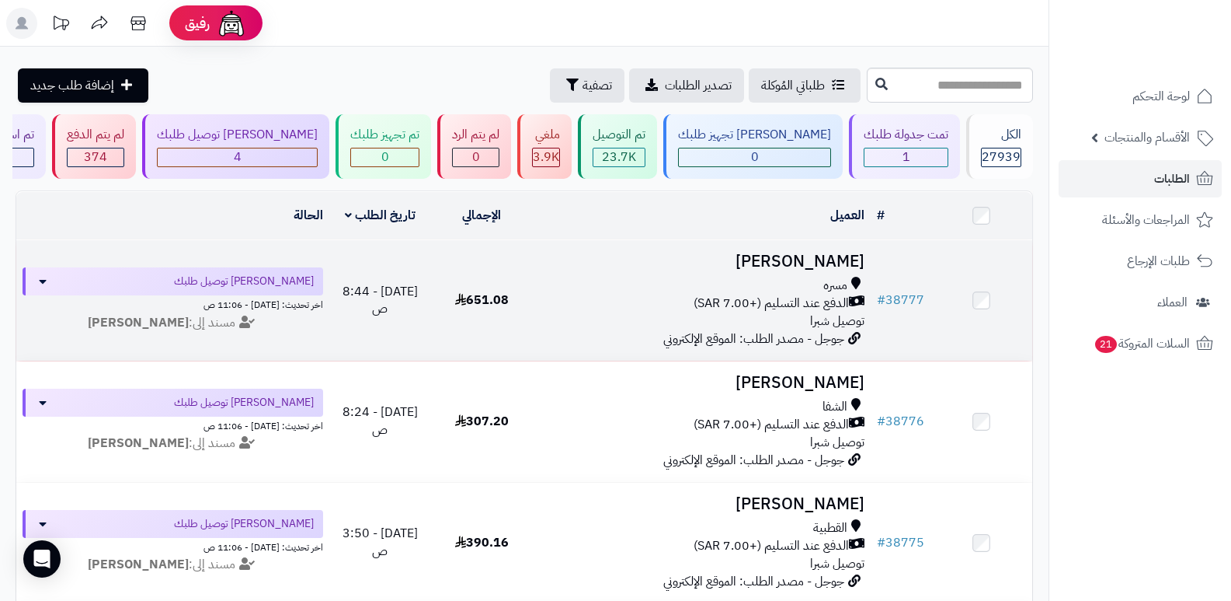
click at [834, 261] on h3 "[PERSON_NAME]" at bounding box center [702, 261] width 326 height 18
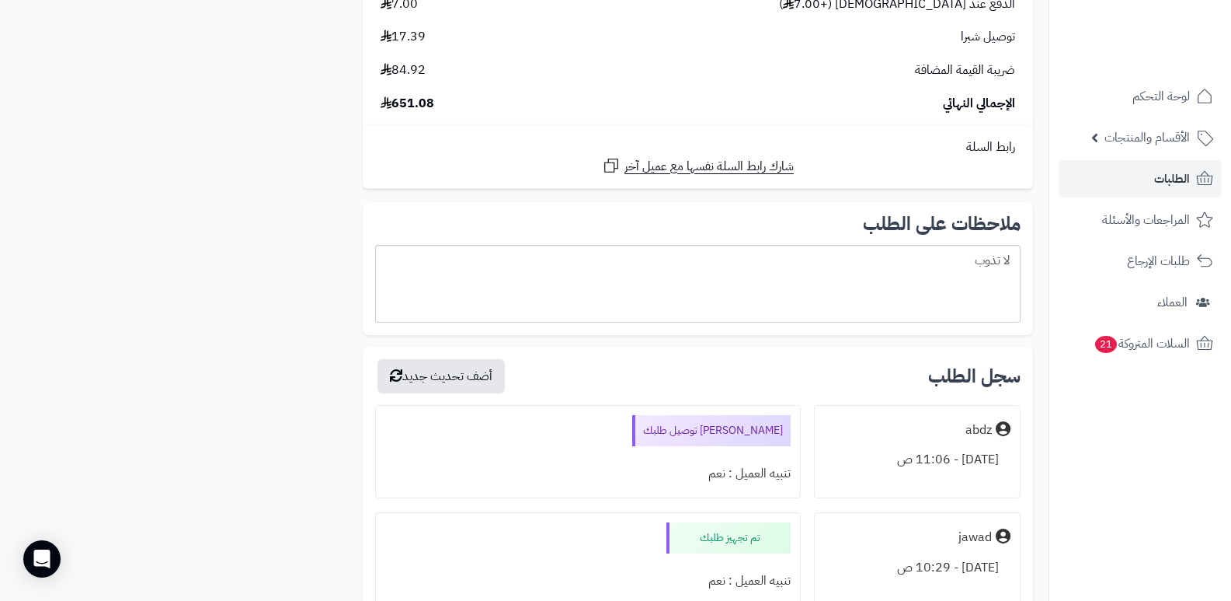
scroll to position [2875, 0]
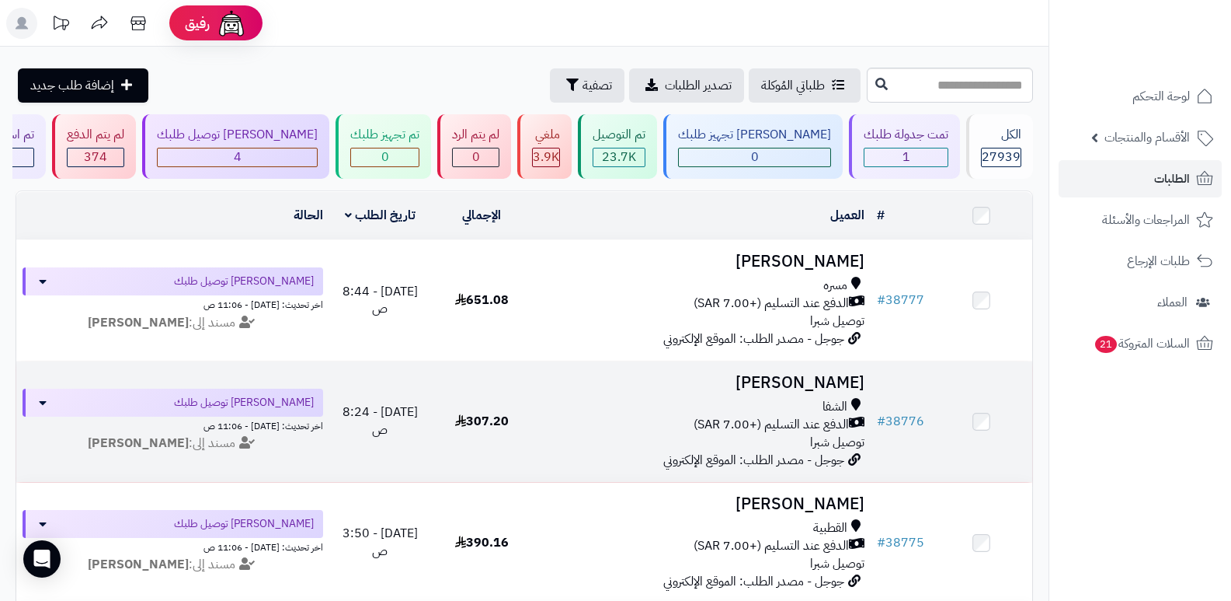
click at [847, 378] on h3 "[PERSON_NAME]" at bounding box center [702, 383] width 326 height 18
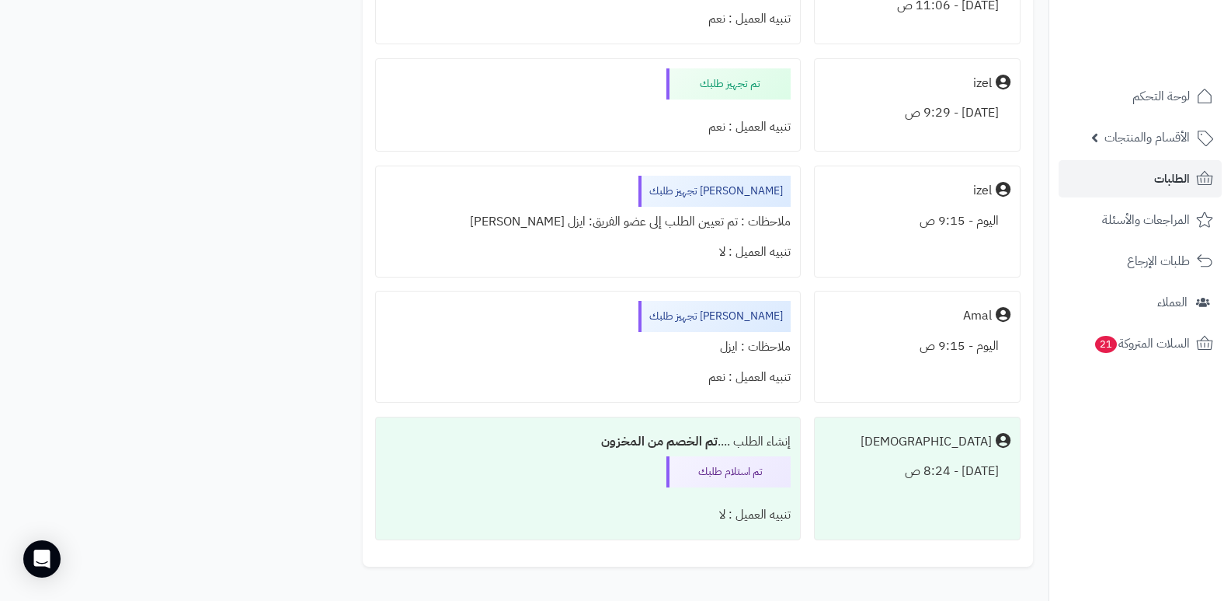
scroll to position [855, 0]
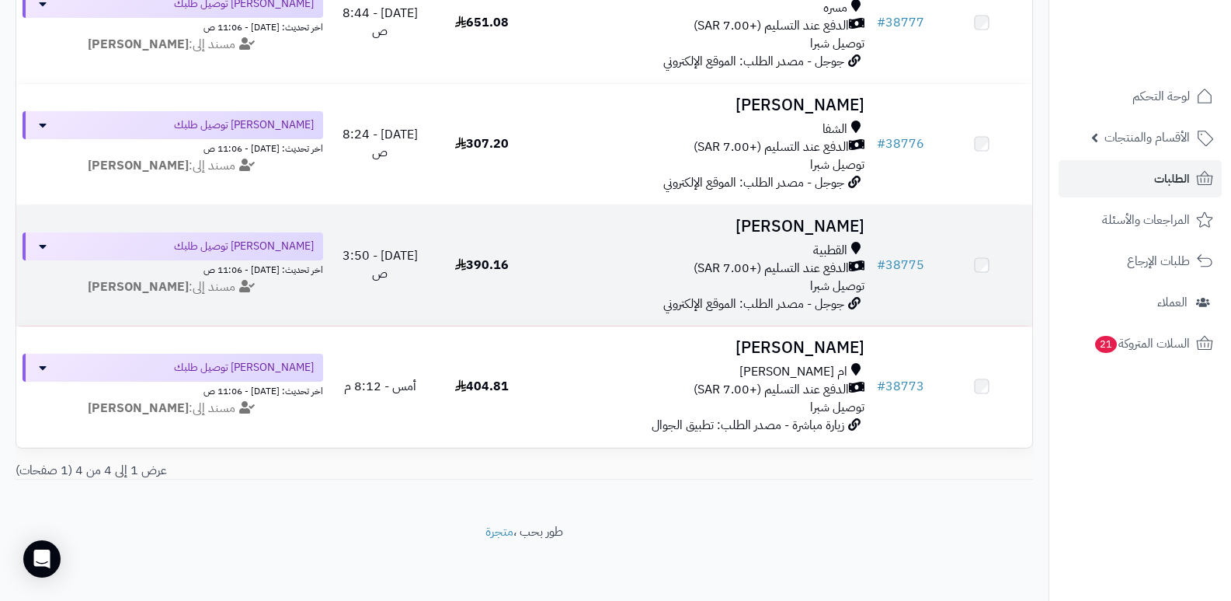
scroll to position [287, 0]
click at [829, 241] on span "القطبية" at bounding box center [830, 250] width 34 height 18
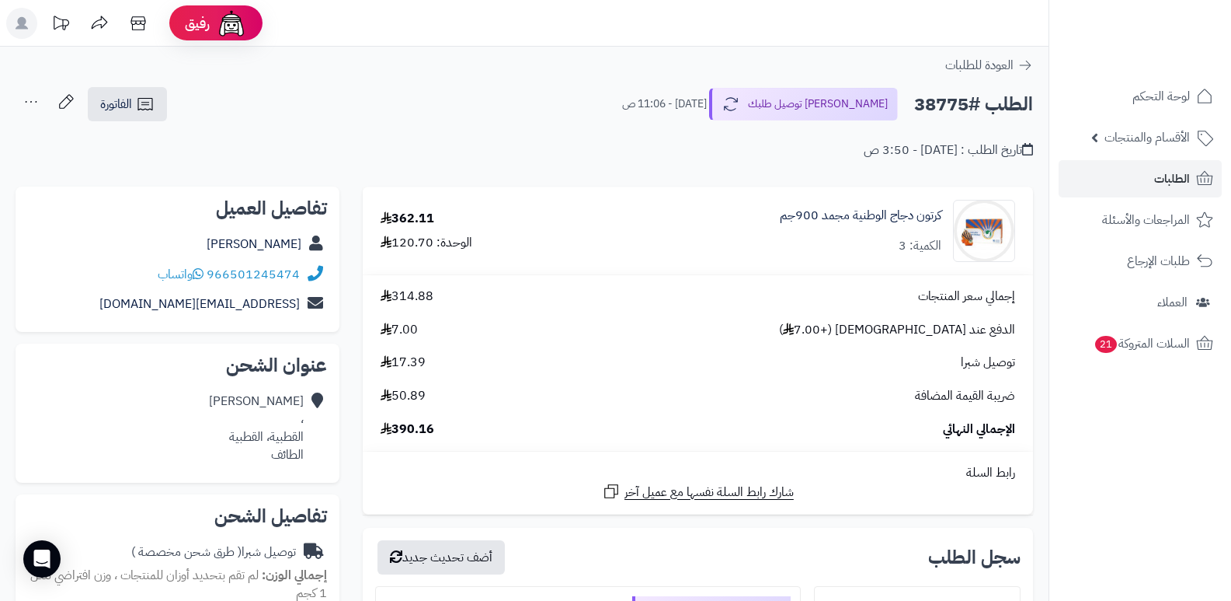
scroll to position [388, 0]
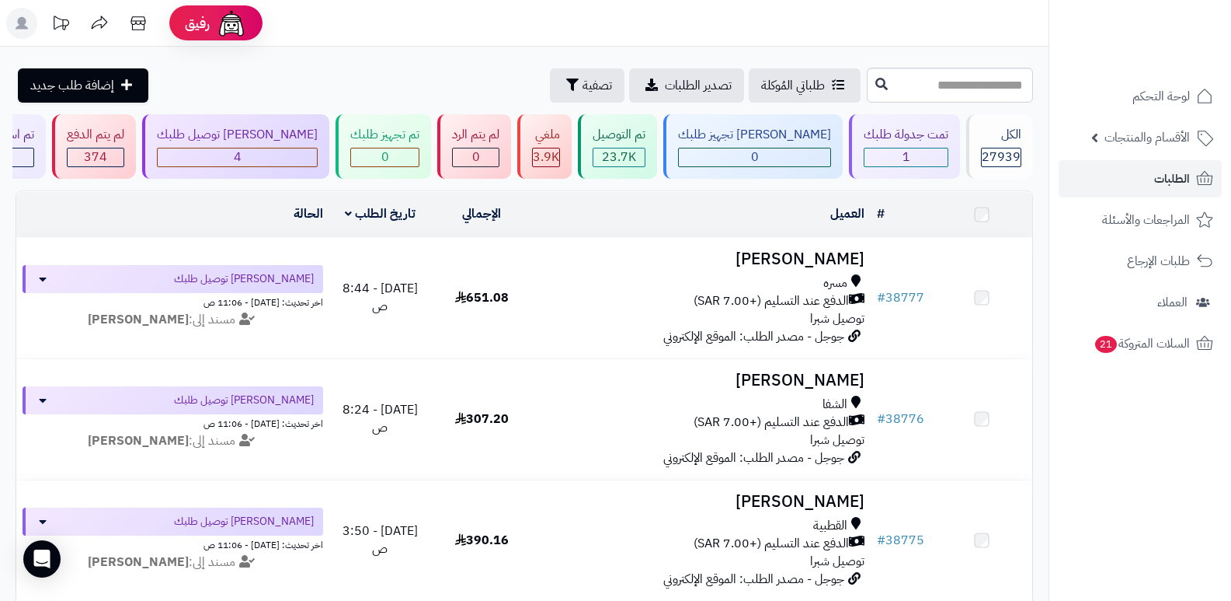
scroll to position [287, 0]
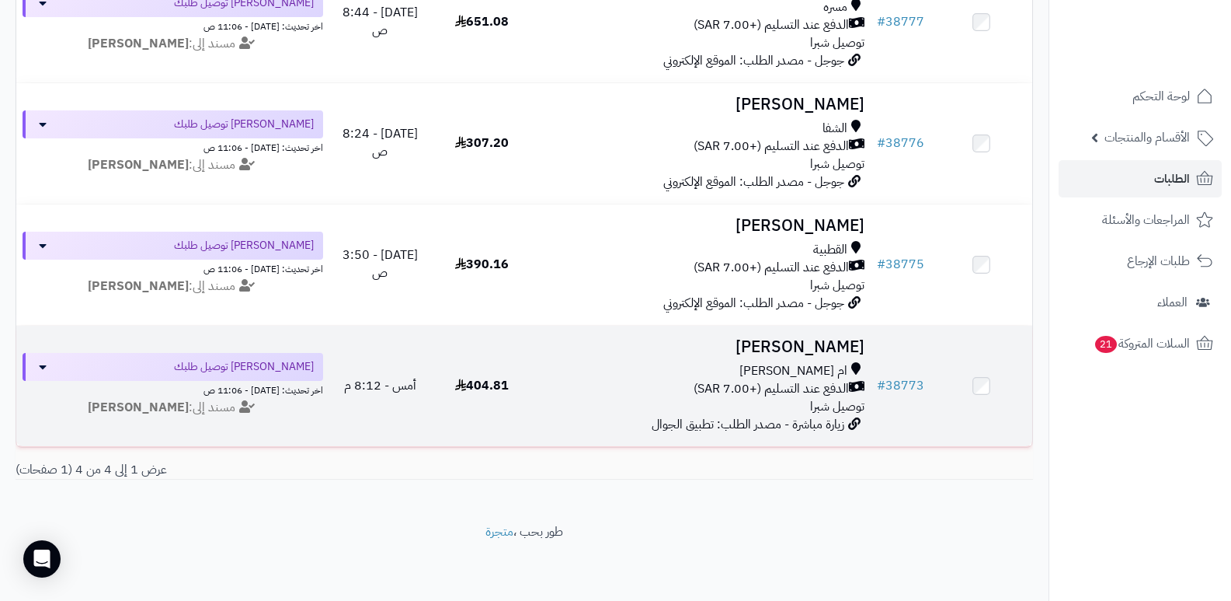
click at [810, 326] on td "[PERSON_NAME] ام [PERSON_NAME] الدفع عند التسليم (+7.00 SAR) توصيل شبرا زيارة م…" at bounding box center [702, 386] width 339 height 120
click at [821, 338] on h3 "[PERSON_NAME]" at bounding box center [702, 347] width 326 height 18
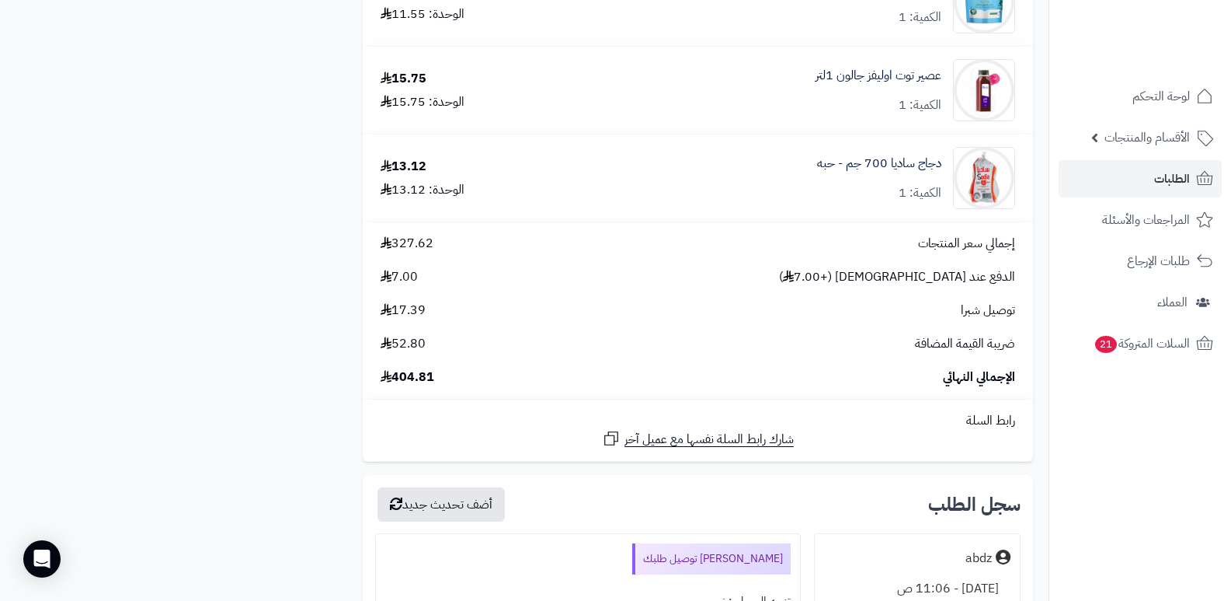
scroll to position [2331, 0]
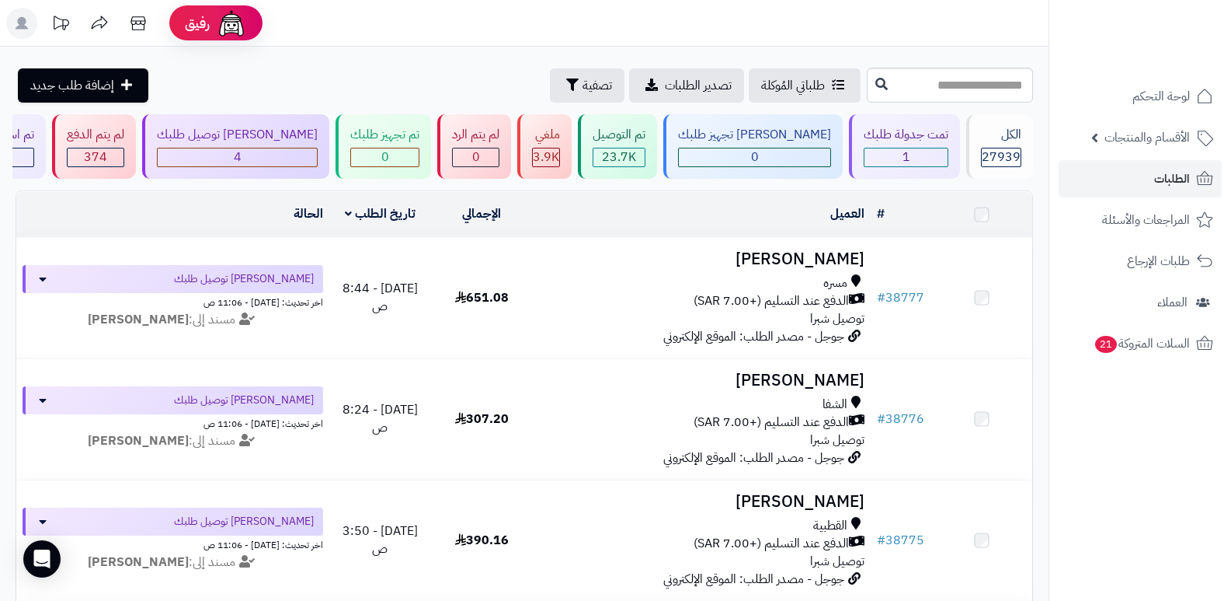
scroll to position [287, 0]
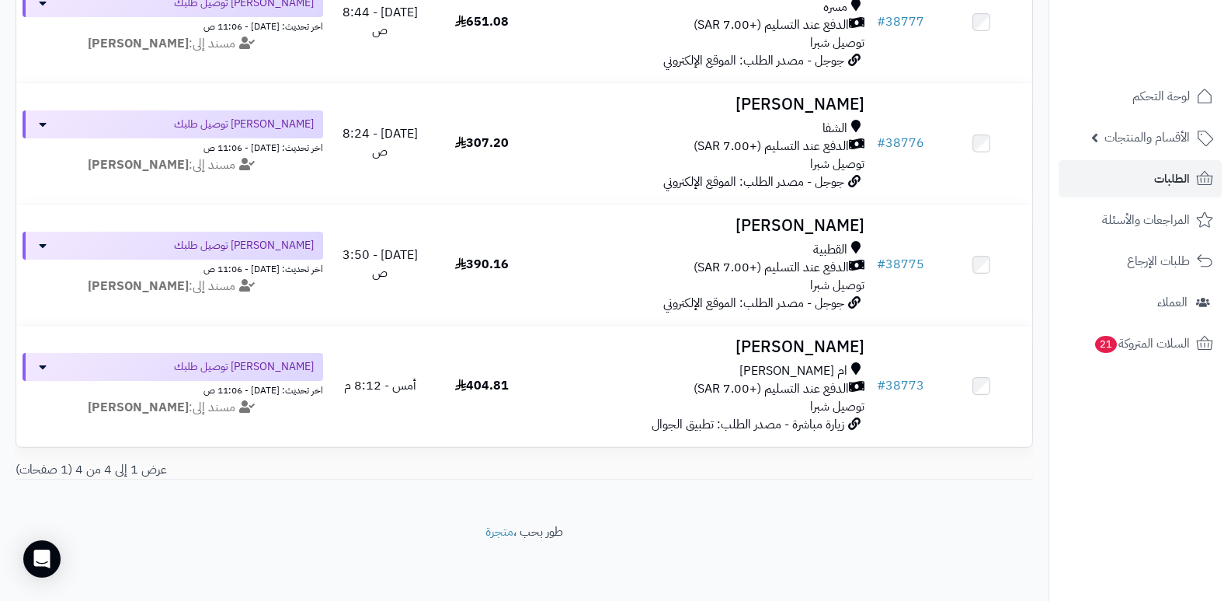
click at [1147, 465] on nav "لوحة التحكم الأقسام والمنتجات المنتجات الأقسام الماركات مواصفات المنتجات مواصفا…" at bounding box center [1140, 319] width 183 height 601
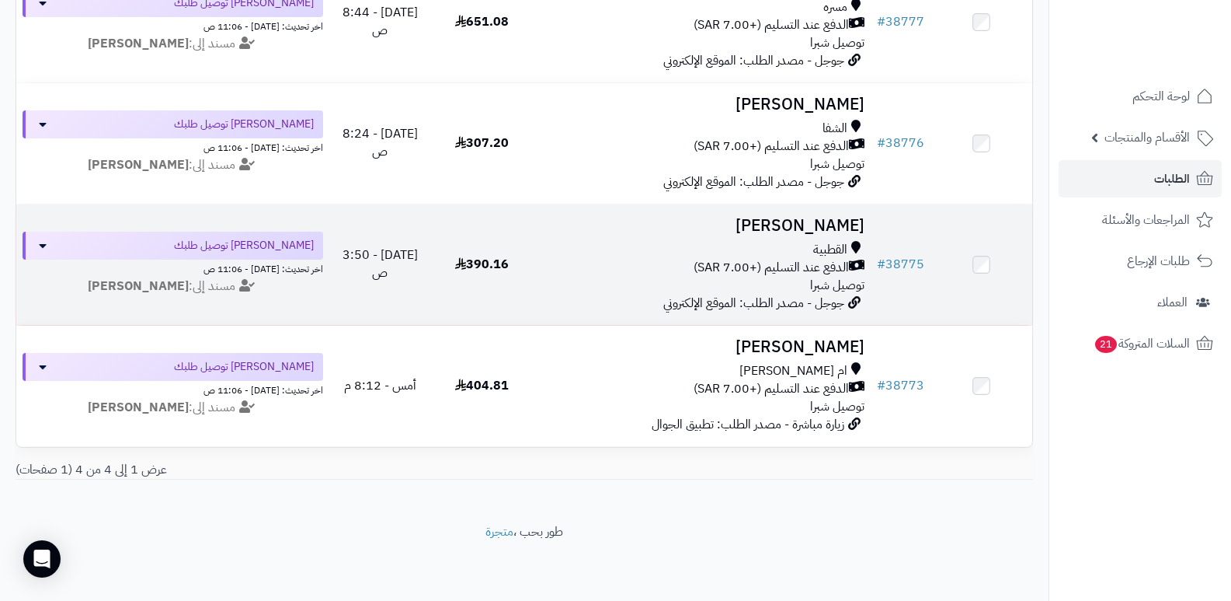
scroll to position [0, 0]
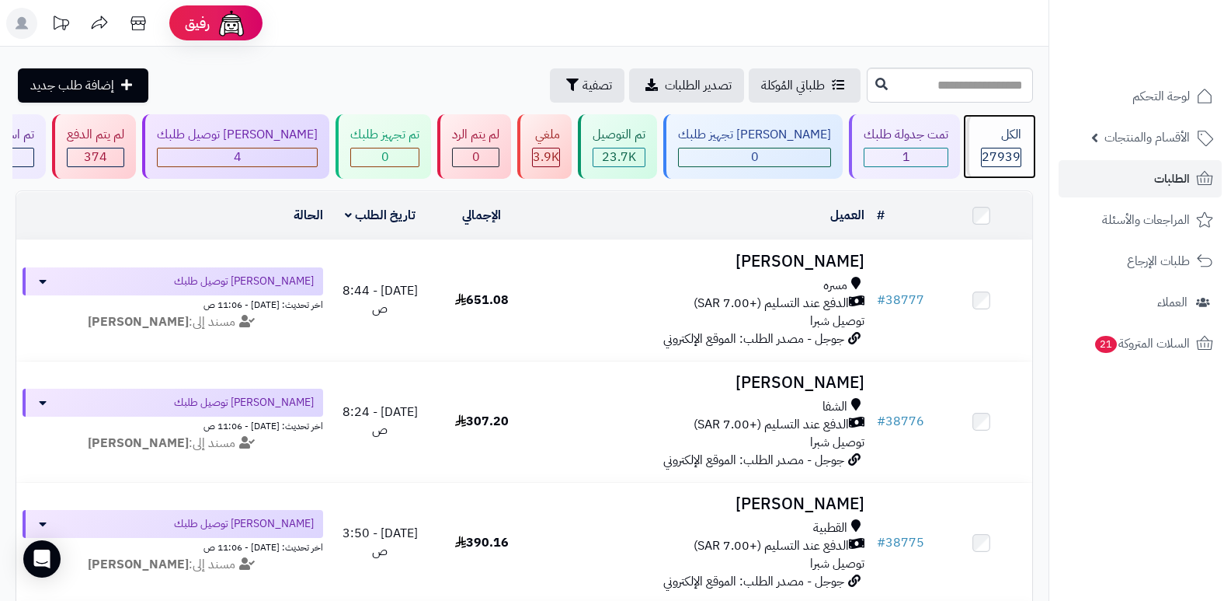
click at [987, 149] on span "27939" at bounding box center [1001, 157] width 39 height 19
click at [984, 138] on div "الكل" at bounding box center [1001, 135] width 40 height 18
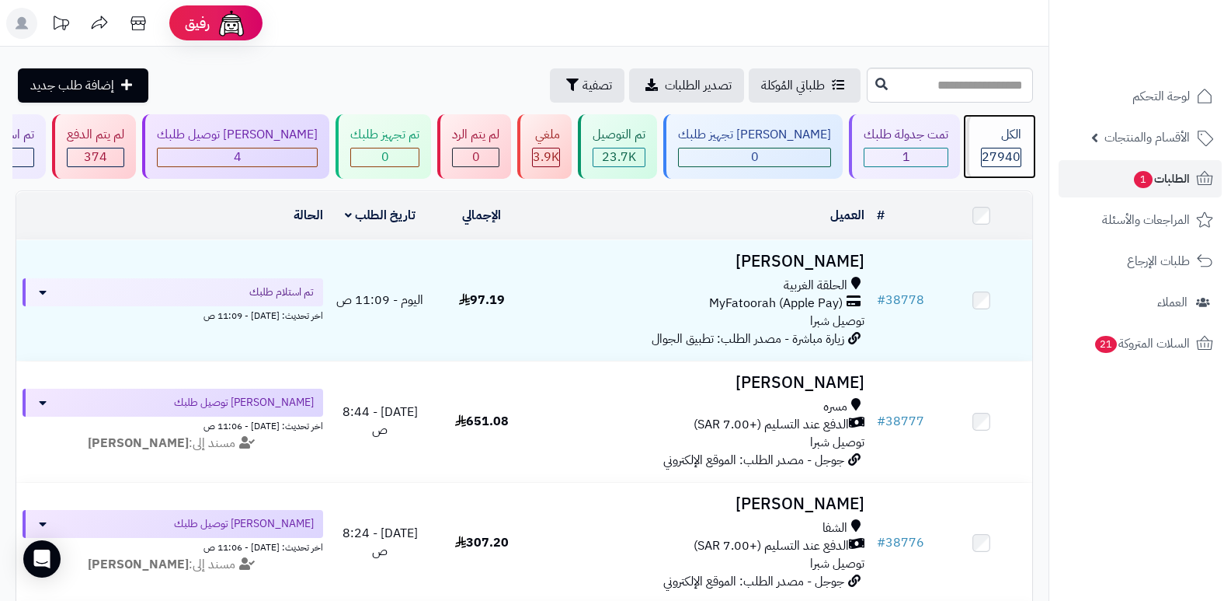
click at [992, 140] on div "الكل" at bounding box center [1001, 135] width 40 height 18
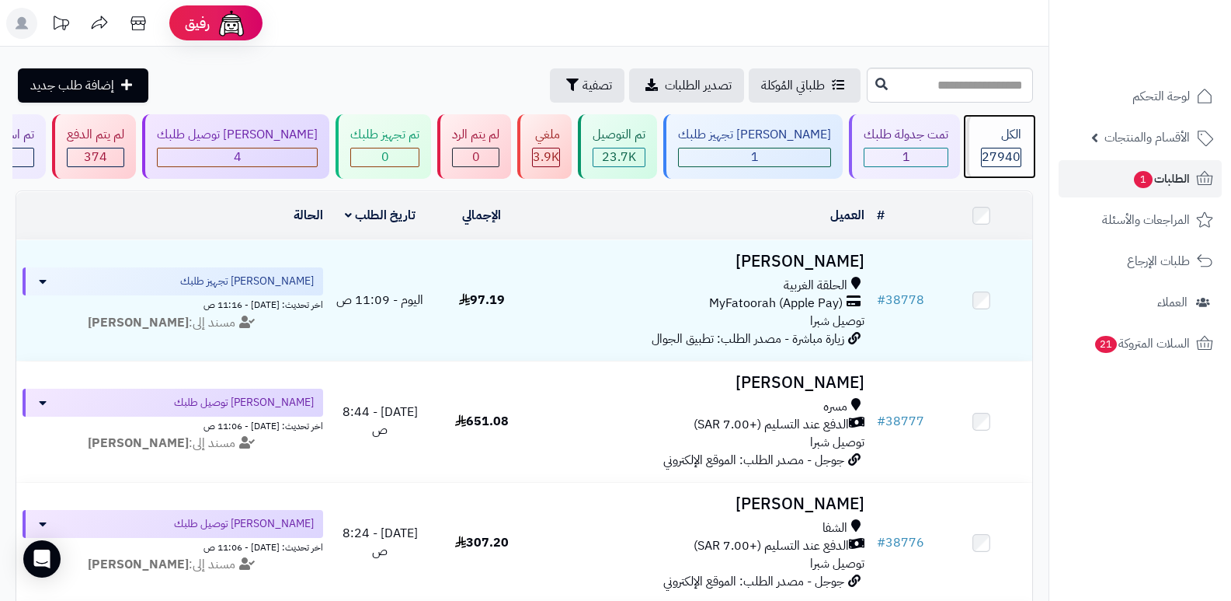
click at [1000, 141] on div "الكل" at bounding box center [1001, 135] width 40 height 18
click at [982, 159] on div "27940" at bounding box center [1001, 157] width 39 height 18
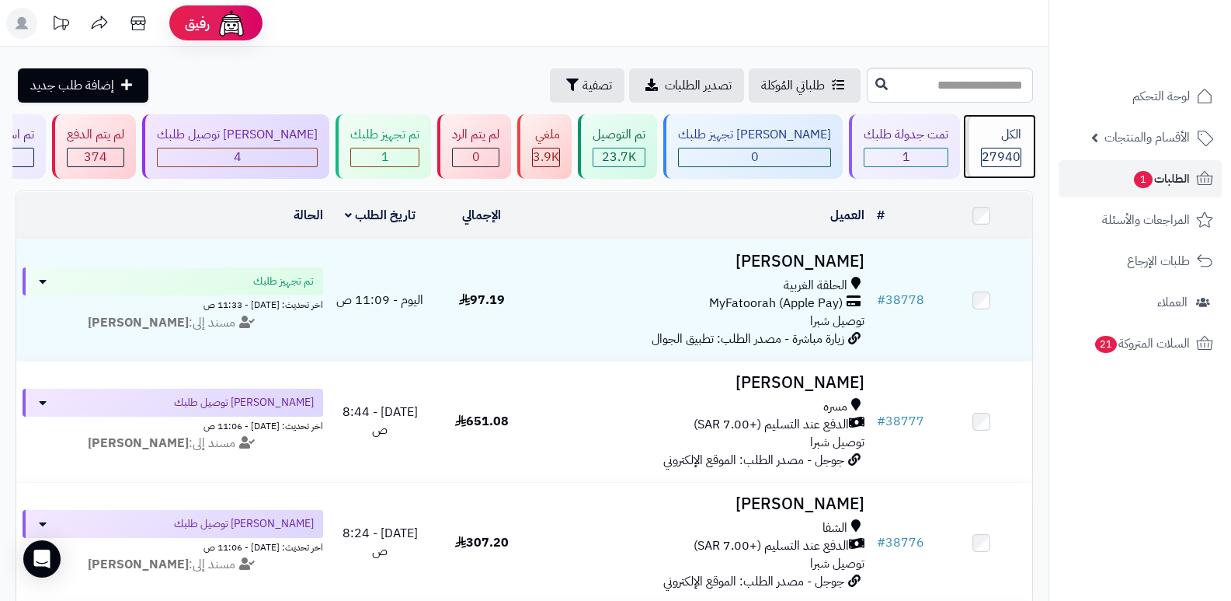
click at [1005, 124] on div "الكل 27940" at bounding box center [999, 146] width 67 height 64
click div "الكل"
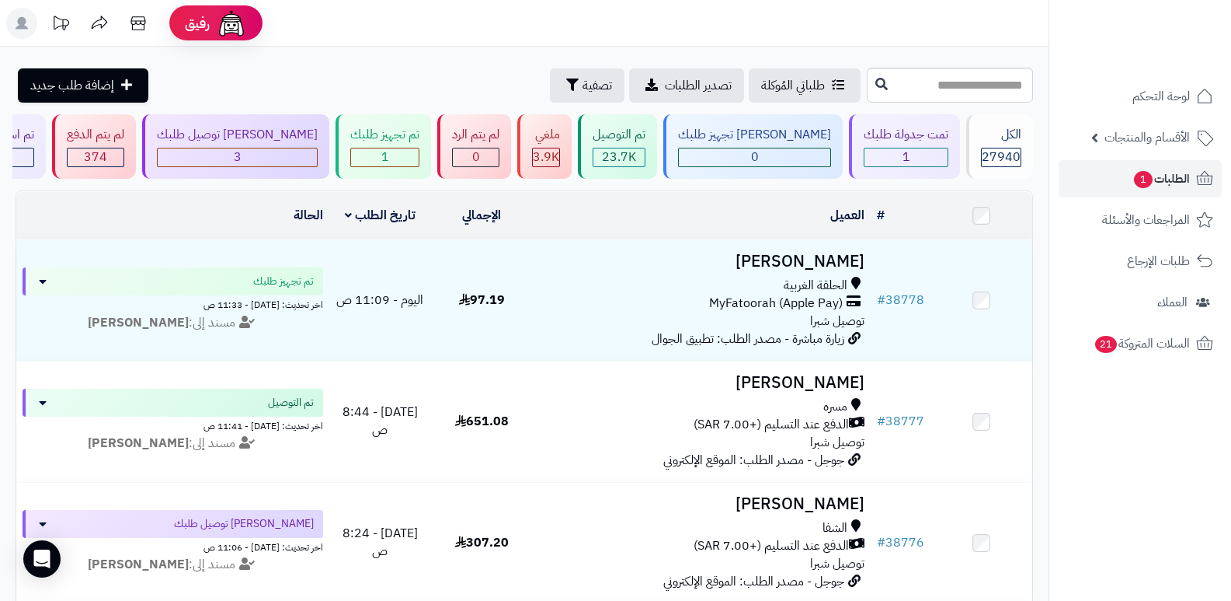
drag, startPoint x: 1149, startPoint y: 448, endPoint x: 1133, endPoint y: 439, distance: 18.8
click at [1149, 448] on nav "لوحة التحكم الأقسام والمنتجات المنتجات الأقسام الماركات مواصفات المنتجات مواصفا…" at bounding box center [1140, 319] width 183 height 601
click at [998, 144] on div "الكل 27940" at bounding box center [999, 146] width 67 height 64
click at [1001, 143] on div "الكل" at bounding box center [1001, 135] width 40 height 18
click at [1005, 135] on div "الكل" at bounding box center [1001, 135] width 40 height 18
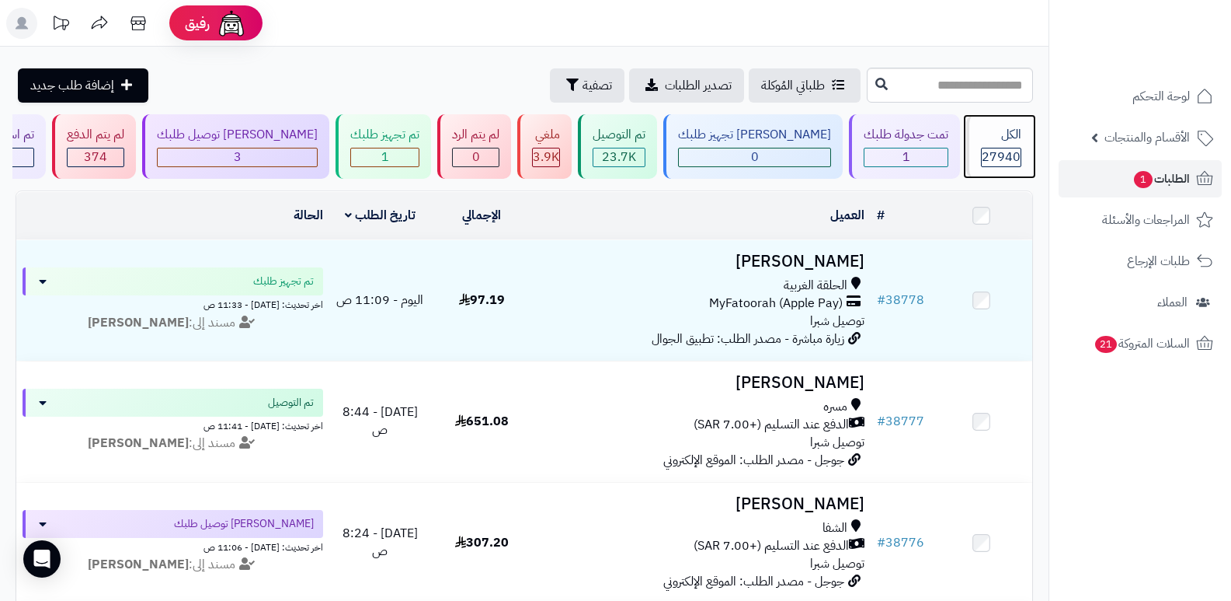
click at [984, 145] on div "الكل 27940" at bounding box center [999, 146] width 67 height 64
click at [994, 143] on div "الكل" at bounding box center [1001, 135] width 40 height 18
click at [985, 131] on div "الكل" at bounding box center [1001, 135] width 40 height 18
click at [1011, 126] on div "الكل" at bounding box center [1001, 135] width 40 height 18
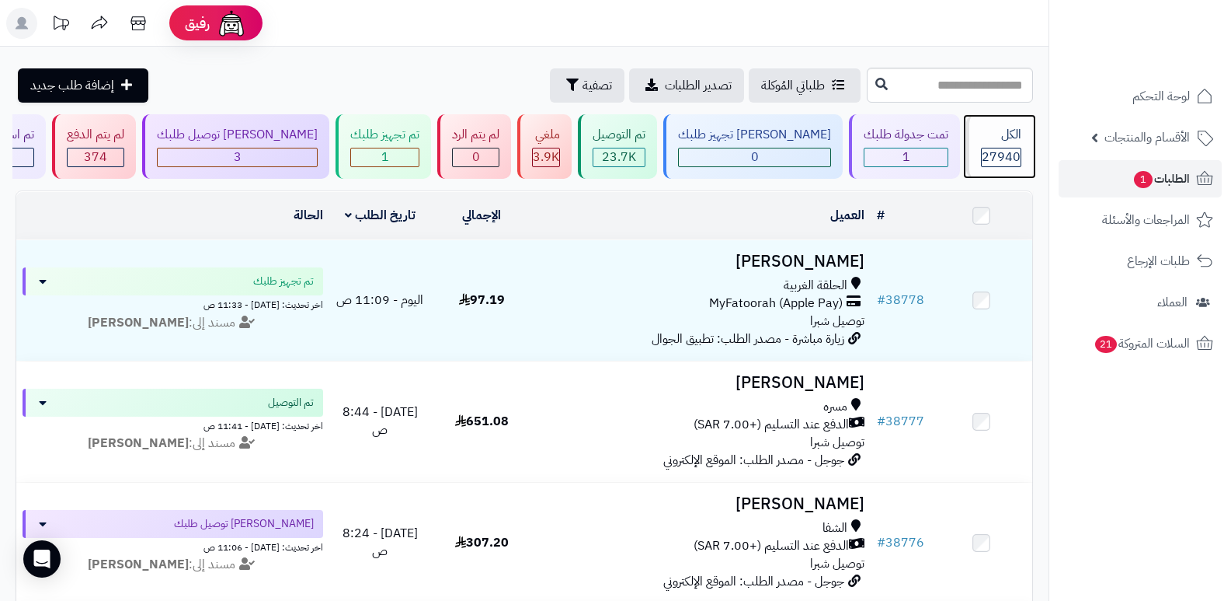
click at [1004, 151] on span "27940" at bounding box center [1001, 157] width 39 height 19
click at [1011, 151] on span "27940" at bounding box center [1001, 157] width 39 height 19
click at [970, 135] on div "الكل 27940" at bounding box center [999, 146] width 67 height 64
click at [977, 145] on div "الكل 27940" at bounding box center [999, 146] width 67 height 64
click at [982, 151] on span "27940" at bounding box center [1001, 157] width 39 height 19
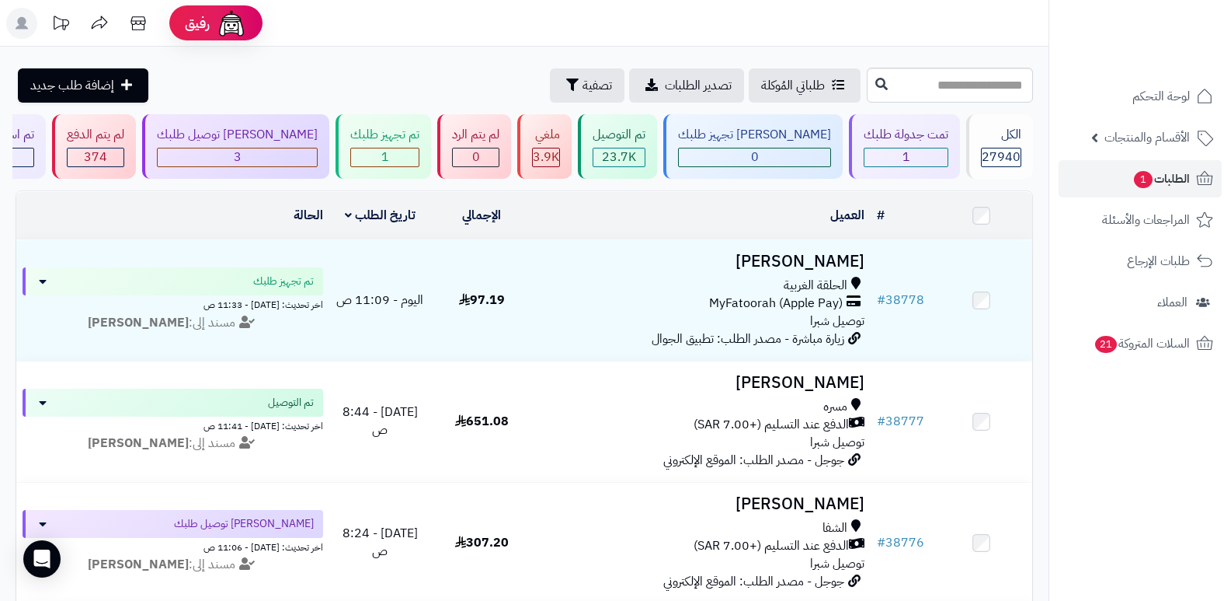
click at [1129, 491] on nav "لوحة التحكم الأقسام والمنتجات المنتجات الأقسام الماركات مواصفات المنتجات مواصفا…" at bounding box center [1140, 319] width 183 height 601
click at [1006, 143] on div "الكل" at bounding box center [1001, 135] width 40 height 18
click at [995, 148] on span "27940" at bounding box center [1001, 157] width 39 height 19
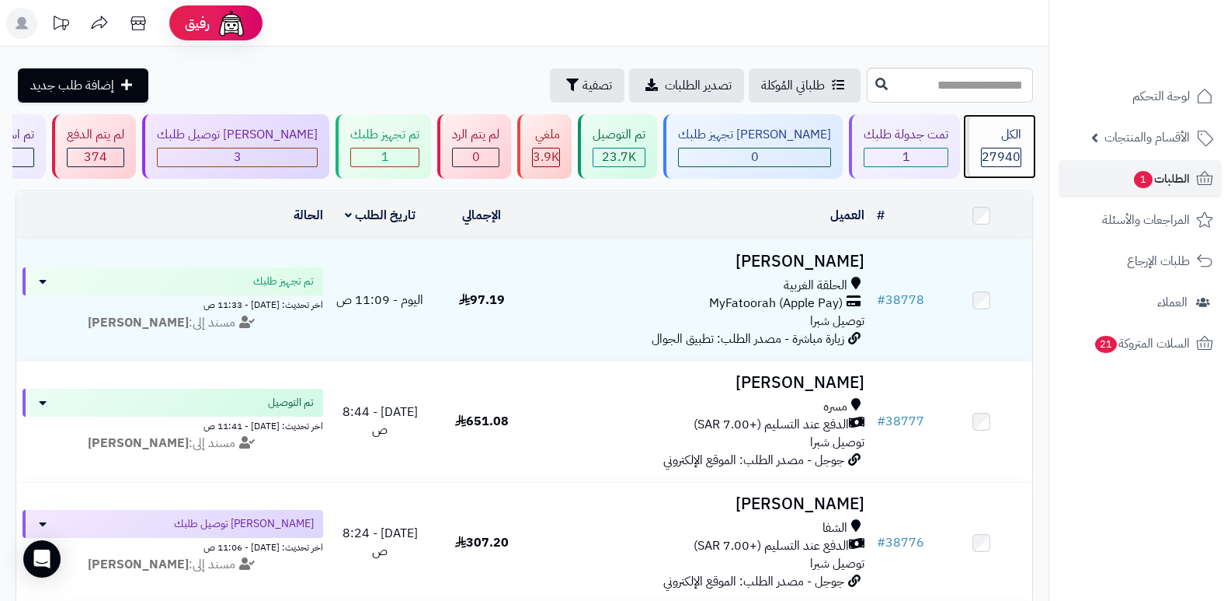
click at [983, 151] on span "27940" at bounding box center [1001, 157] width 39 height 19
click at [1003, 155] on span "27940" at bounding box center [1001, 157] width 39 height 19
click at [1004, 158] on span "27940" at bounding box center [1001, 157] width 39 height 19
click at [1014, 157] on span "27940" at bounding box center [1001, 157] width 39 height 19
click at [1009, 143] on div "الكل" at bounding box center [1001, 135] width 40 height 18
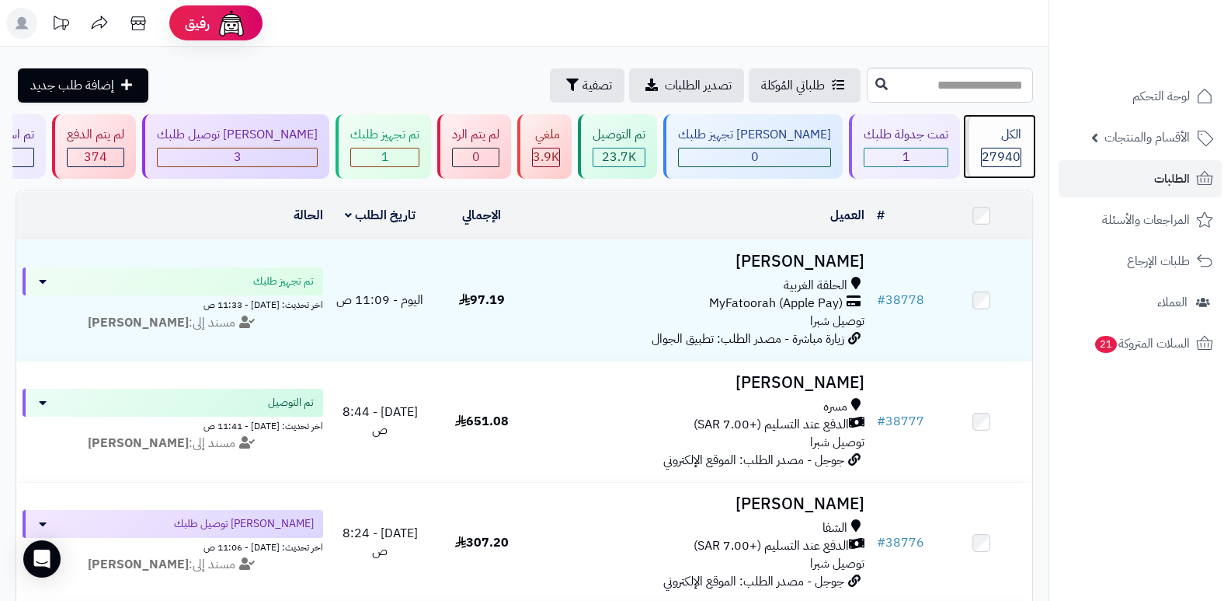
click at [991, 150] on span "27940" at bounding box center [1001, 157] width 39 height 19
click at [1001, 138] on div "الكل" at bounding box center [1001, 135] width 40 height 18
click at [998, 130] on div "الكل" at bounding box center [1001, 135] width 40 height 18
click at [994, 151] on span "27940" at bounding box center [1001, 157] width 39 height 19
click at [992, 136] on div "الكل" at bounding box center [1001, 135] width 40 height 18
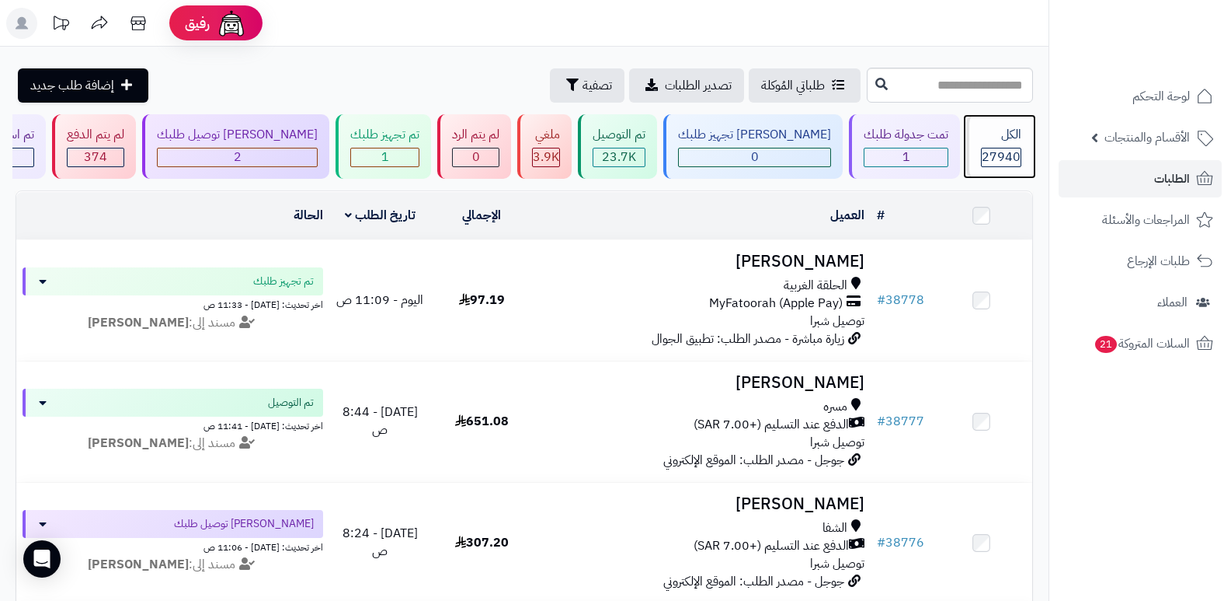
click at [997, 139] on div "الكل" at bounding box center [1001, 135] width 40 height 18
click at [982, 155] on span "27940" at bounding box center [1001, 157] width 39 height 19
click at [987, 146] on div "الكل 27940" at bounding box center [999, 146] width 67 height 64
click at [1012, 145] on div "الكل 27940" at bounding box center [999, 146] width 67 height 64
click at [998, 155] on span "27940" at bounding box center [1001, 157] width 39 height 19
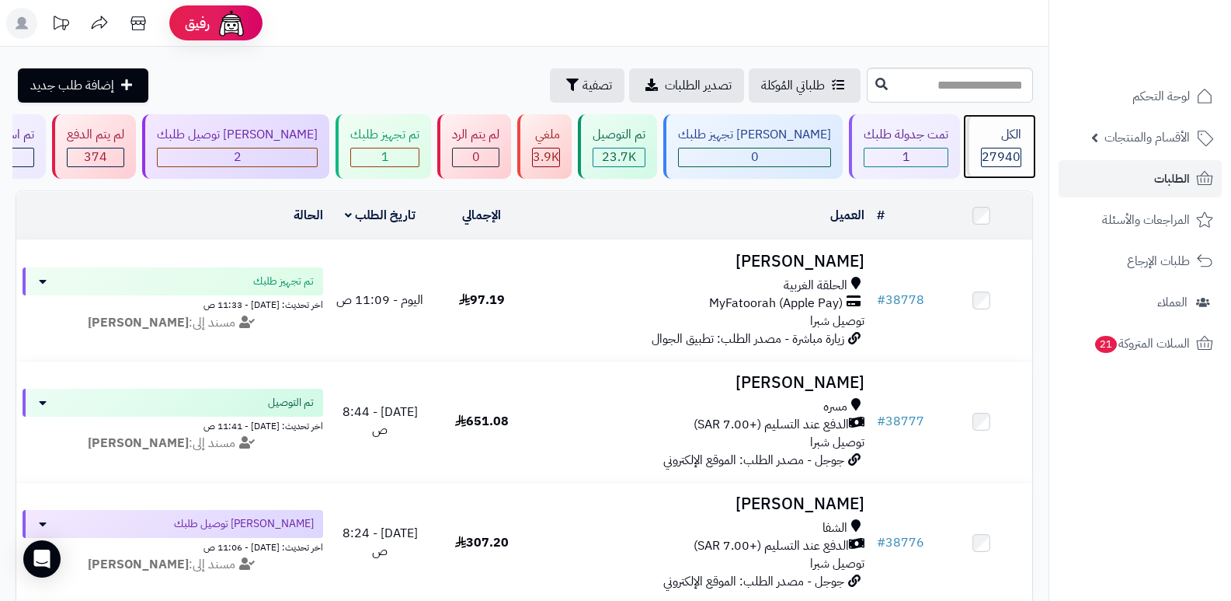
click at [989, 141] on div "الكل" at bounding box center [1001, 135] width 40 height 18
click at [1010, 144] on div "الكل 27940" at bounding box center [999, 146] width 67 height 64
click at [1029, 154] on div "الكل 27940" at bounding box center [999, 146] width 67 height 64
click at [1009, 148] on span "27940" at bounding box center [1001, 157] width 39 height 19
click at [985, 167] on div "الكل 27940" at bounding box center [999, 146] width 67 height 64
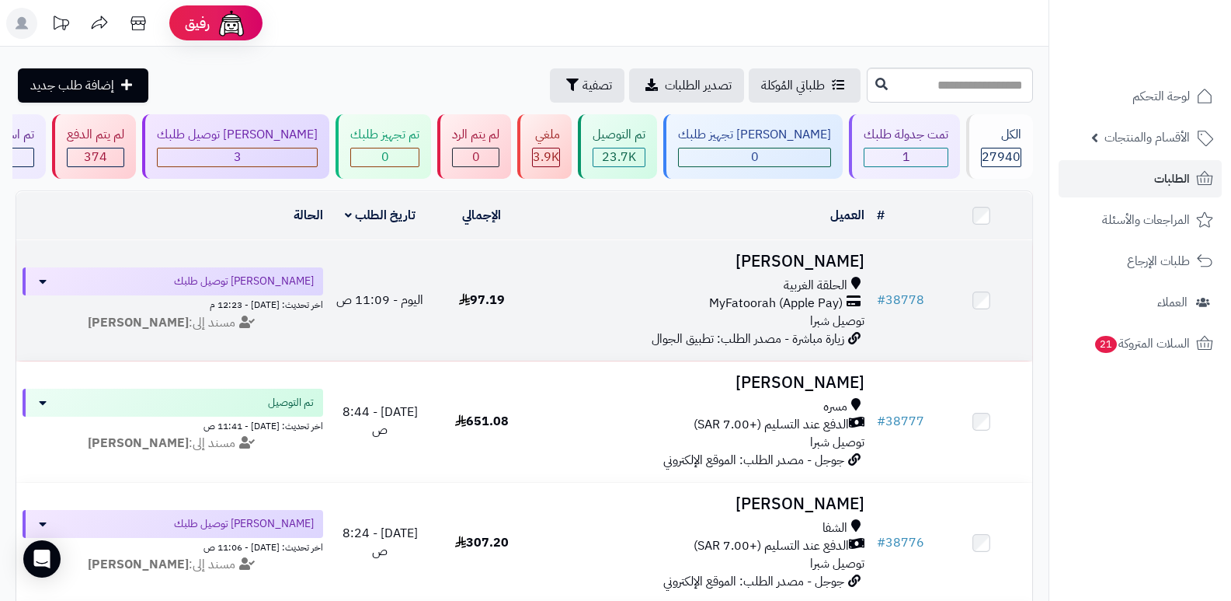
click at [820, 263] on h3 "[PERSON_NAME]" at bounding box center [702, 261] width 326 height 18
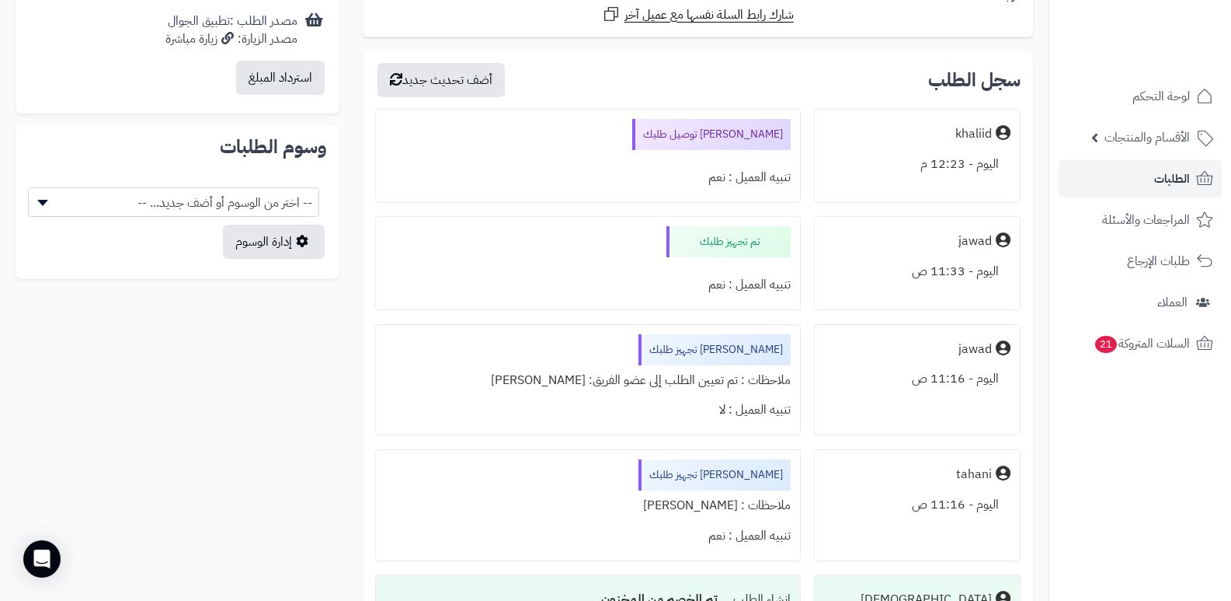
scroll to position [855, 0]
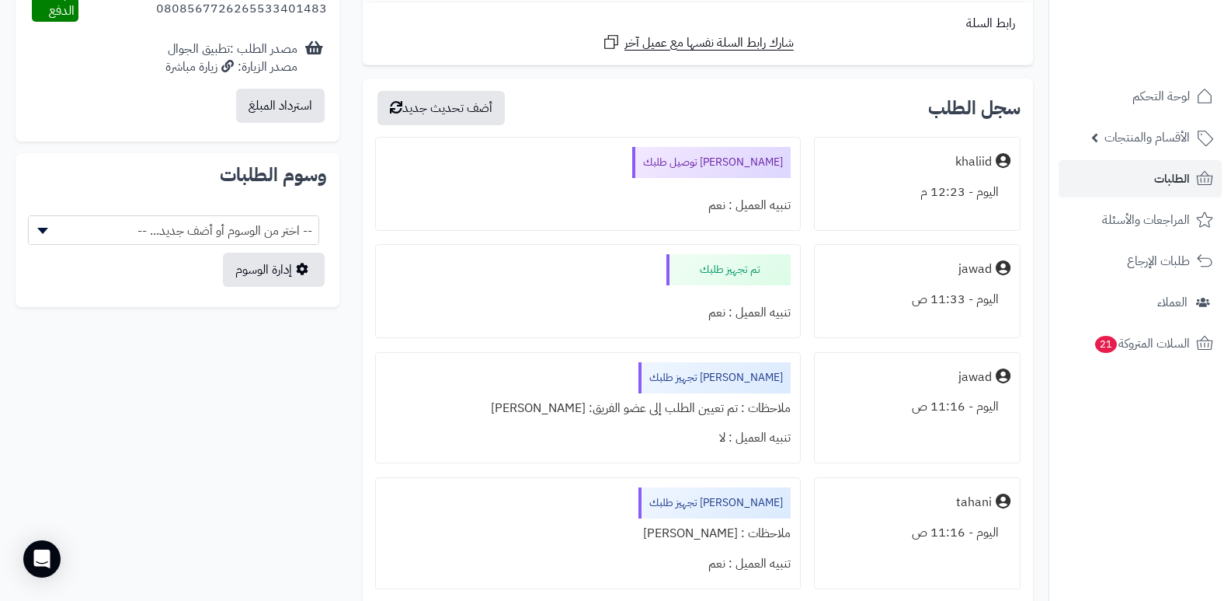
click at [1186, 459] on nav "لوحة التحكم الأقسام والمنتجات المنتجات الأقسام الماركات مواصفات المنتجات مواصفا…" at bounding box center [1140, 319] width 183 height 601
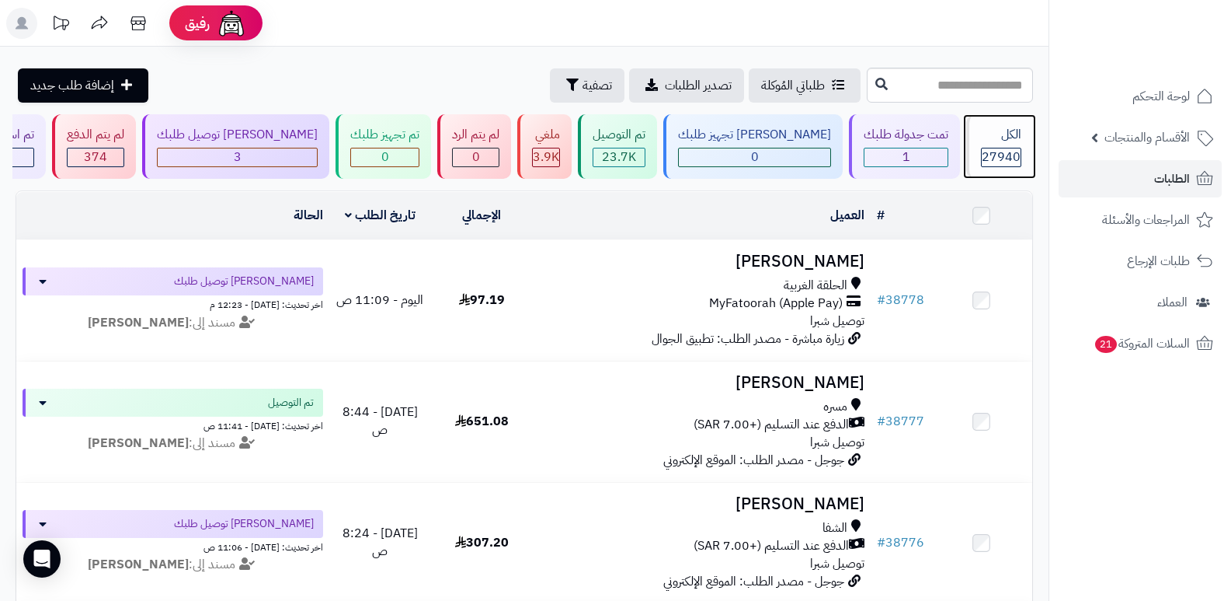
click at [991, 140] on div "الكل" at bounding box center [1001, 135] width 40 height 18
click at [1000, 148] on span "27940" at bounding box center [1001, 157] width 39 height 19
click at [983, 140] on div "الكل" at bounding box center [1001, 135] width 40 height 18
click at [992, 141] on div "الكل" at bounding box center [1001, 135] width 40 height 18
click at [994, 128] on div "الكل" at bounding box center [1001, 135] width 40 height 18
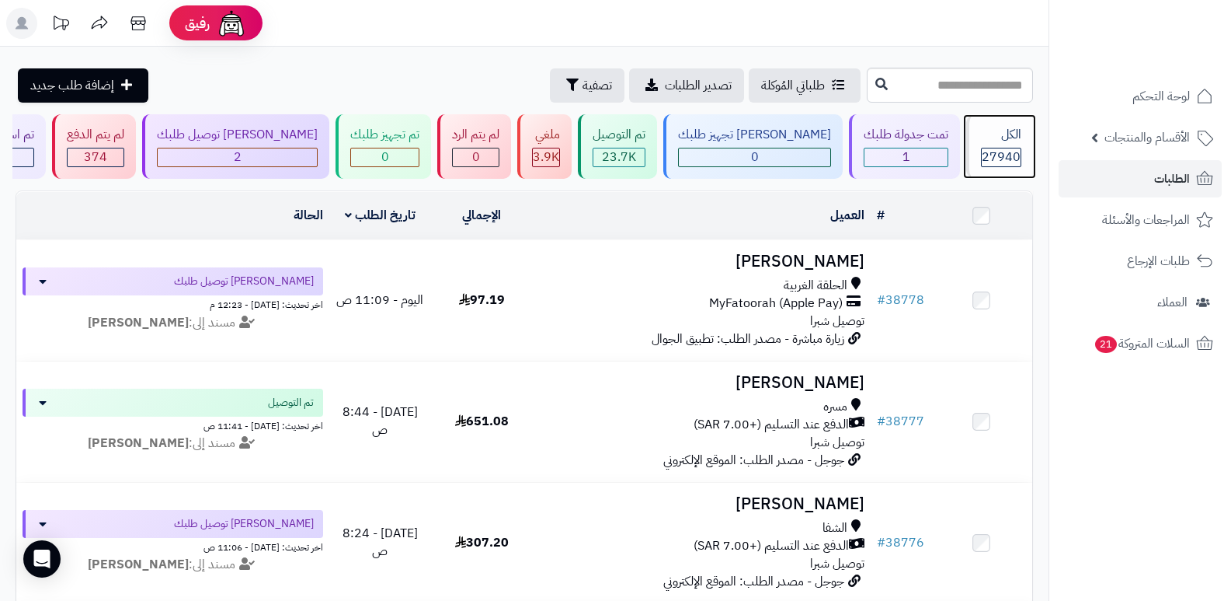
click at [1001, 140] on div "الكل" at bounding box center [1001, 135] width 40 height 18
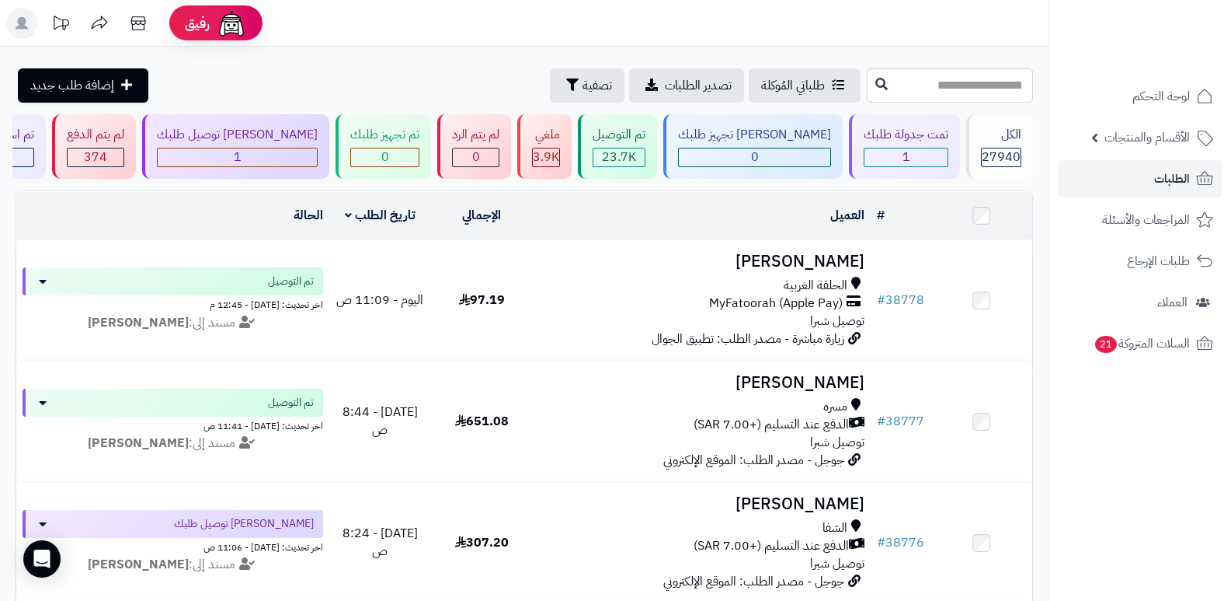
click at [783, 35] on header "رفيق ! الطلبات معالجة مكتمل إرجاع المنتجات العملاء المتواجدون الان 28614 عملاء …" at bounding box center [615, 23] width 1231 height 47
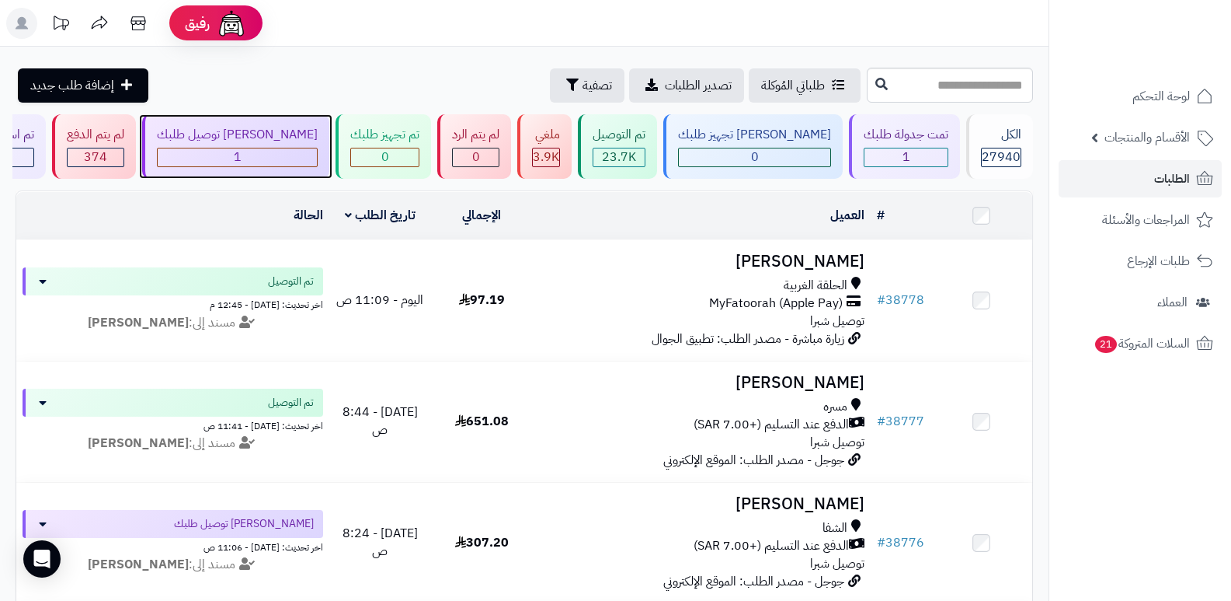
click at [287, 145] on div "[PERSON_NAME] توصيل طلبك 1" at bounding box center [235, 146] width 187 height 64
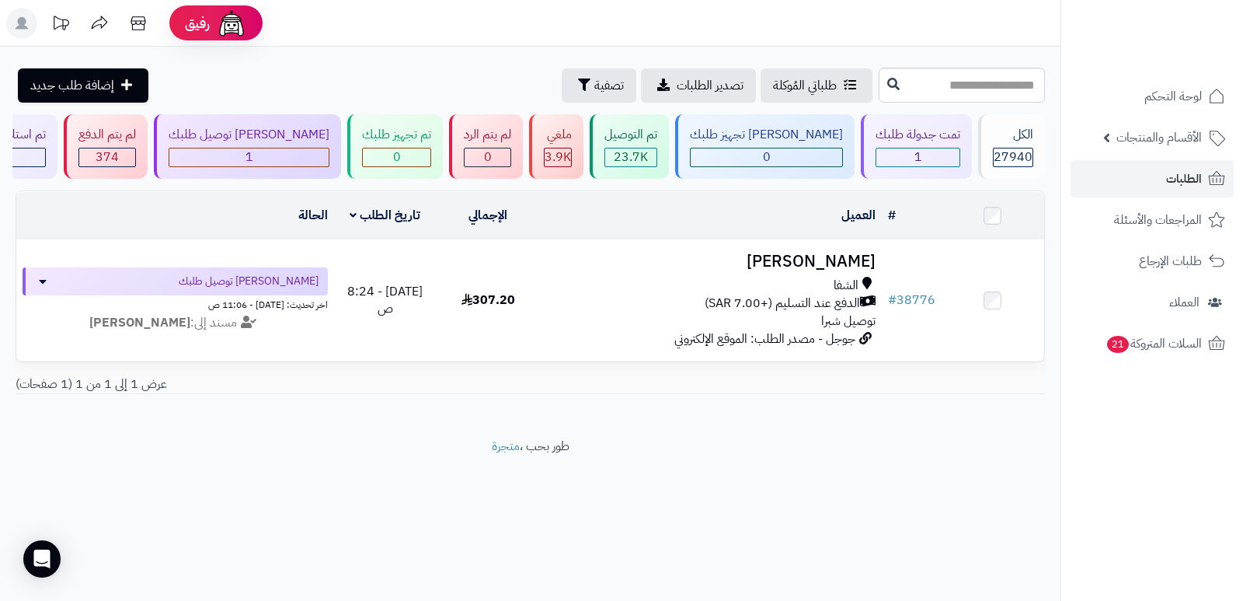
click at [963, 27] on header "رفيق ! الطلبات معالجة مكتمل إرجاع المنتجات العملاء المتواجدون الان 28614 عملاء …" at bounding box center [621, 23] width 1243 height 47
click at [1030, 152] on div "27940" at bounding box center [1013, 157] width 39 height 18
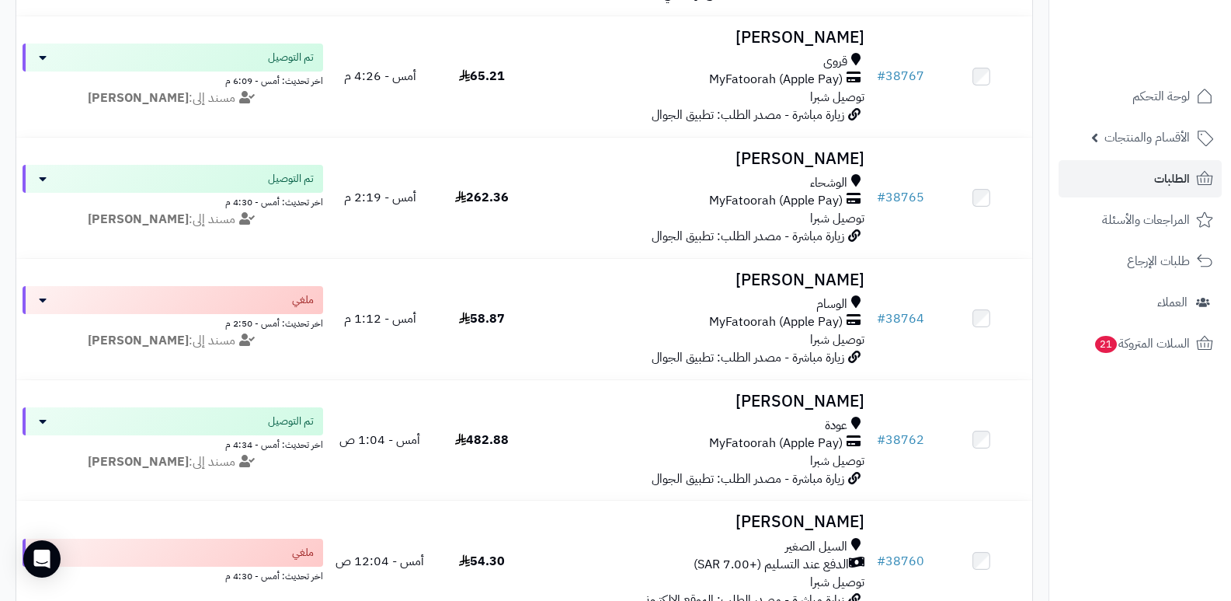
scroll to position [1321, 0]
